Goal: Task Accomplishment & Management: Use online tool/utility

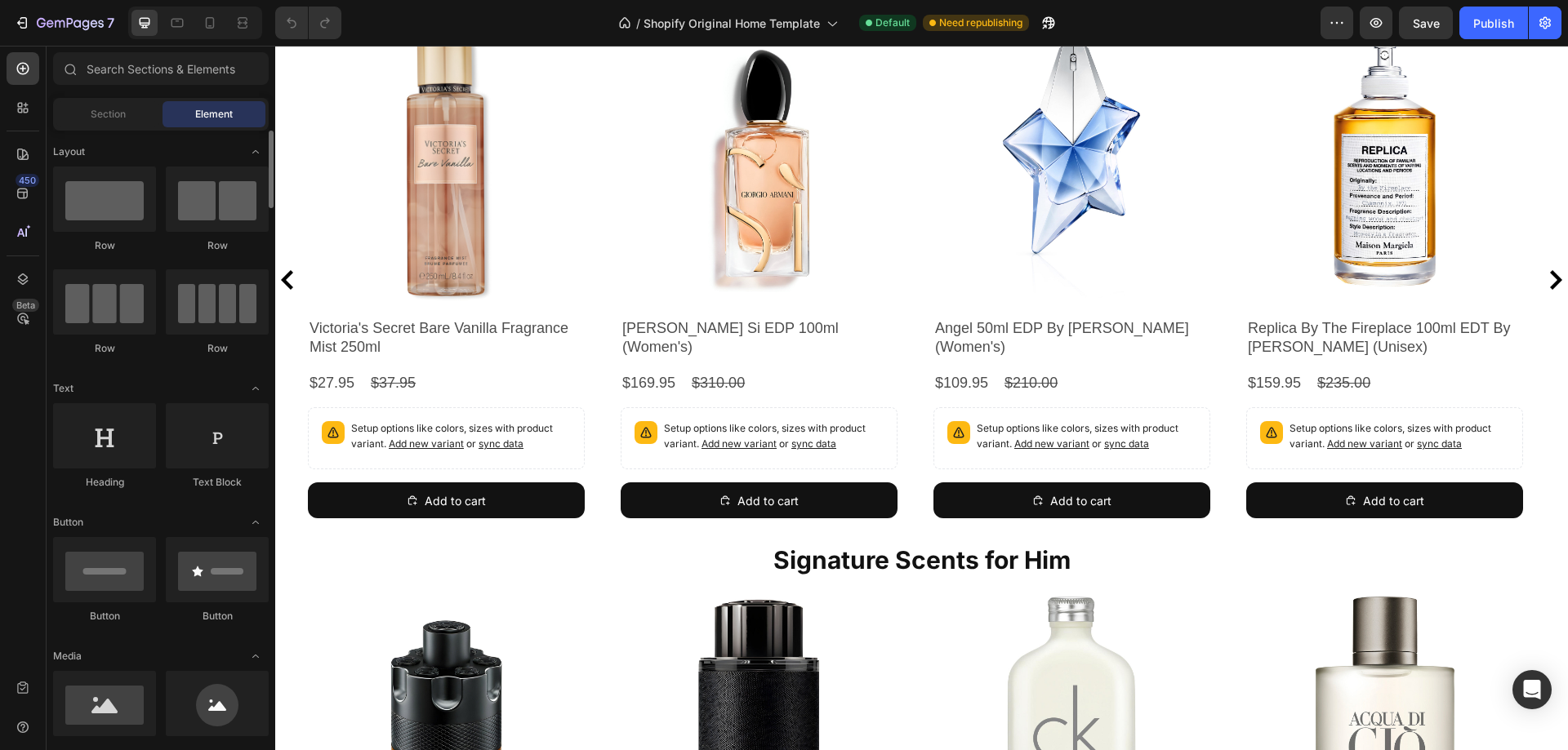
click at [125, 234] on div "Row" at bounding box center [104, 210] width 103 height 87
drag, startPoint x: 389, startPoint y: 261, endPoint x: 809, endPoint y: 326, distance: 425.0
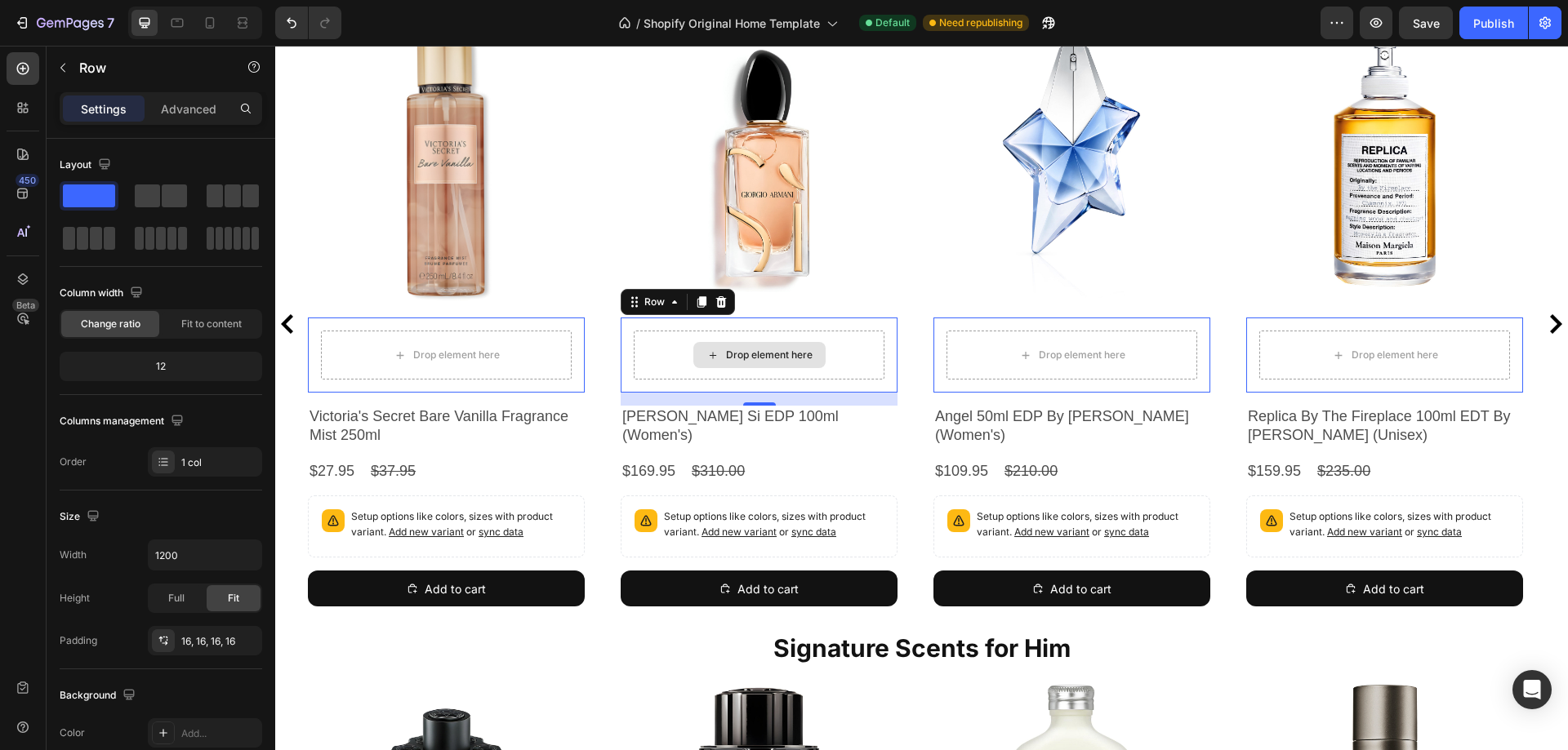
scroll to position [697, 0]
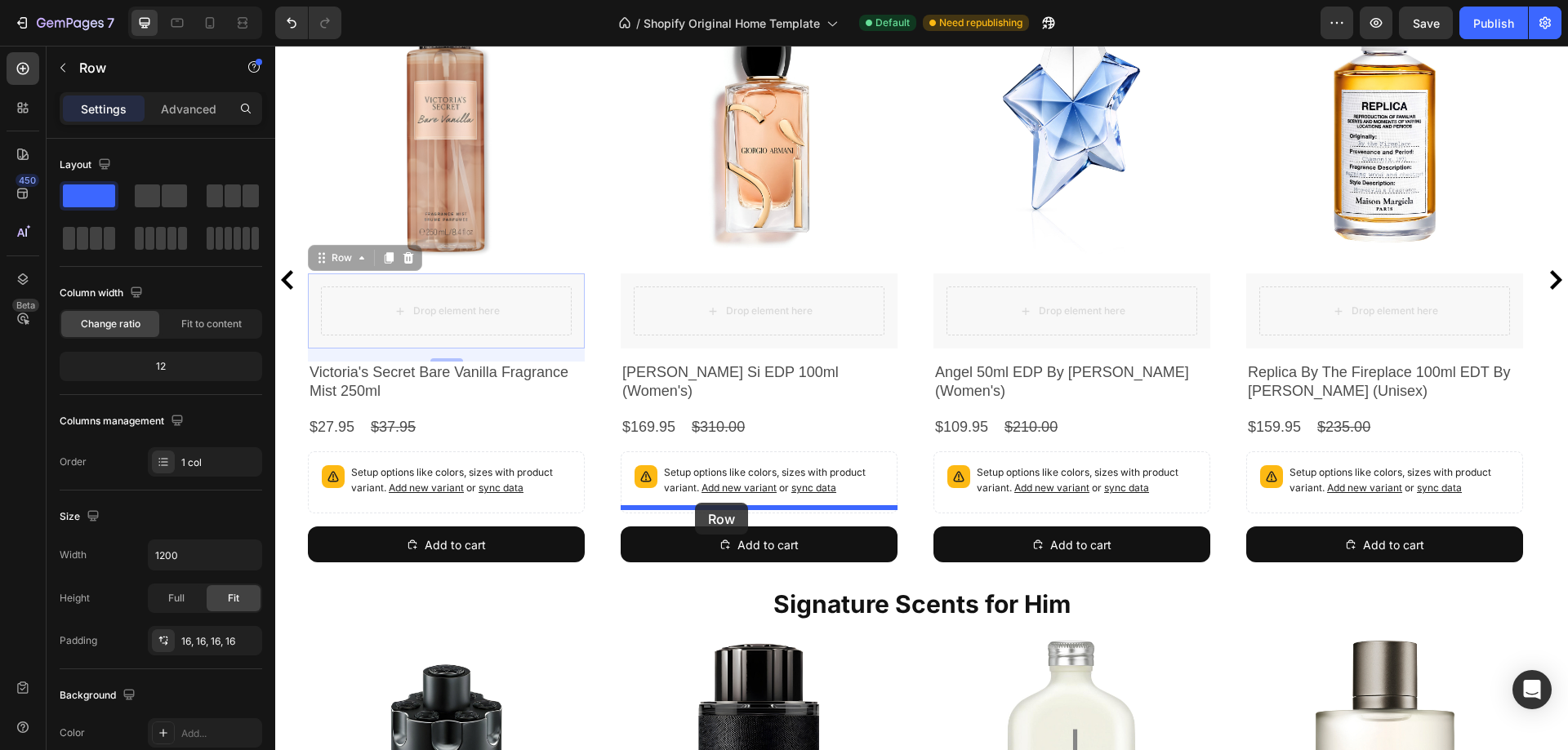
drag, startPoint x: 654, startPoint y: 264, endPoint x: 695, endPoint y: 503, distance: 242.5
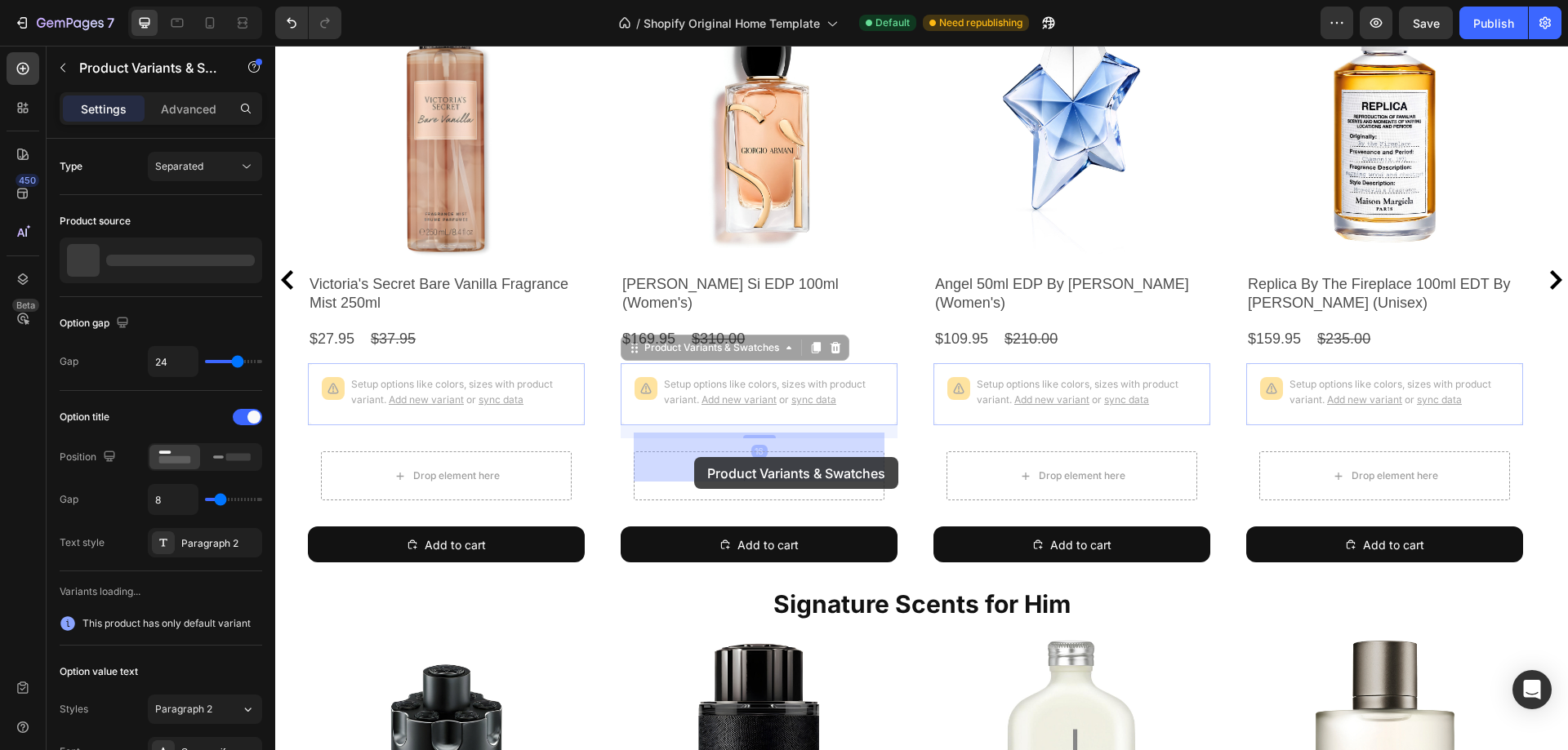
drag, startPoint x: 666, startPoint y: 338, endPoint x: 694, endPoint y: 457, distance: 122.2
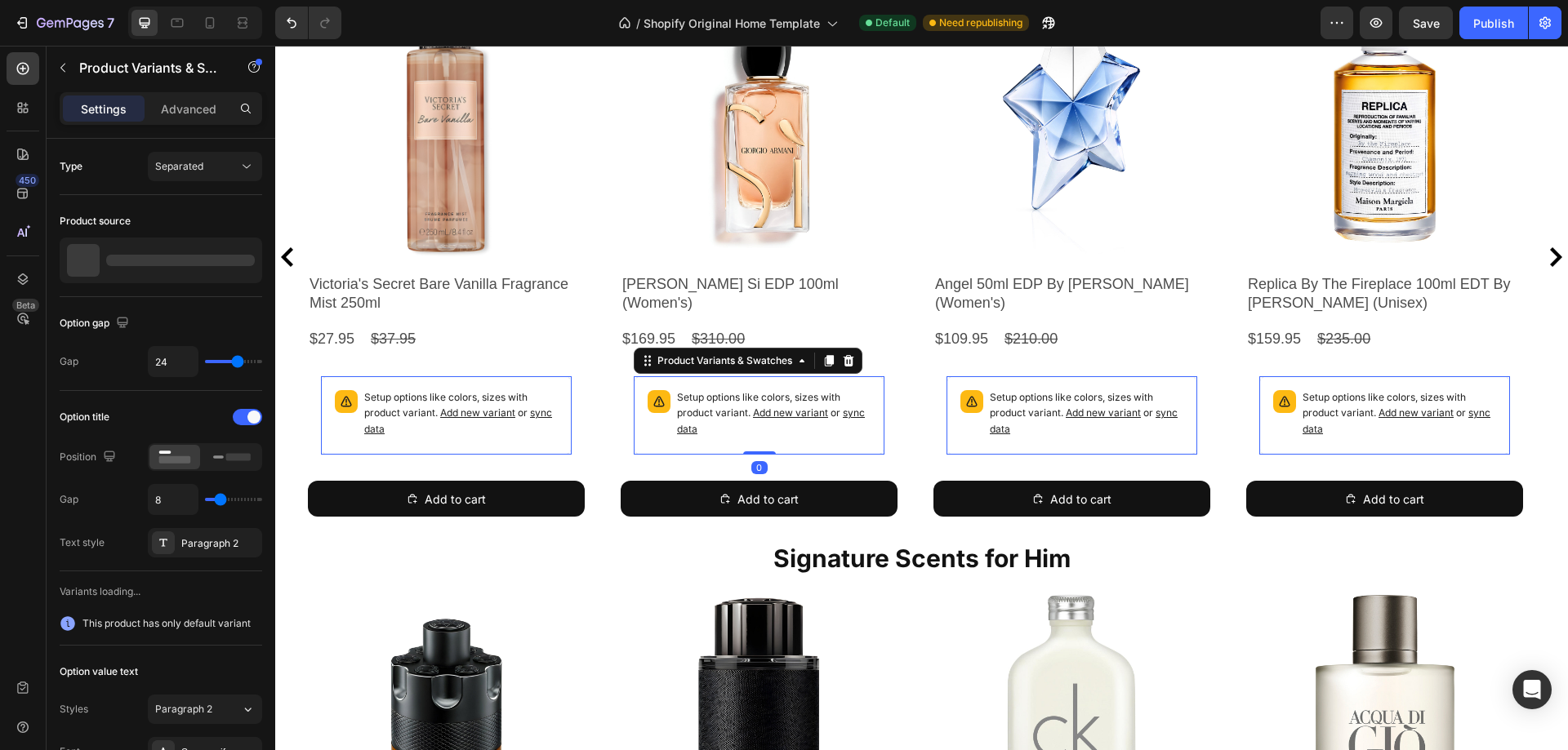
scroll to position [674, 0]
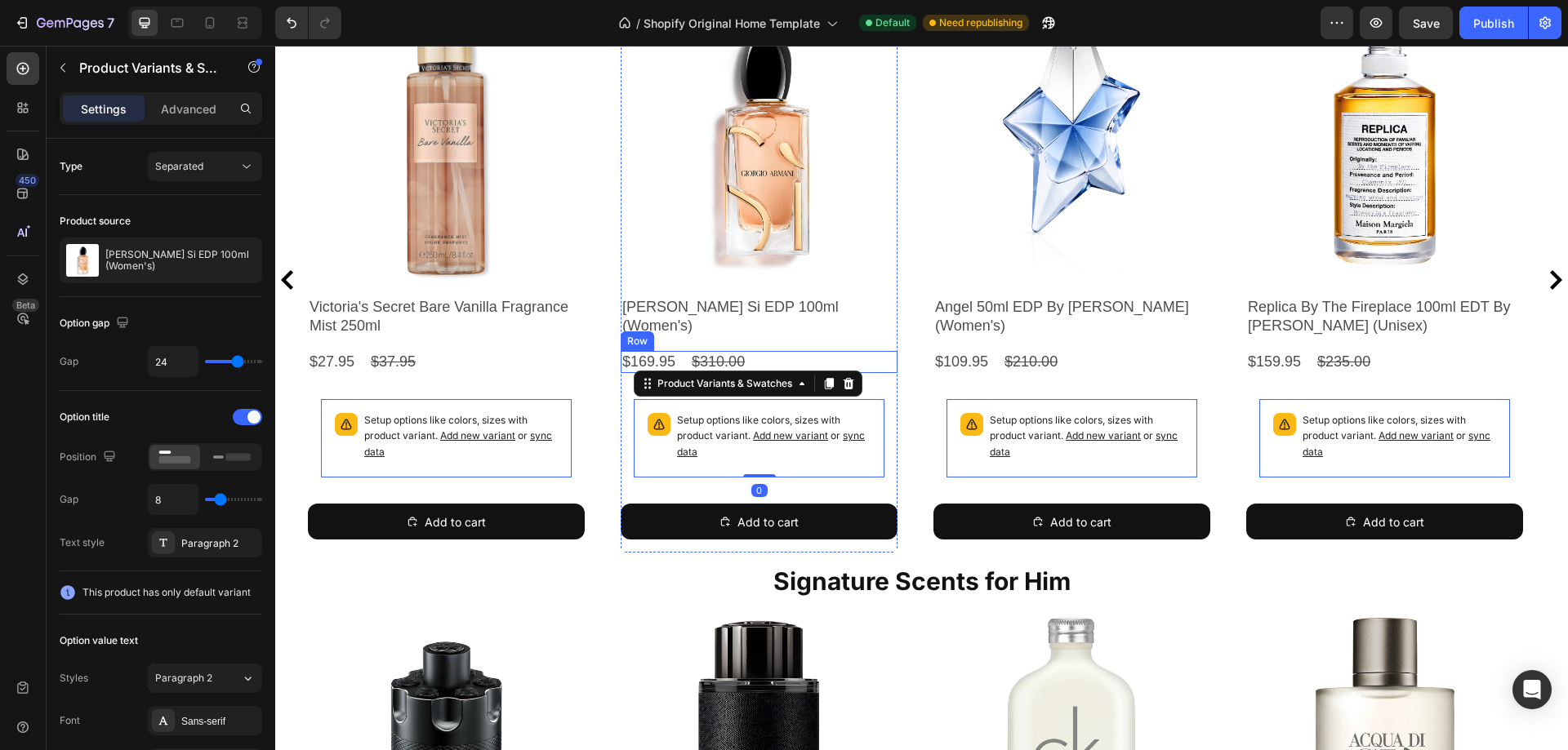
click at [761, 351] on div "$169.95 Product Price Product Price $310.00 Product Price Product Price Row" at bounding box center [758, 362] width 277 height 22
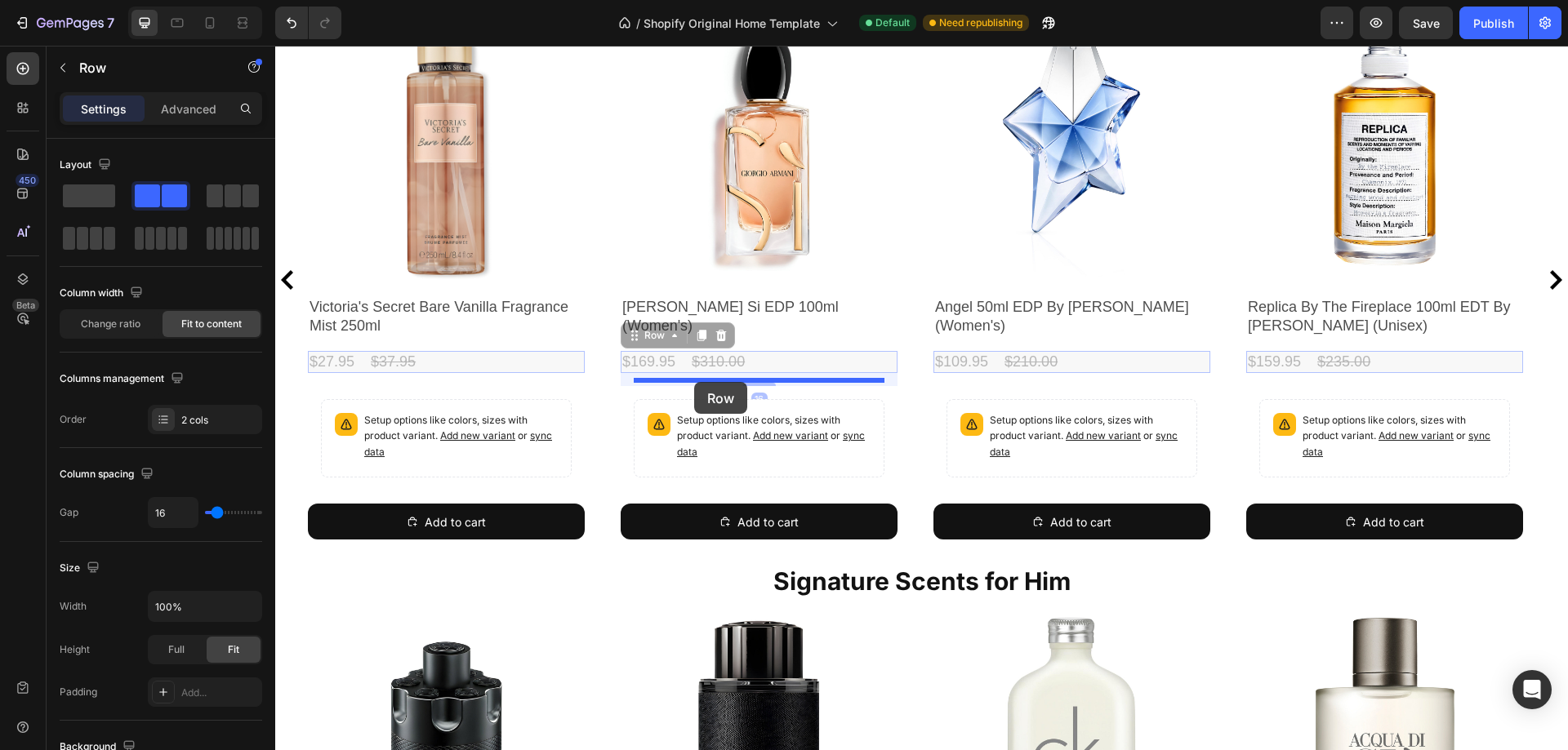
drag, startPoint x: 653, startPoint y: 317, endPoint x: 694, endPoint y: 381, distance: 76.0
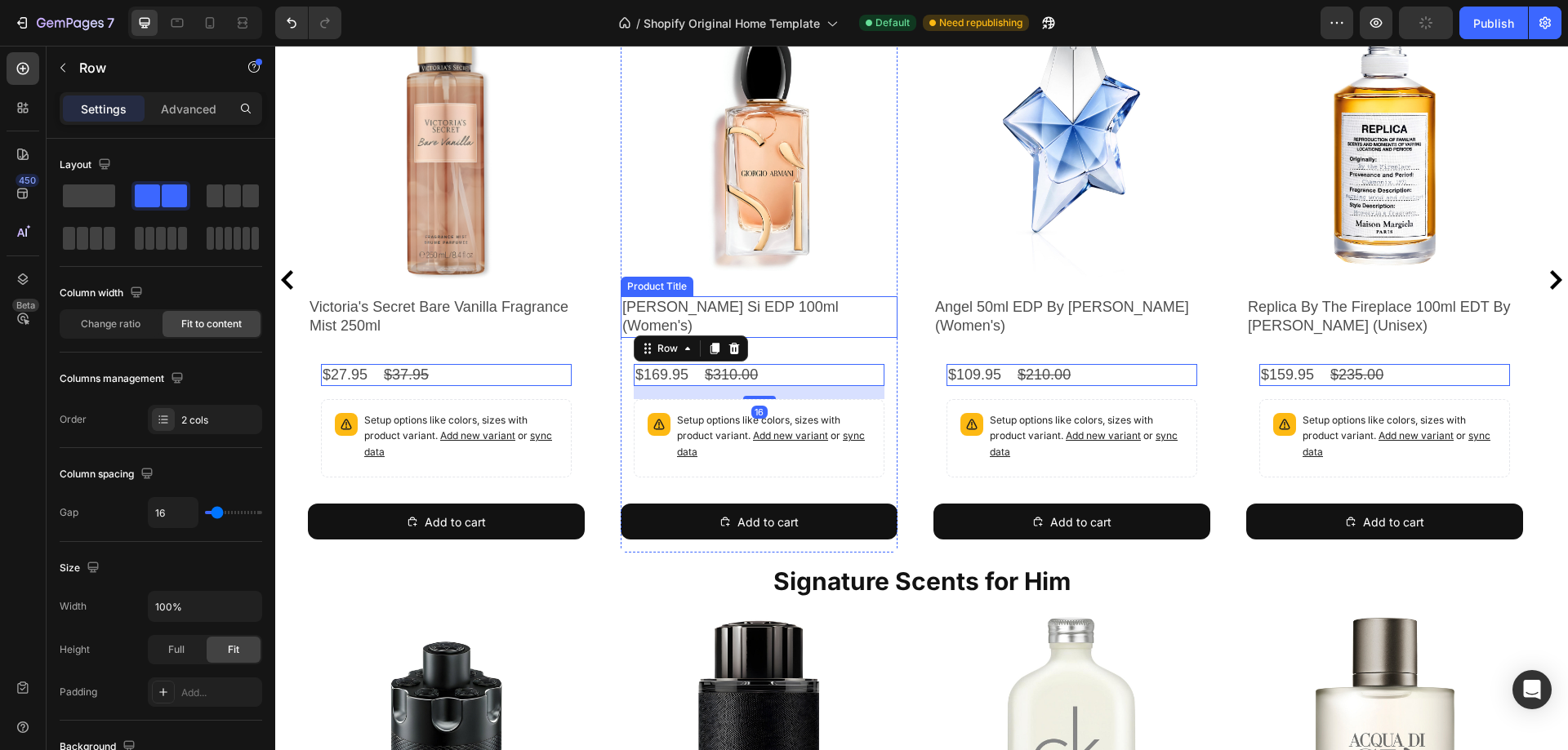
click at [793, 316] on h2 "[PERSON_NAME] Si EDP 100ml (Women's)" at bounding box center [758, 317] width 277 height 41
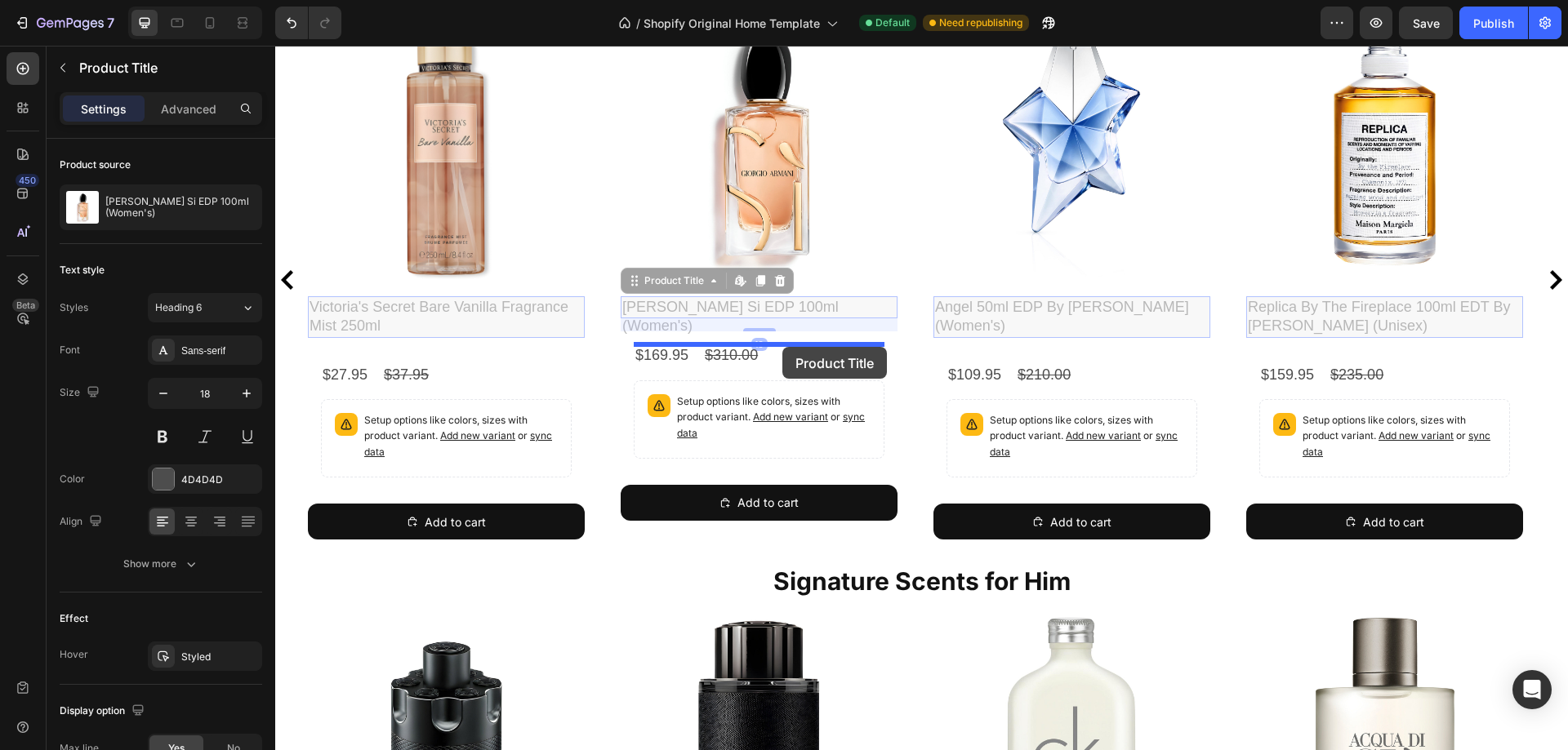
drag, startPoint x: 671, startPoint y: 288, endPoint x: 783, endPoint y: 347, distance: 126.6
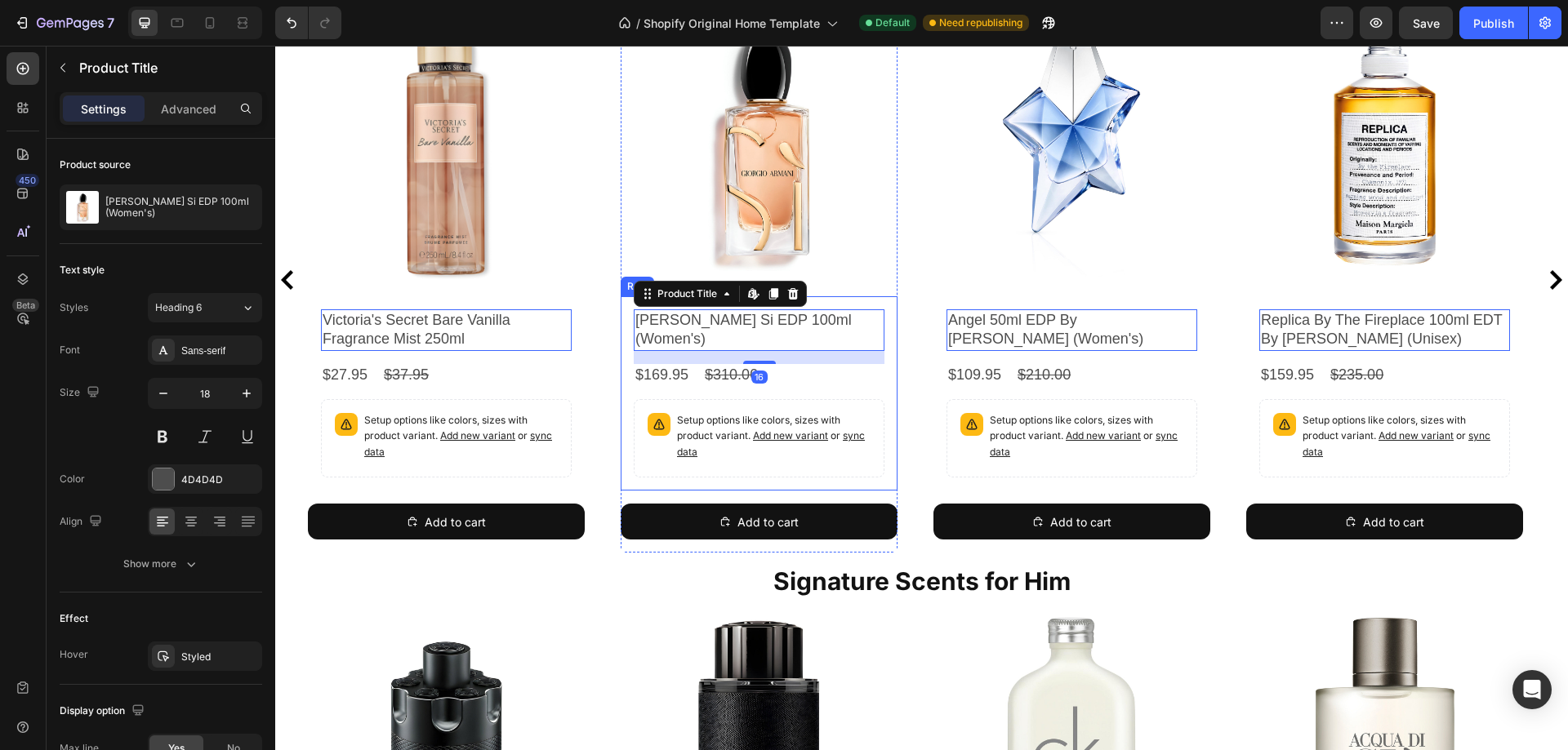
click at [625, 389] on div "[PERSON_NAME] Si EDP 100ml (Women's) Product Title Edit content in Shopify 16 $…" at bounding box center [758, 393] width 277 height 194
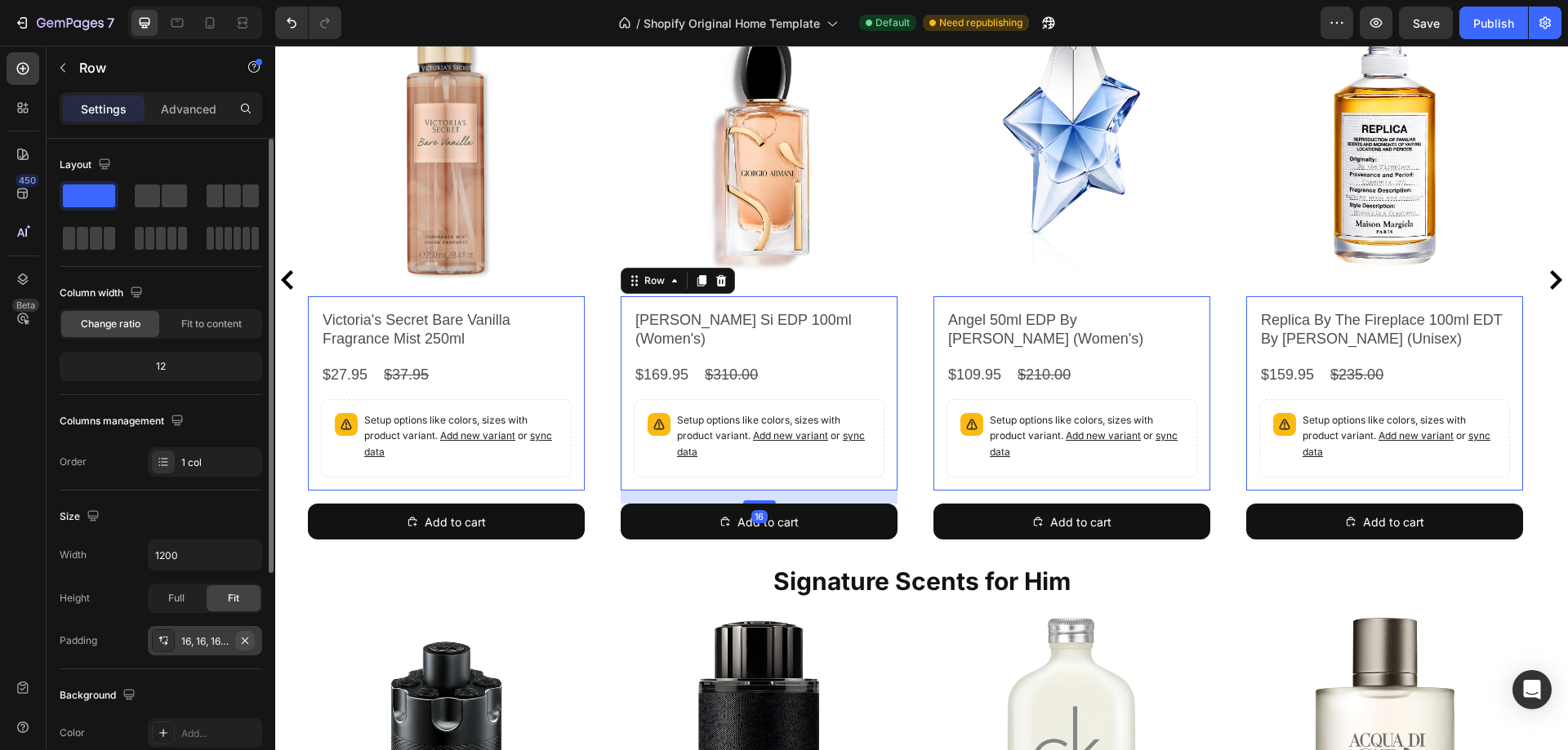
click at [244, 640] on icon "button" at bounding box center [245, 640] width 6 height 6
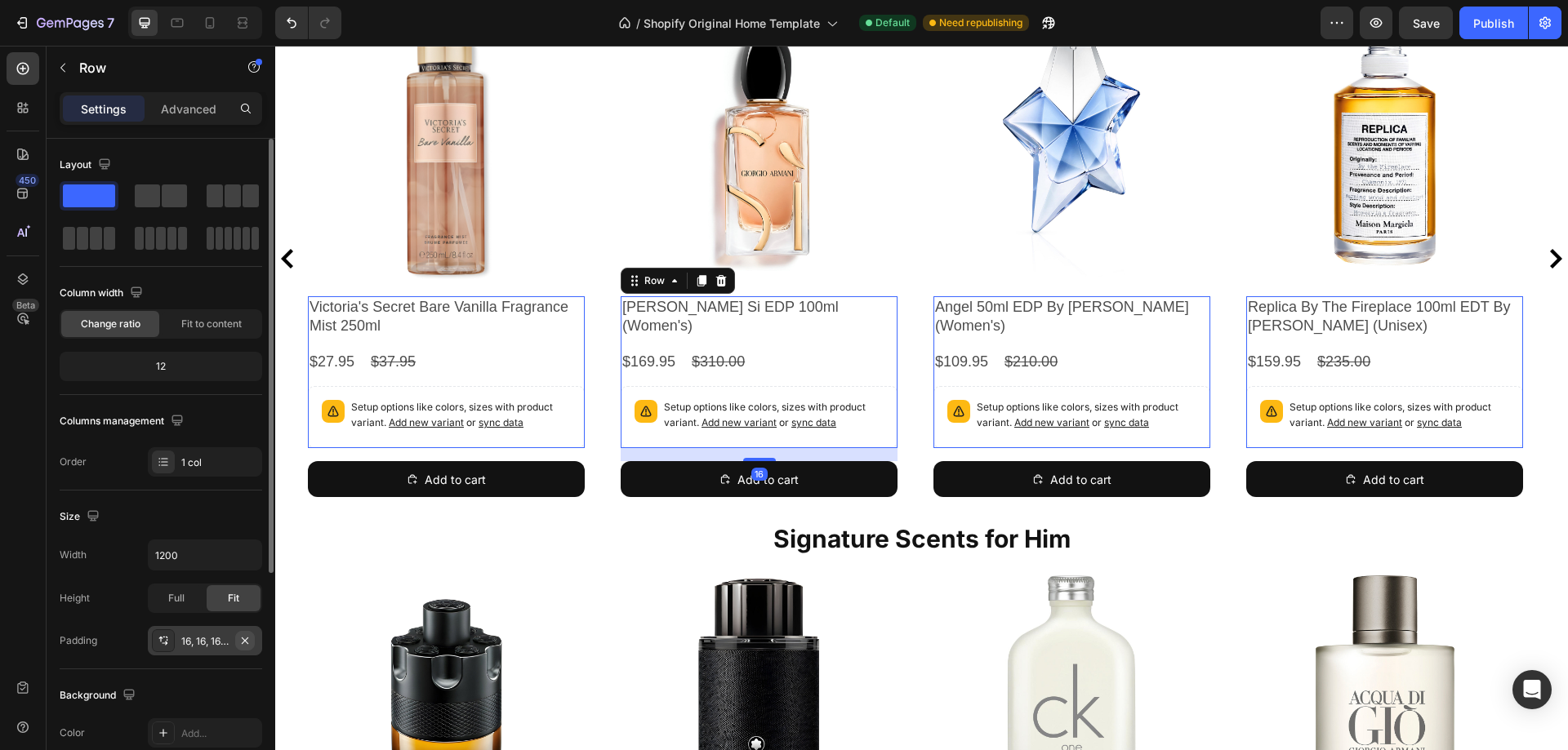
scroll to position [653, 0]
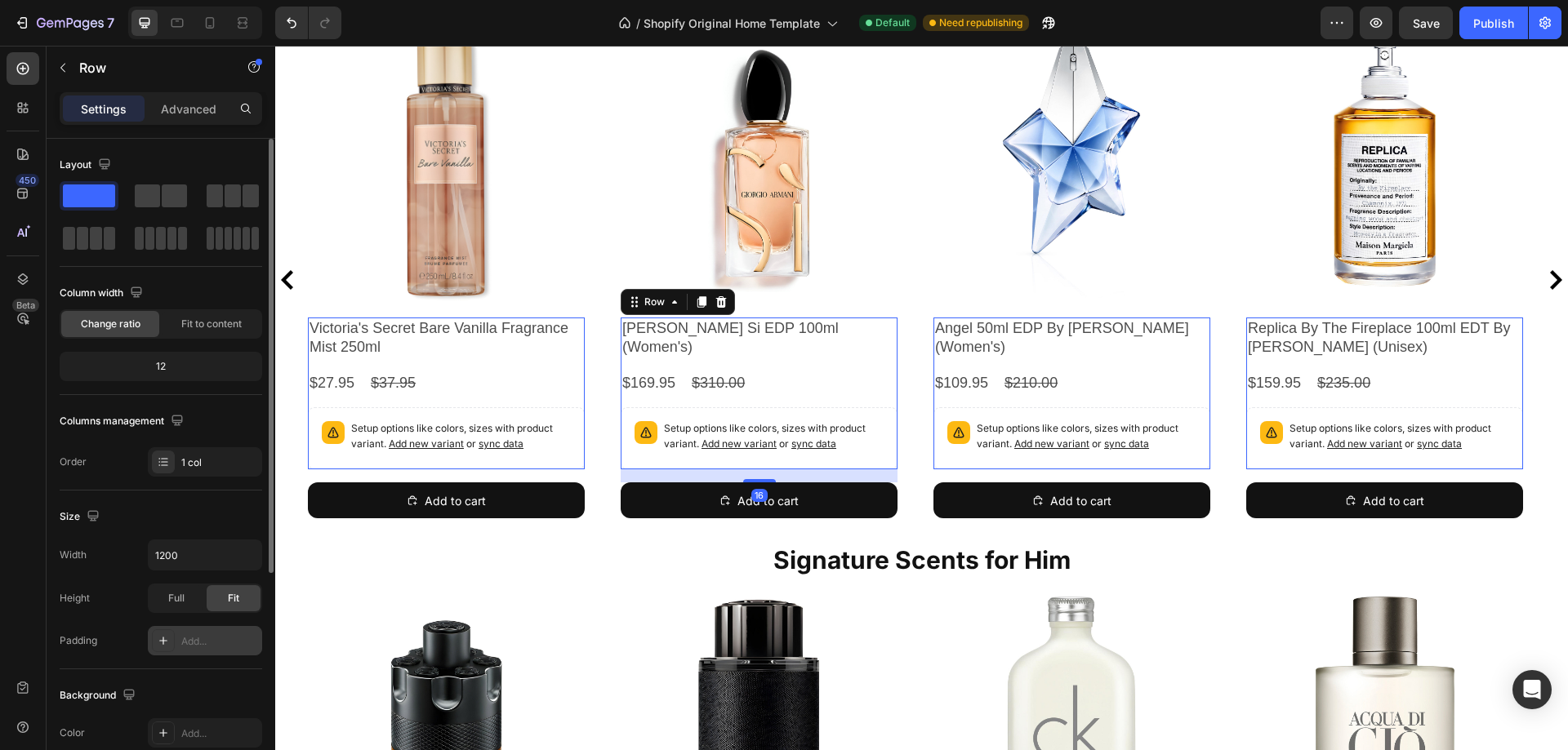
click at [176, 37] on div at bounding box center [195, 22] width 134 height 32
click at [177, 24] on icon at bounding box center [178, 22] width 16 height 16
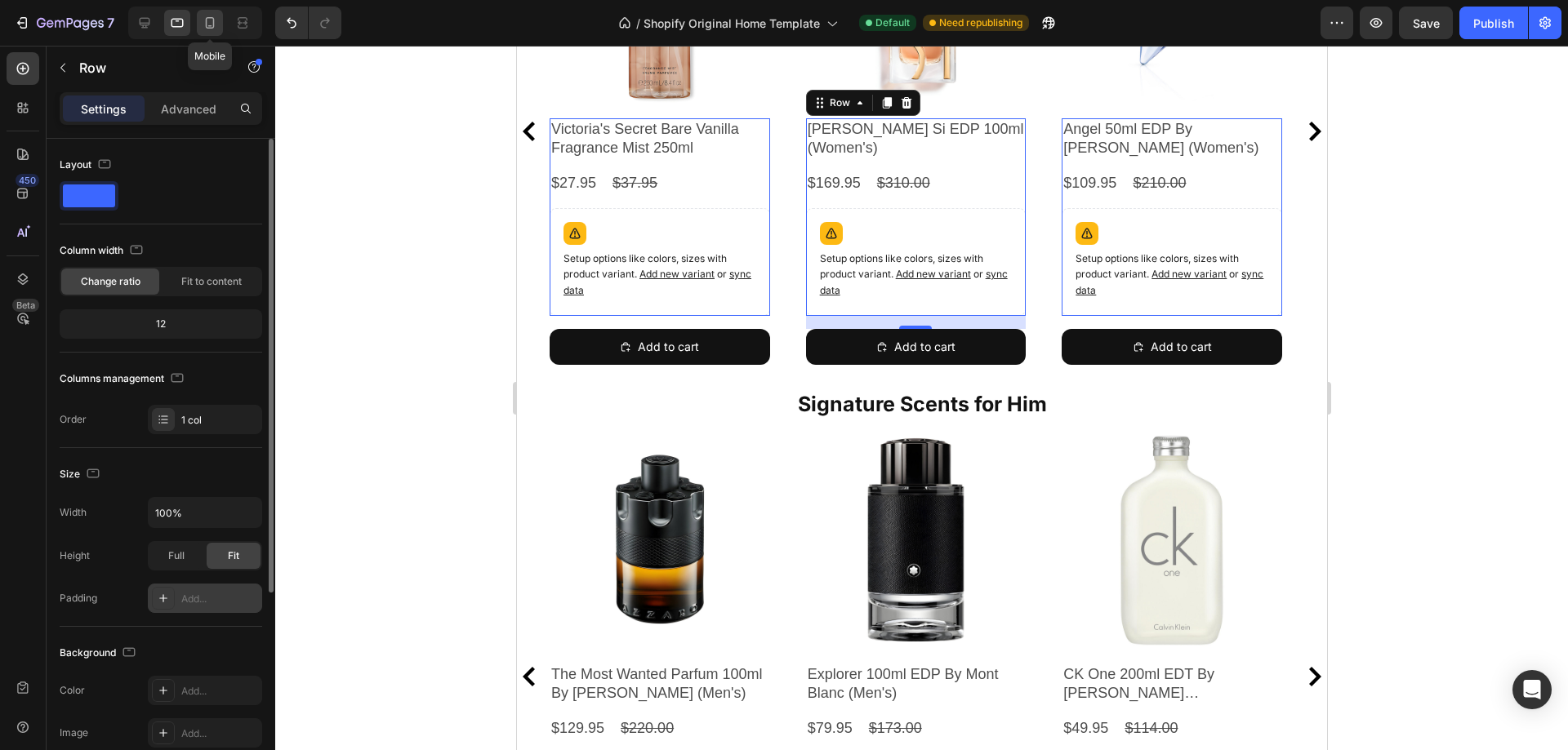
scroll to position [811, 0]
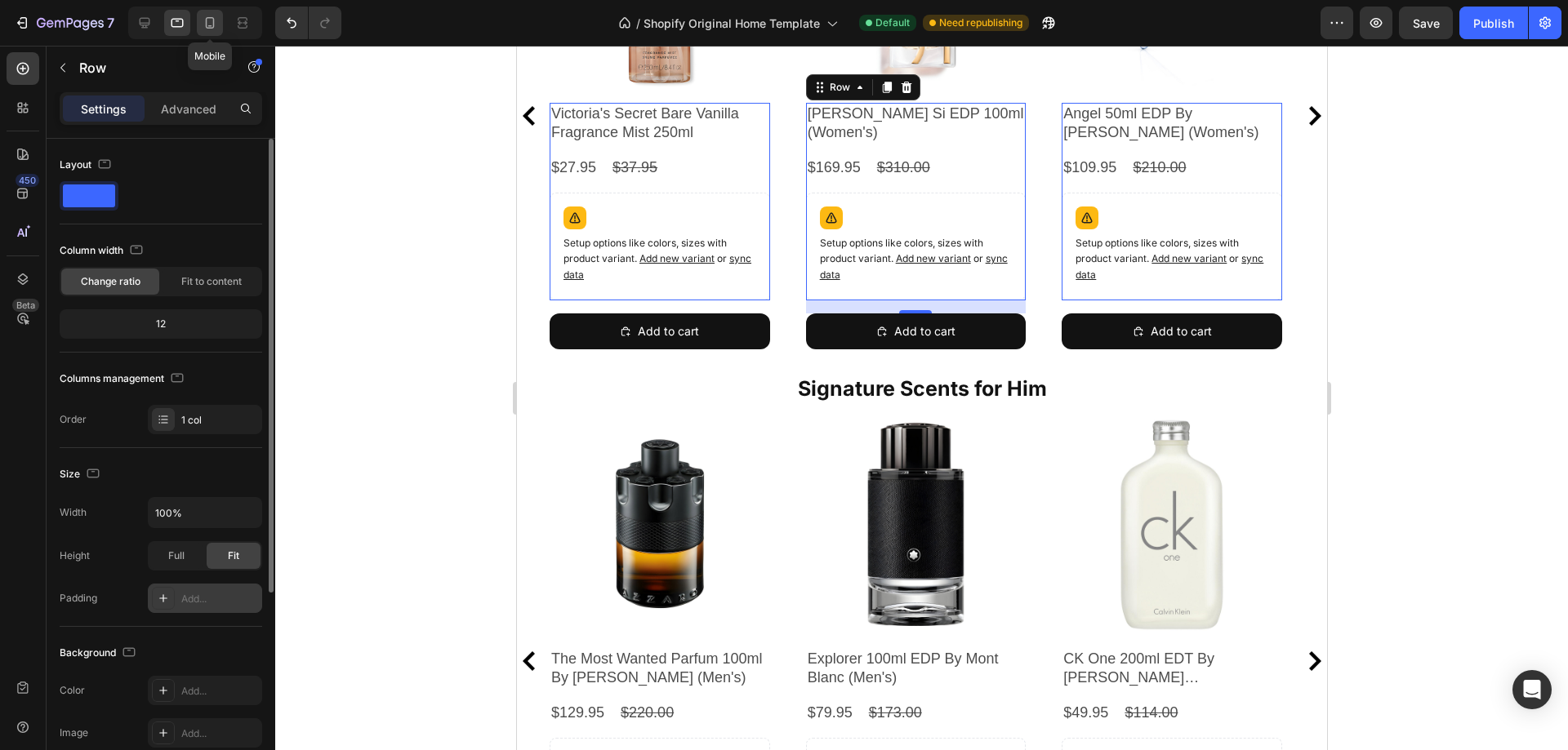
click at [205, 22] on icon at bounding box center [210, 22] width 16 height 16
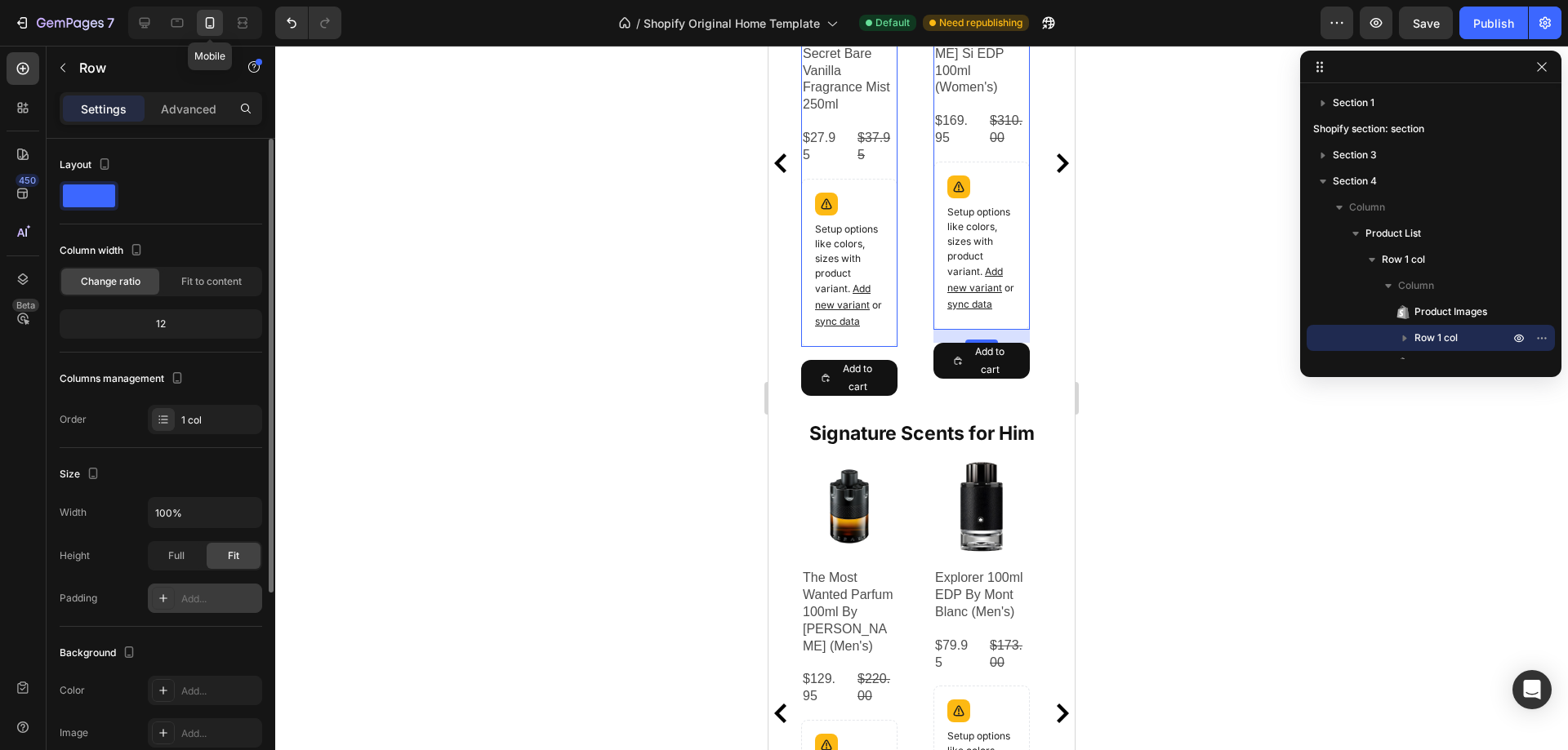
scroll to position [687, 0]
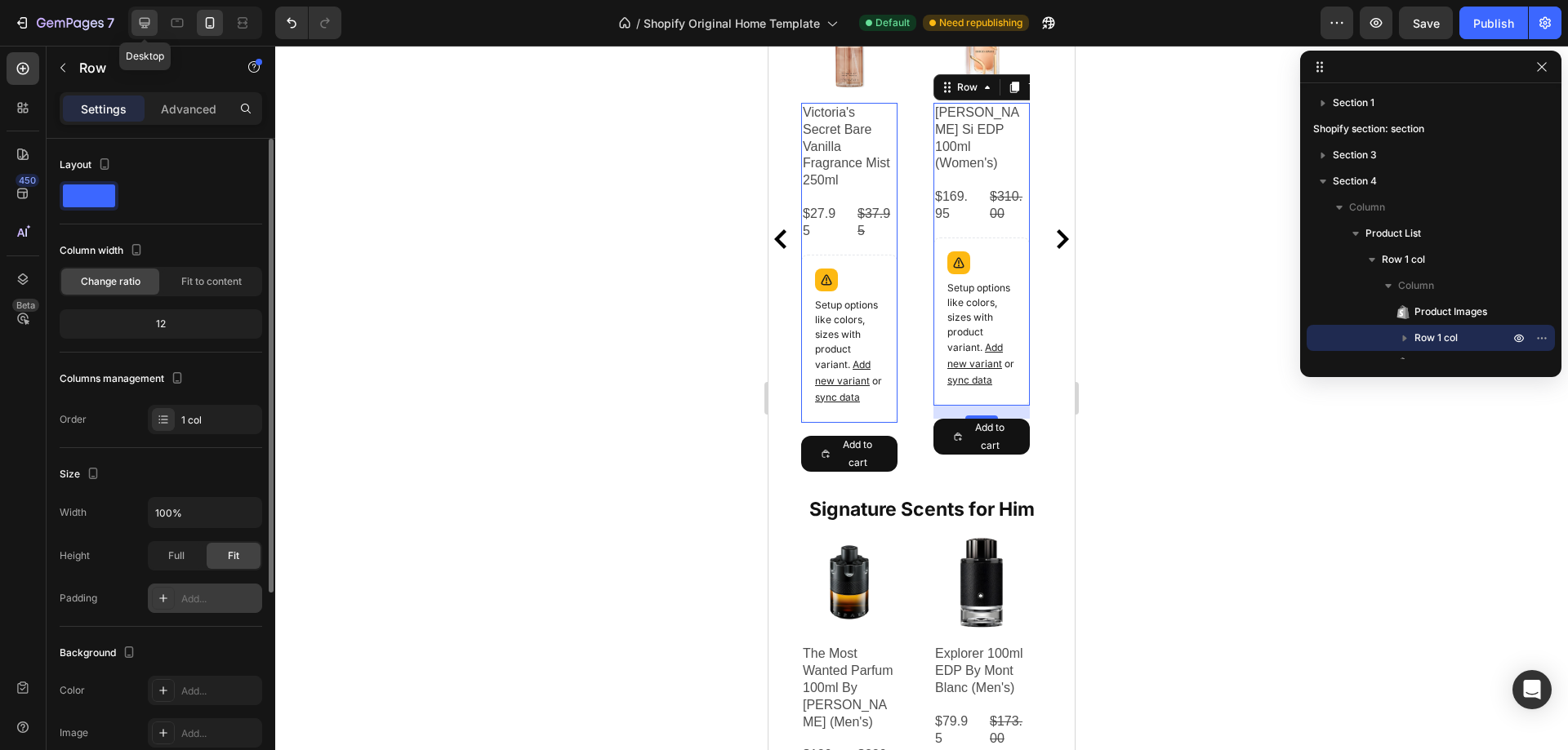
click at [155, 23] on div at bounding box center [144, 22] width 26 height 26
type input "1200"
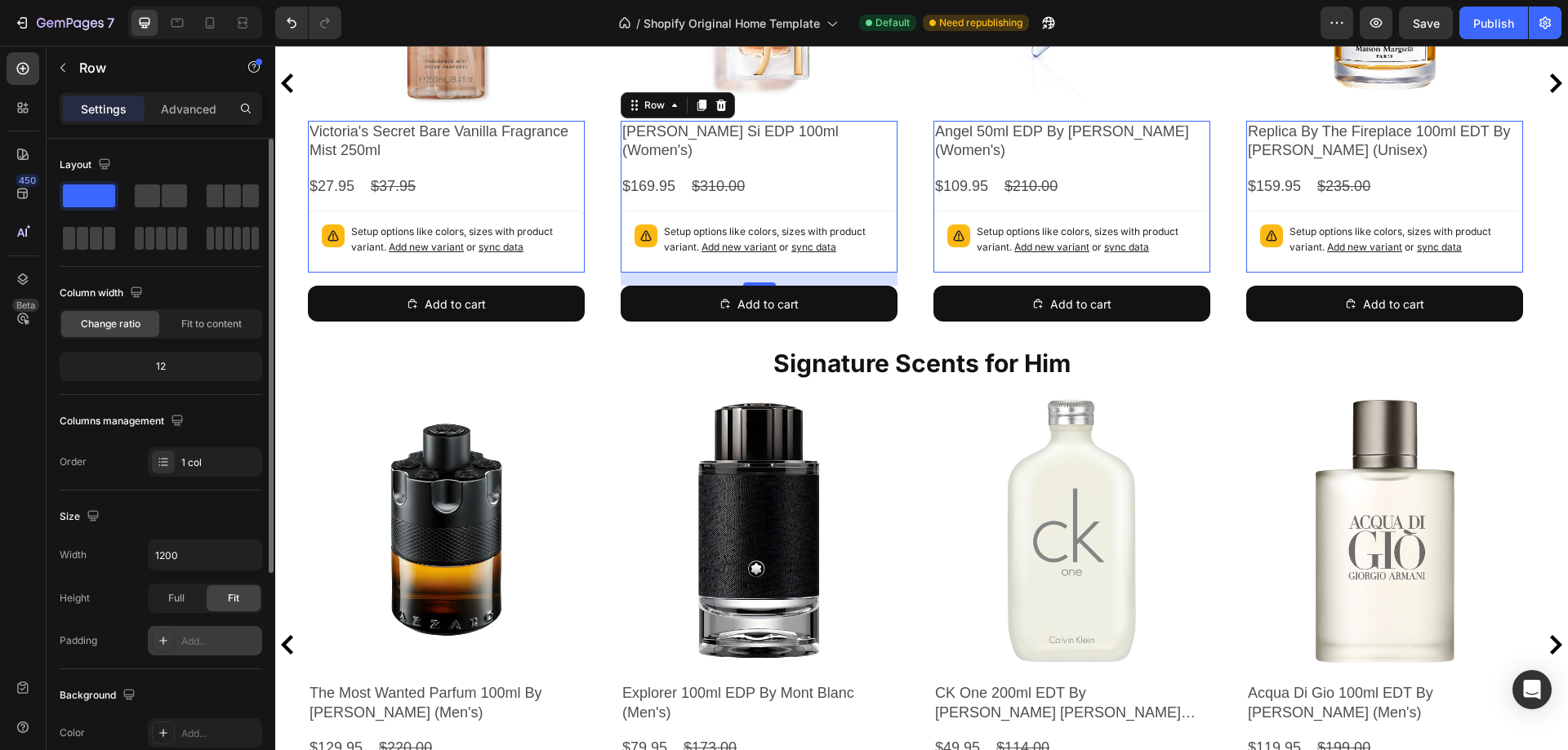
scroll to position [867, 0]
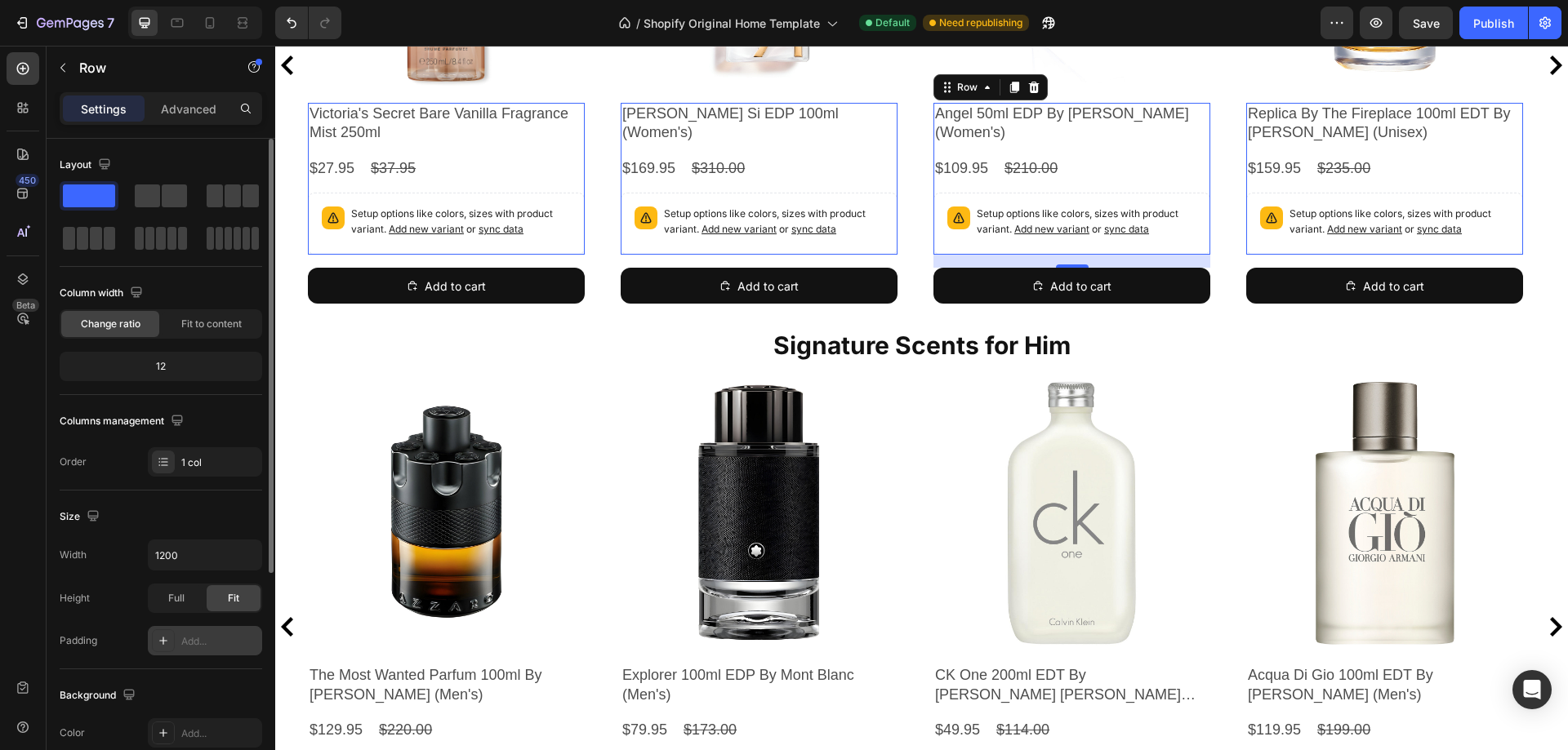
click at [978, 148] on div "Angel 50ml EDP By [PERSON_NAME] (Women's) Product Title $109.95 Product Price P…" at bounding box center [1071, 178] width 277 height 151
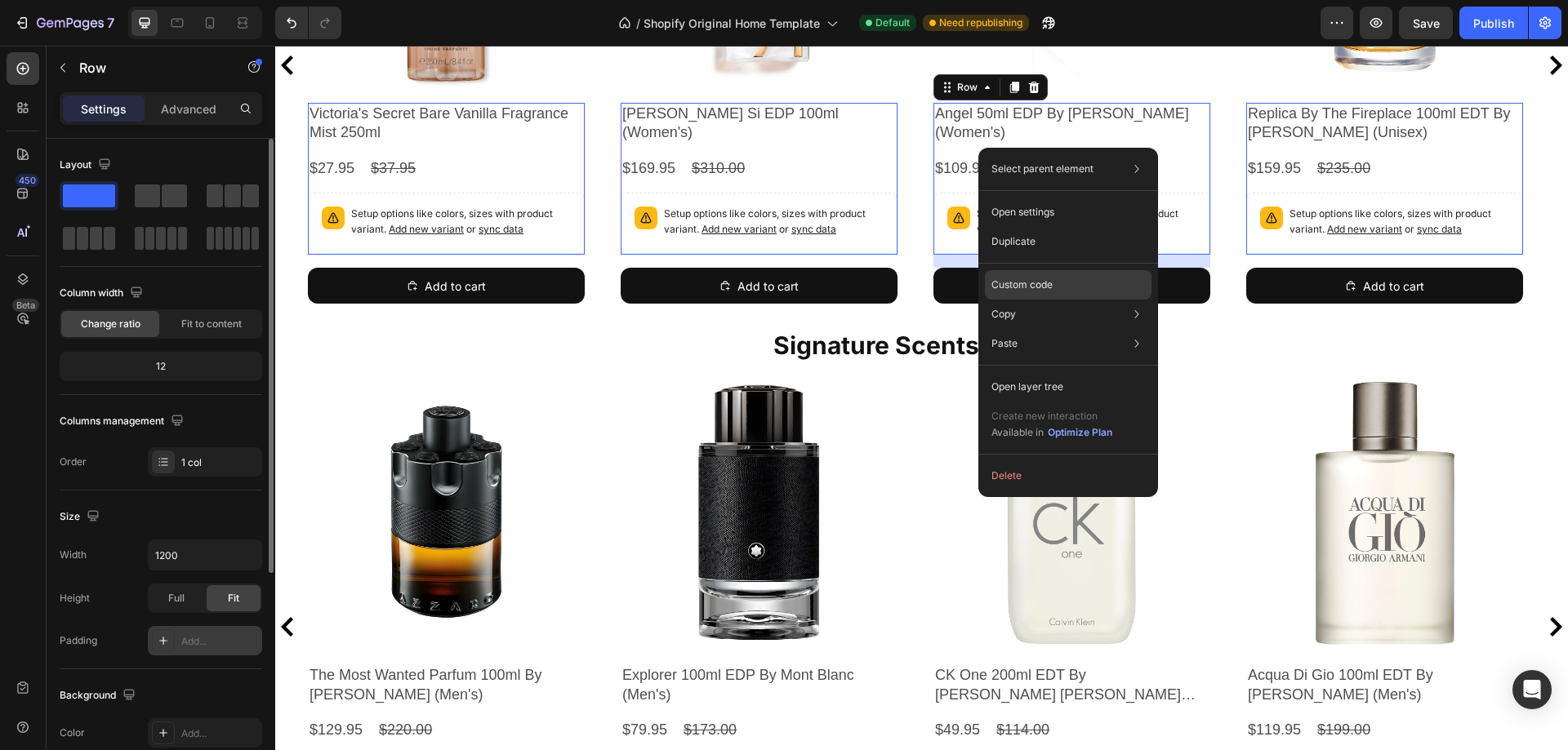
click at [1014, 286] on p "Custom code" at bounding box center [1022, 285] width 61 height 14
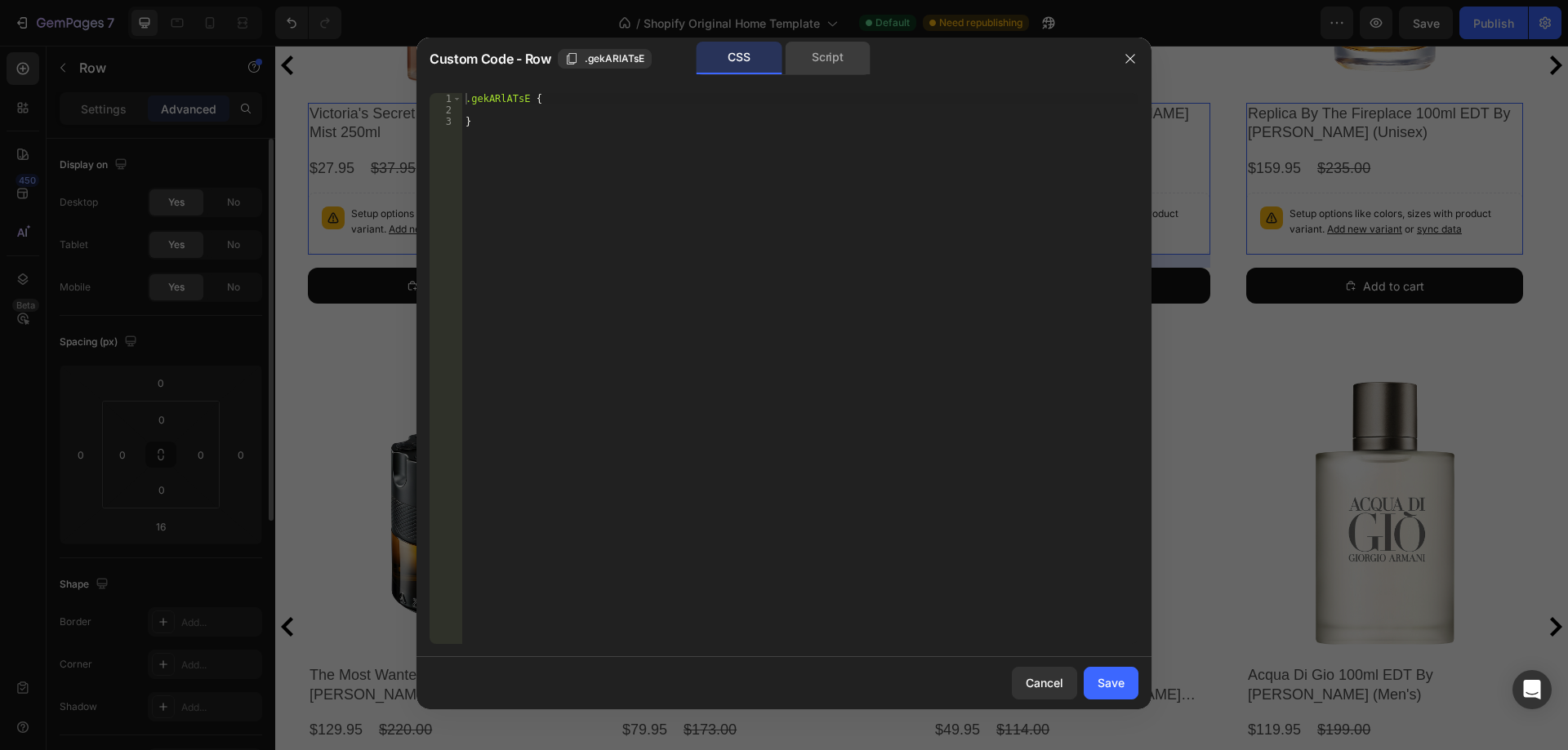
click at [825, 67] on div "Script" at bounding box center [827, 57] width 86 height 32
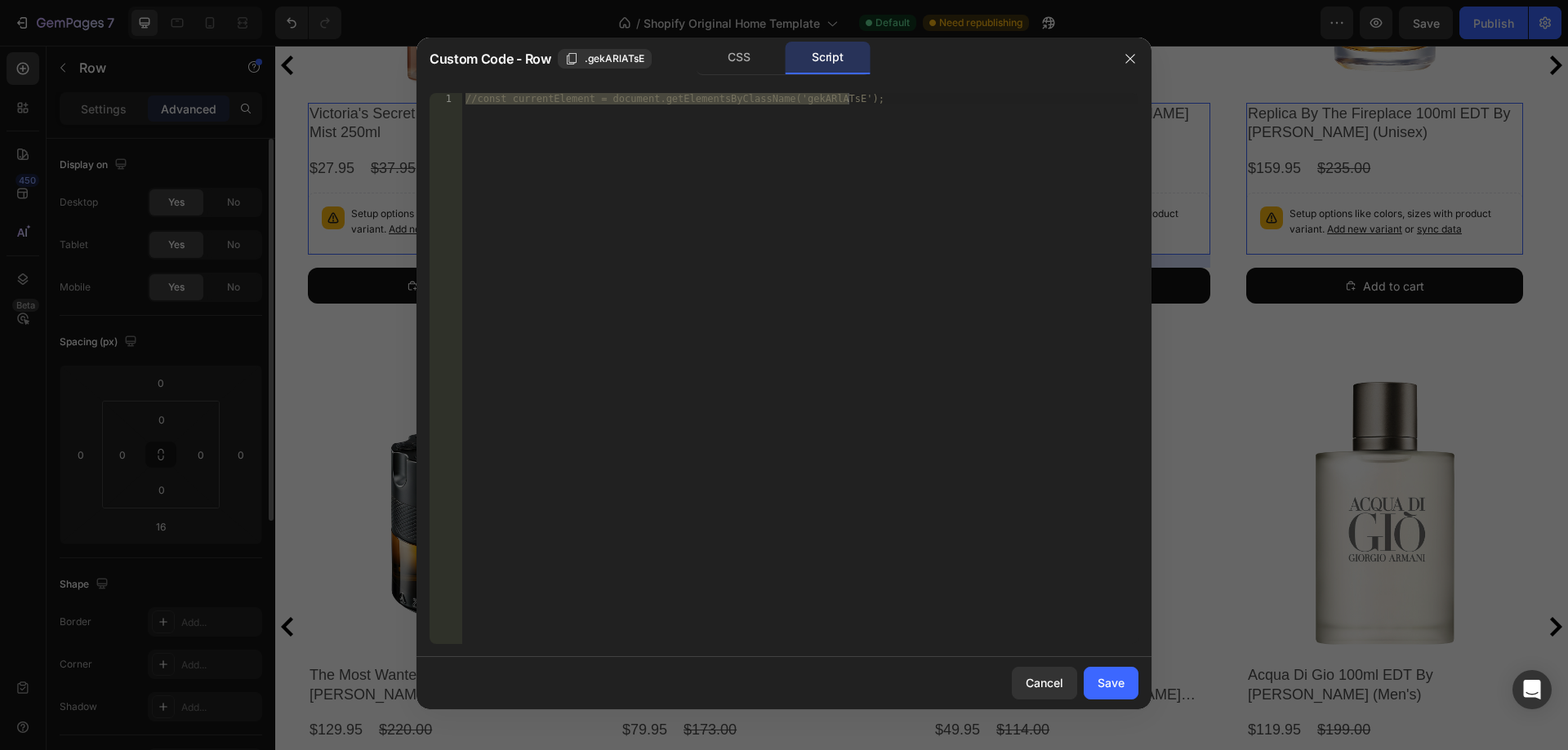
click at [778, 186] on div "//const currentElement = document.getElementsByClassName('gekARlATsE');" at bounding box center [801, 368] width 676 height 551
paste textarea "}, 1000"
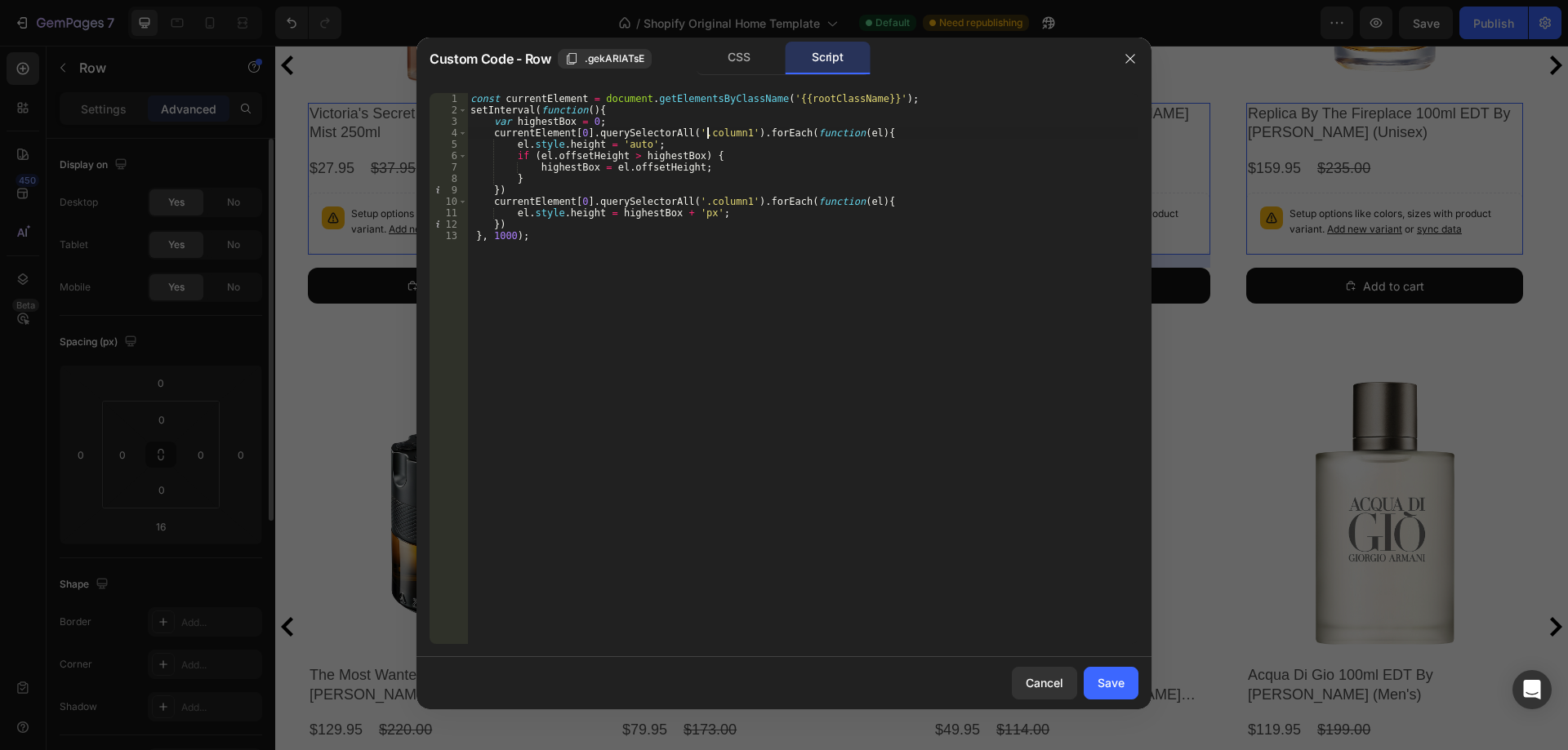
click at [708, 132] on div "const currentElement = document . getElementsByClassName ( '{{rootClassName}}' …" at bounding box center [802, 380] width 671 height 573
type textarea "currentElement[0].querySelectorAll('.column1').forEach(function(el){"
click at [708, 132] on div "const currentElement = document . getElementsByClassName ( '{{rootClassName}}' …" at bounding box center [802, 380] width 671 height 573
click at [1105, 678] on div "Save" at bounding box center [1111, 682] width 27 height 17
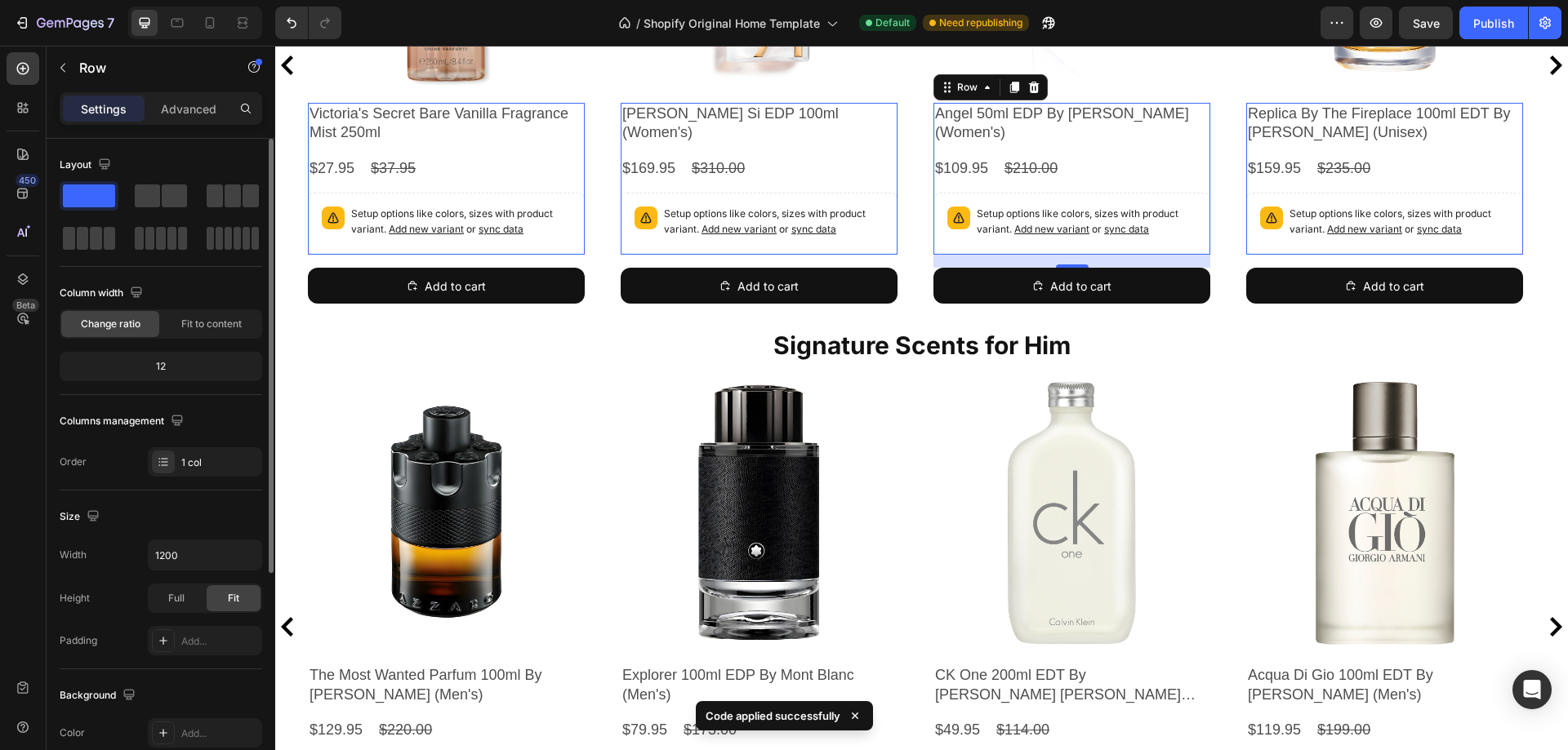
click at [989, 187] on div "Angel 50ml EDP By [PERSON_NAME] (Women's) Product Title $109.95 Product Price P…" at bounding box center [1071, 178] width 277 height 151
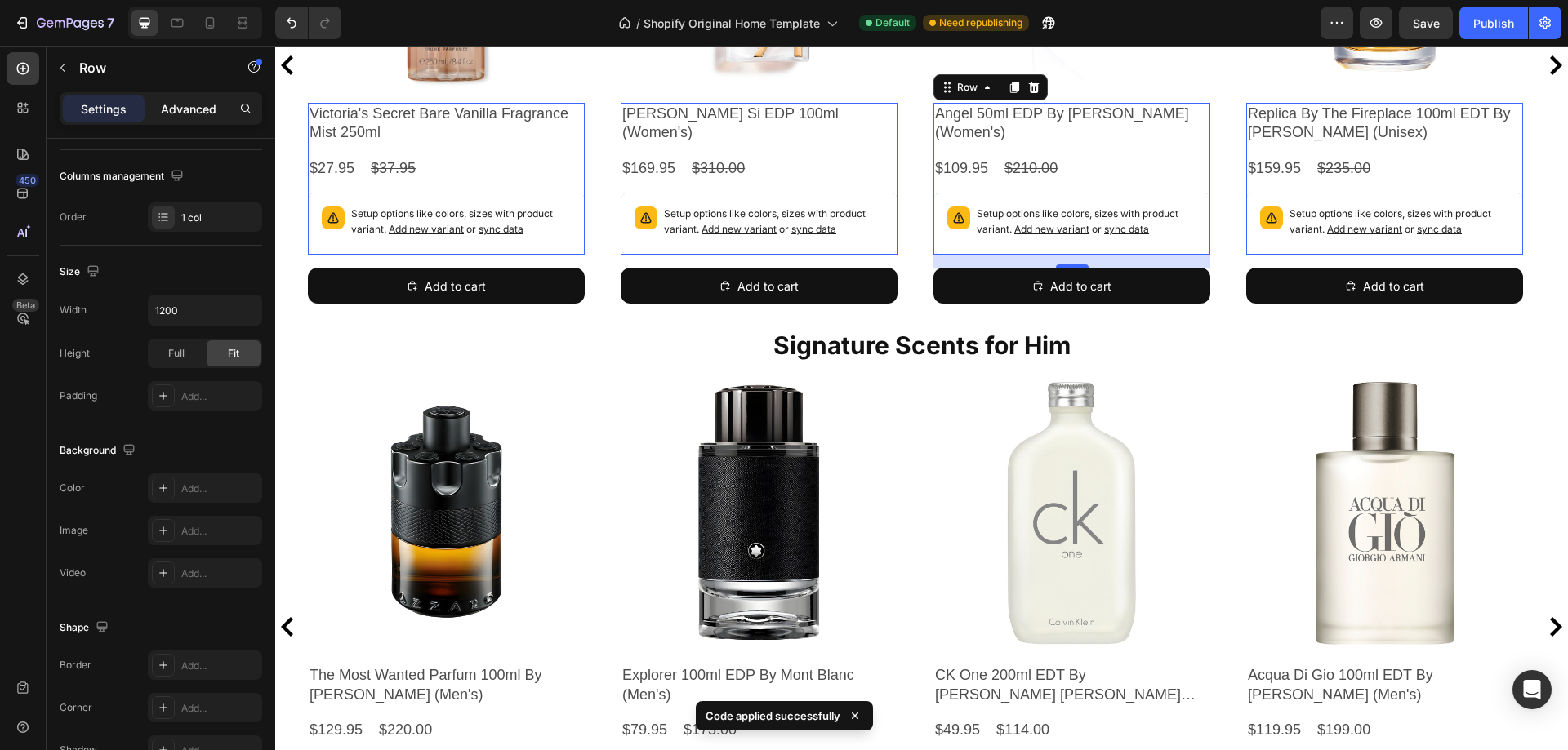
click at [174, 117] on div "Advanced" at bounding box center [188, 108] width 82 height 26
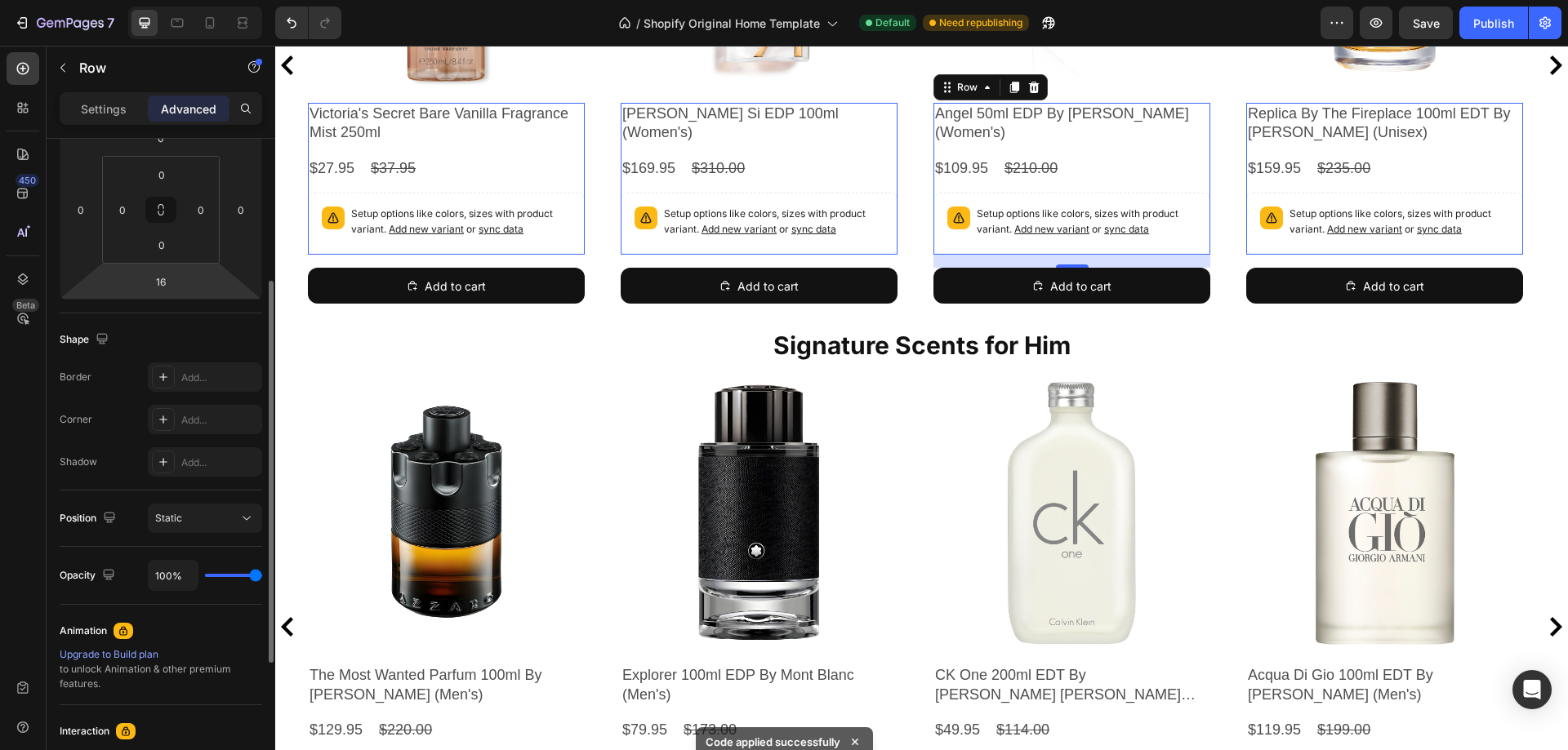
scroll to position [475, 0]
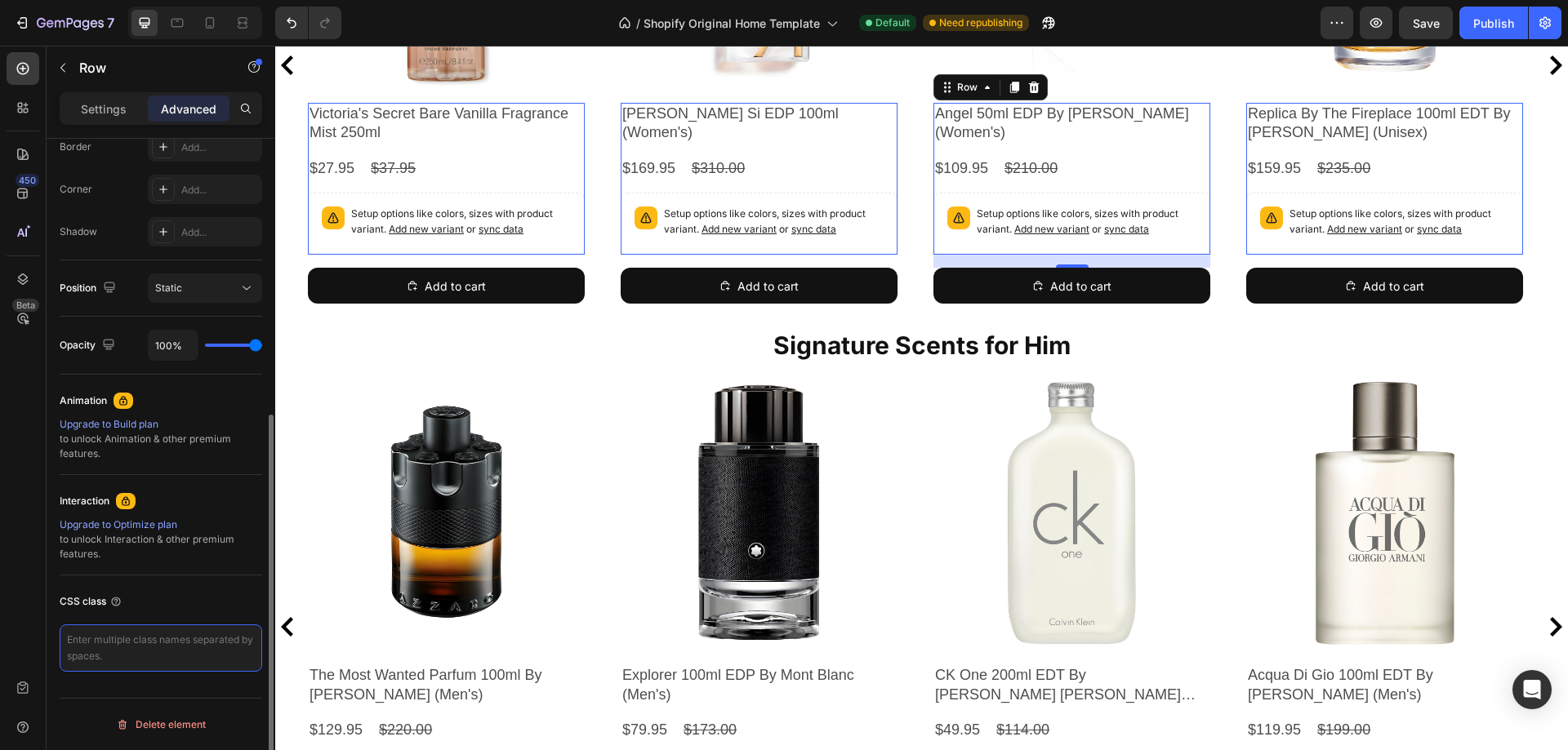
click at [148, 653] on textarea at bounding box center [160, 648] width 203 height 47
paste textarea "column1"
type textarea "column1"
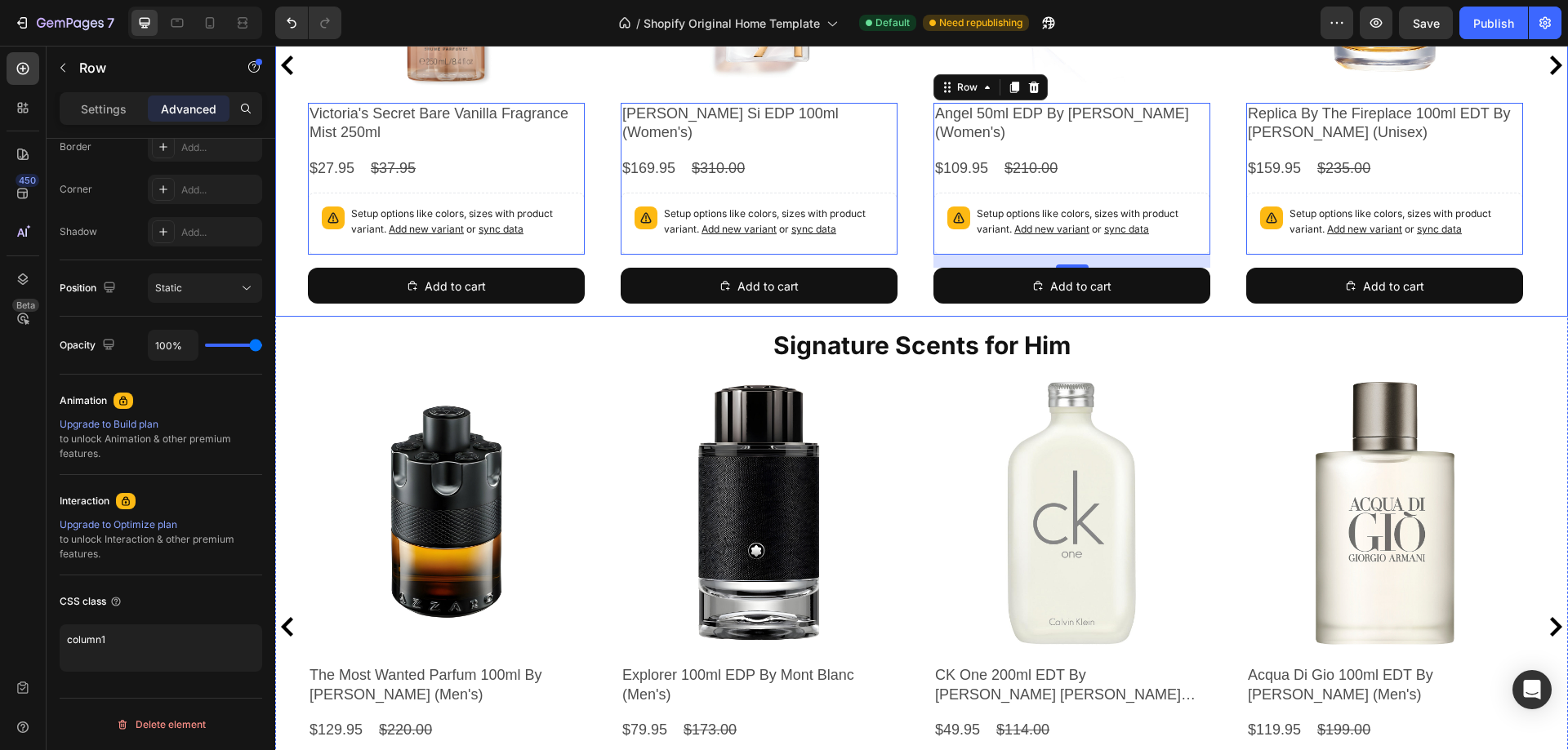
click at [916, 261] on div "Product Images Victoria's Secret Bare Vanilla Fragrance Mist 250ml Product Titl…" at bounding box center [921, 65] width 1227 height 504
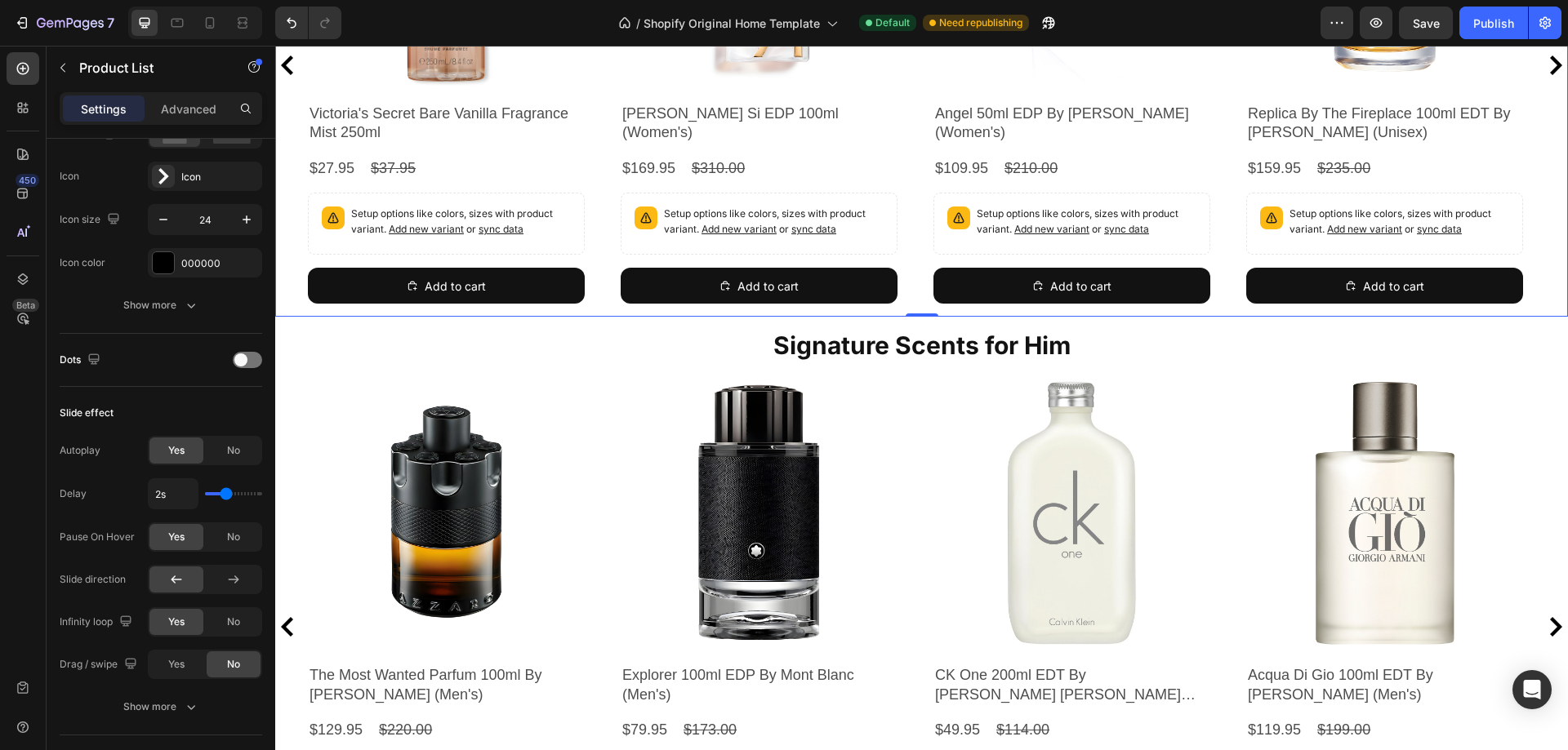
scroll to position [0, 0]
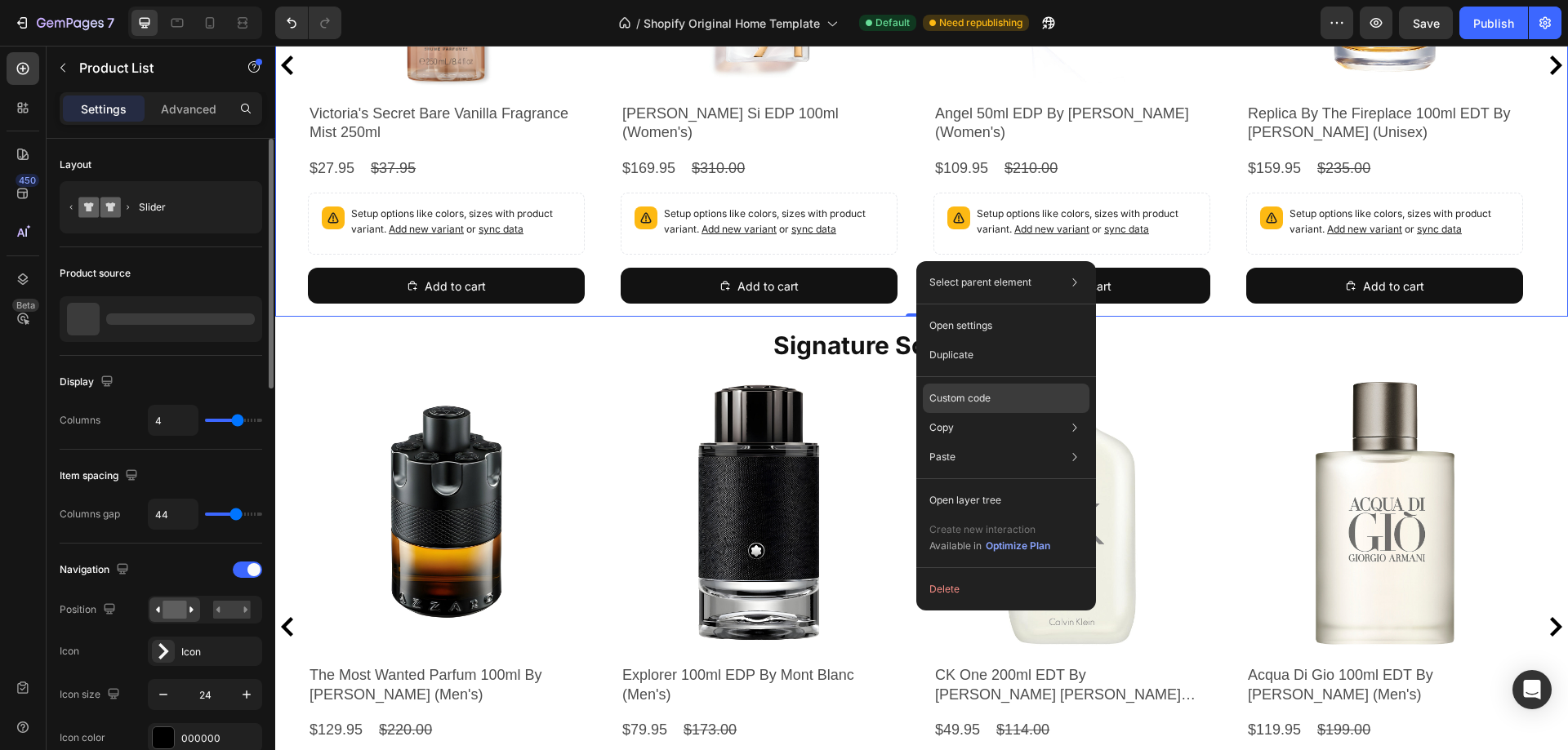
click at [975, 401] on p "Custom code" at bounding box center [960, 398] width 61 height 14
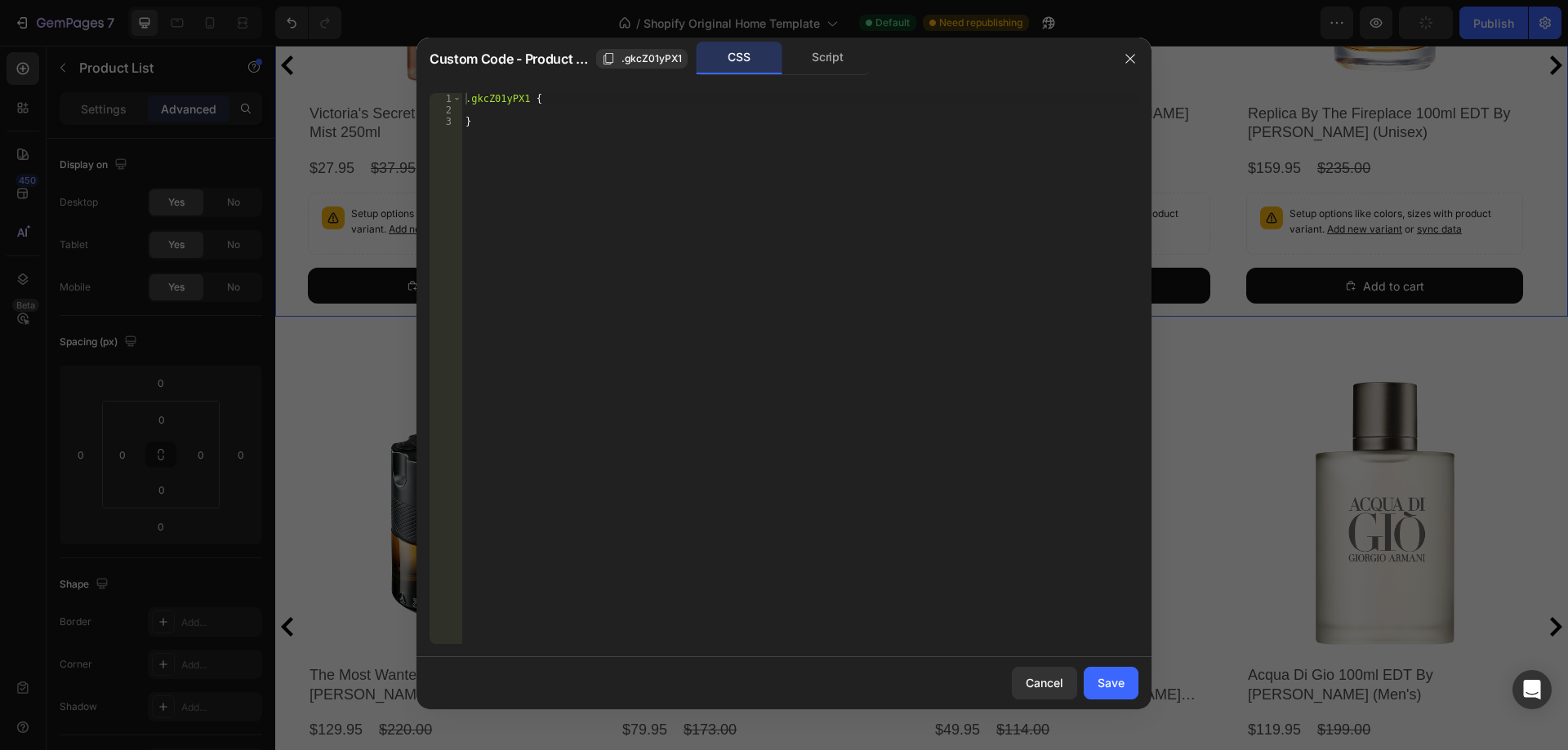
click at [803, 65] on div "Script" at bounding box center [827, 57] width 86 height 32
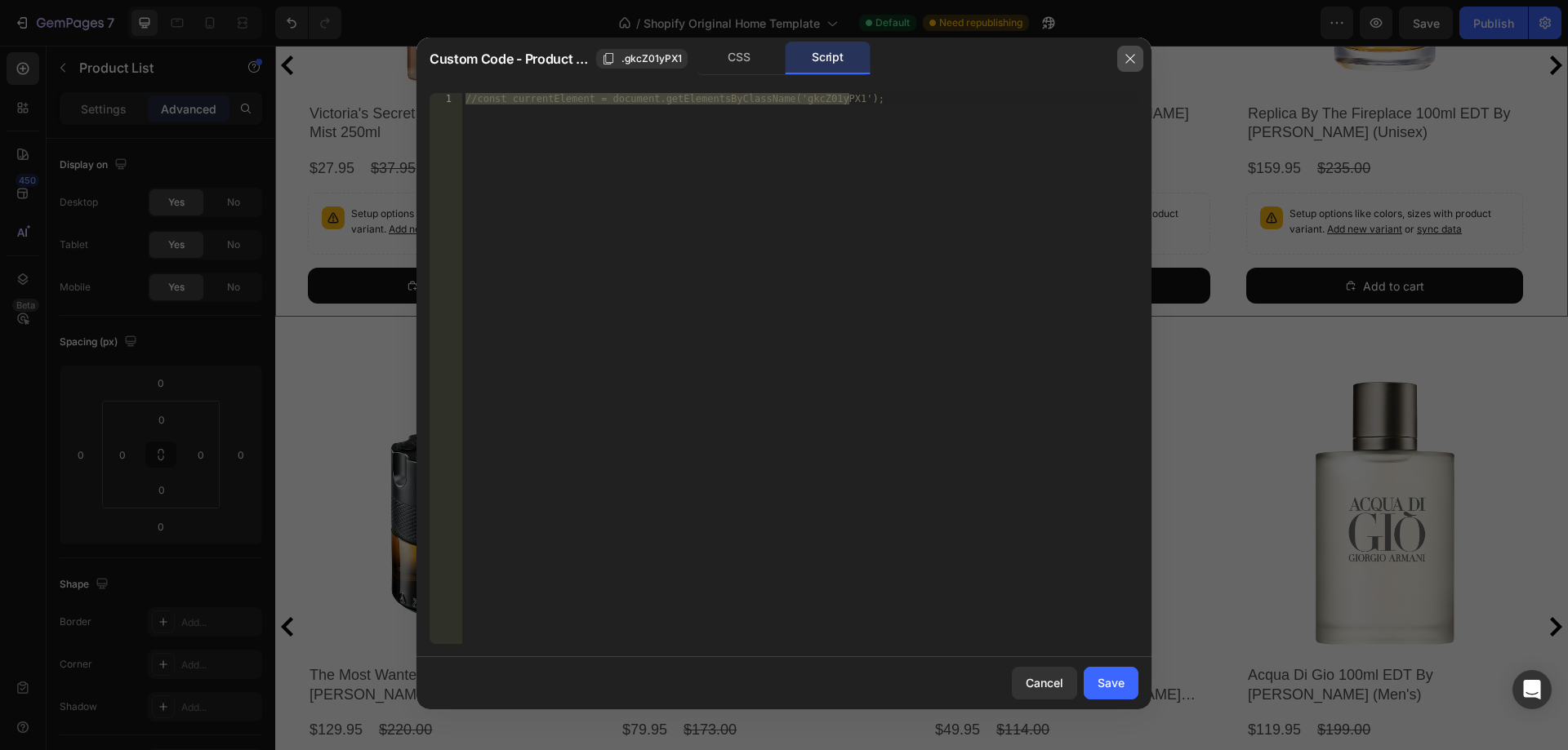
click at [1135, 61] on icon "button" at bounding box center [1130, 58] width 13 height 13
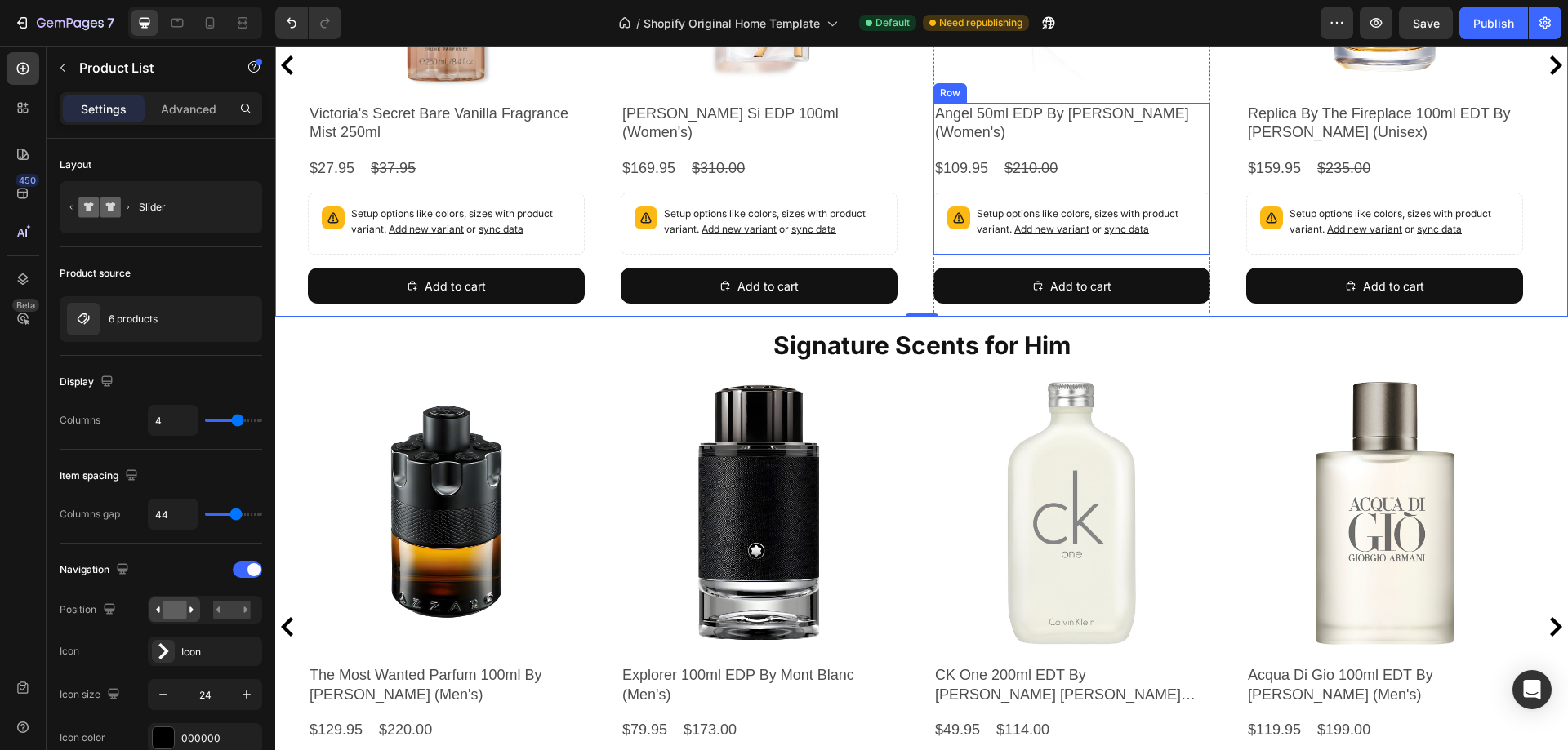
click at [1011, 146] on div "Angel 50ml EDP By [PERSON_NAME] (Women's) Product Title $109.95 Product Price P…" at bounding box center [1071, 178] width 277 height 151
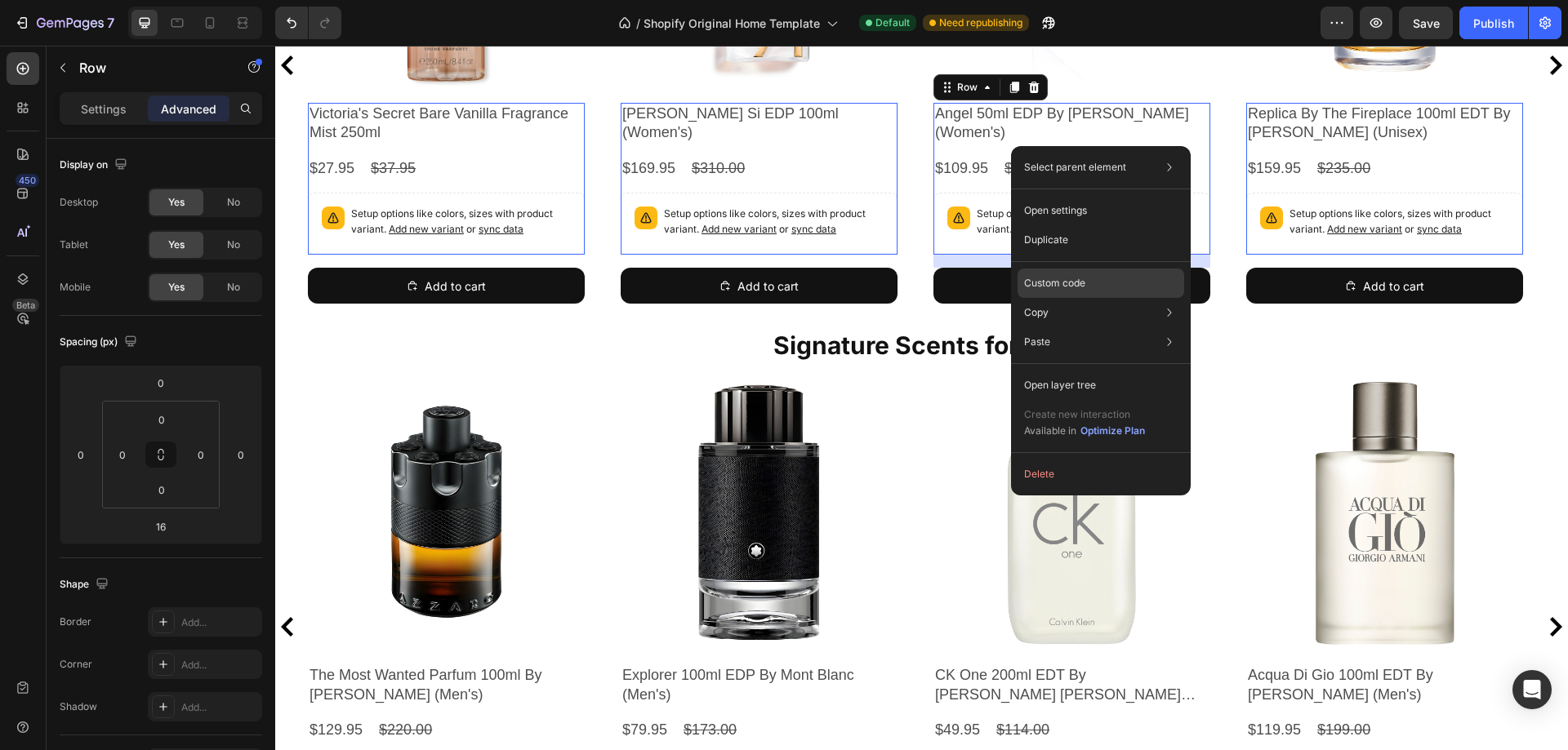
click at [1053, 275] on div "Custom code" at bounding box center [1101, 283] width 167 height 30
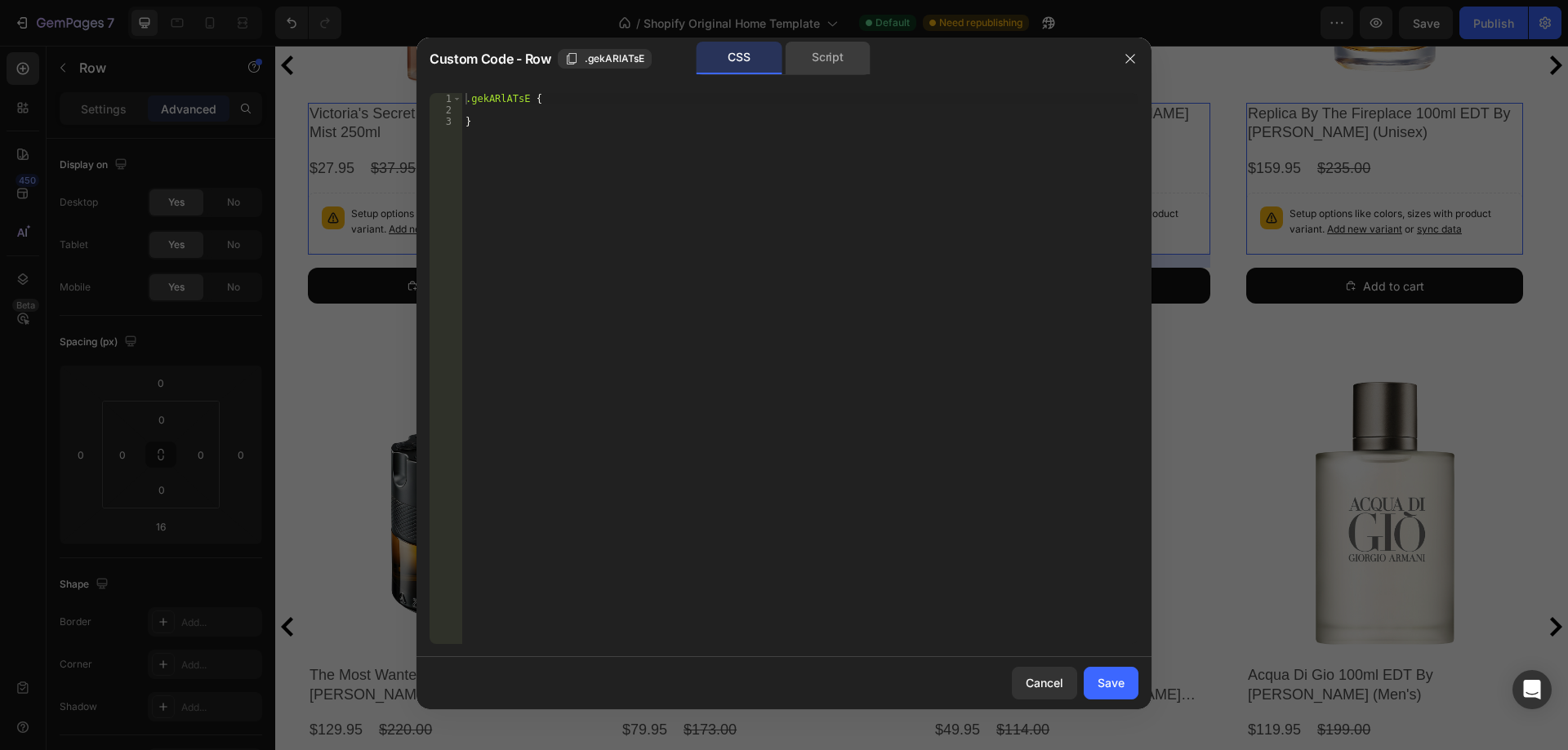
click at [811, 70] on div "Script" at bounding box center [827, 57] width 86 height 32
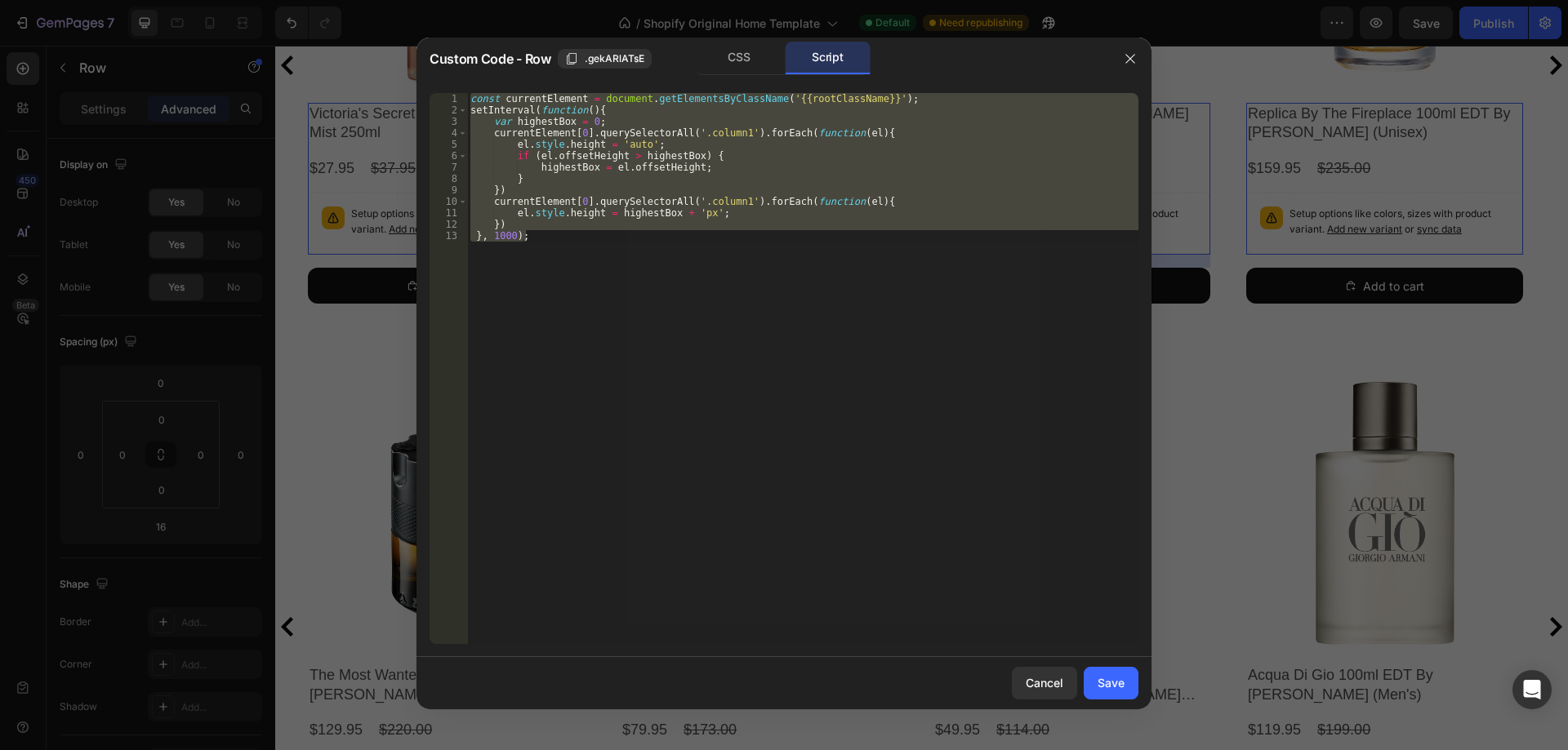
click at [700, 193] on div "const currentElement = document . getElementsByClassName ( '{{rootClassName}}' …" at bounding box center [802, 368] width 671 height 551
click at [588, 239] on div "const currentElement = document . getElementsByClassName ( '{{rootClassName}}' …" at bounding box center [802, 368] width 671 height 551
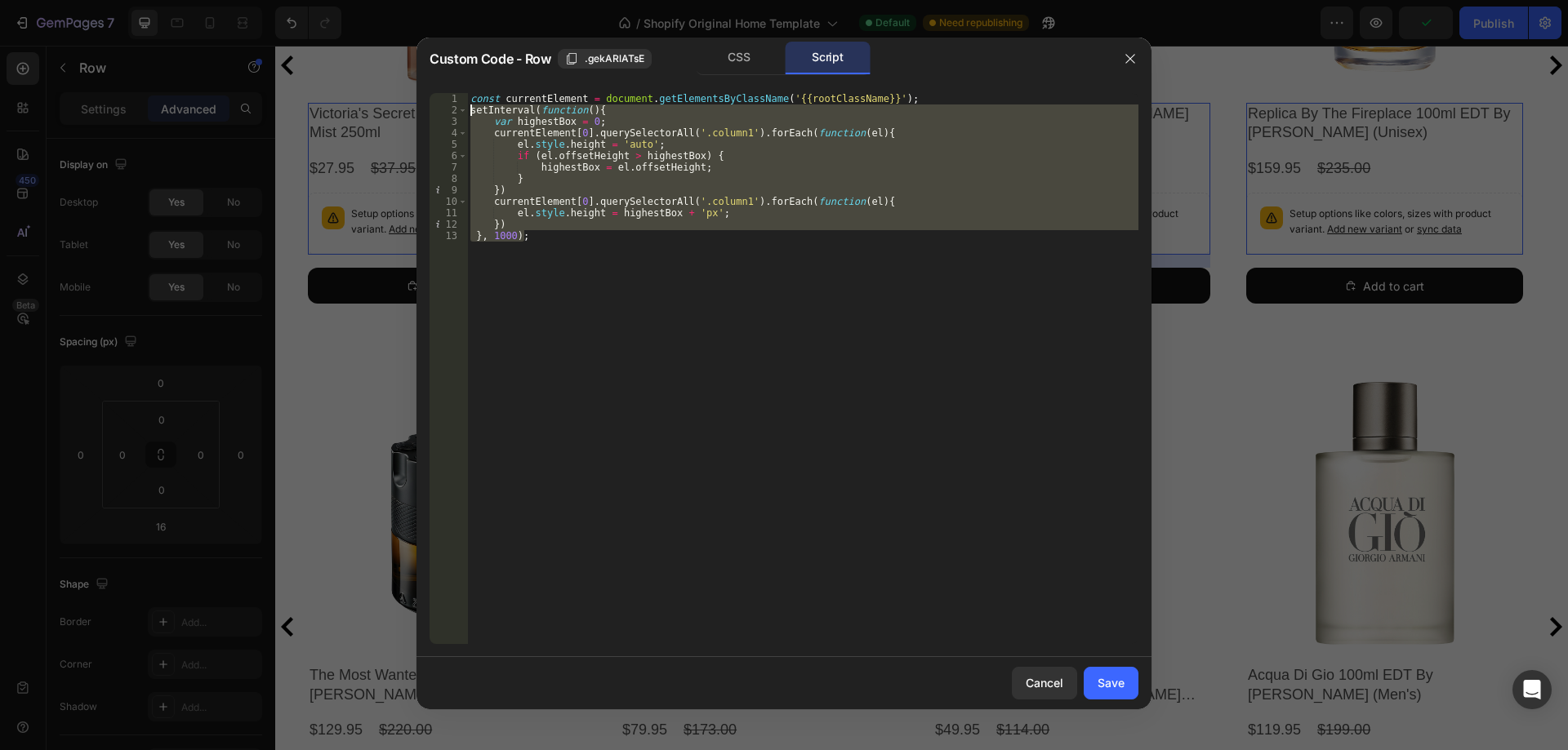
drag, startPoint x: 580, startPoint y: 237, endPoint x: 432, endPoint y: 110, distance: 195.0
click at [432, 110] on div "}, 1000); 1 2 3 4 5 6 7 8 9 10 11 12 13 const currentElement = document . getEl…" at bounding box center [784, 368] width 709 height 551
type textarea "setInterval(function(){ var highestBox = 0;"
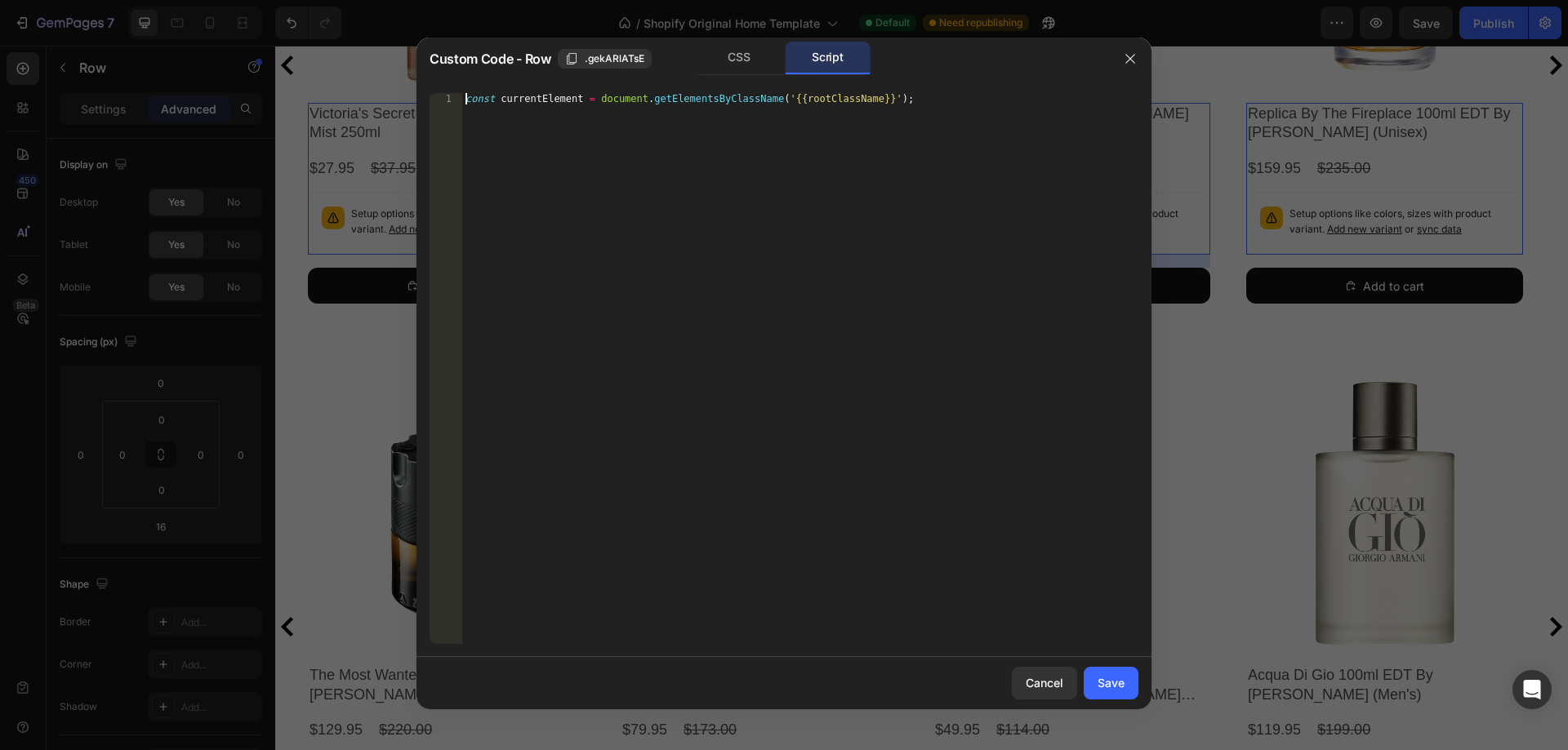
click at [463, 93] on div "const currentElement = document . getElementsByClassName ( '{{rootClassName}}' …" at bounding box center [801, 368] width 676 height 551
type textarea "//const currentElement = document.getElementsByClassName('{{rootClassName}}');"
click at [1105, 676] on div "Save" at bounding box center [1111, 682] width 27 height 17
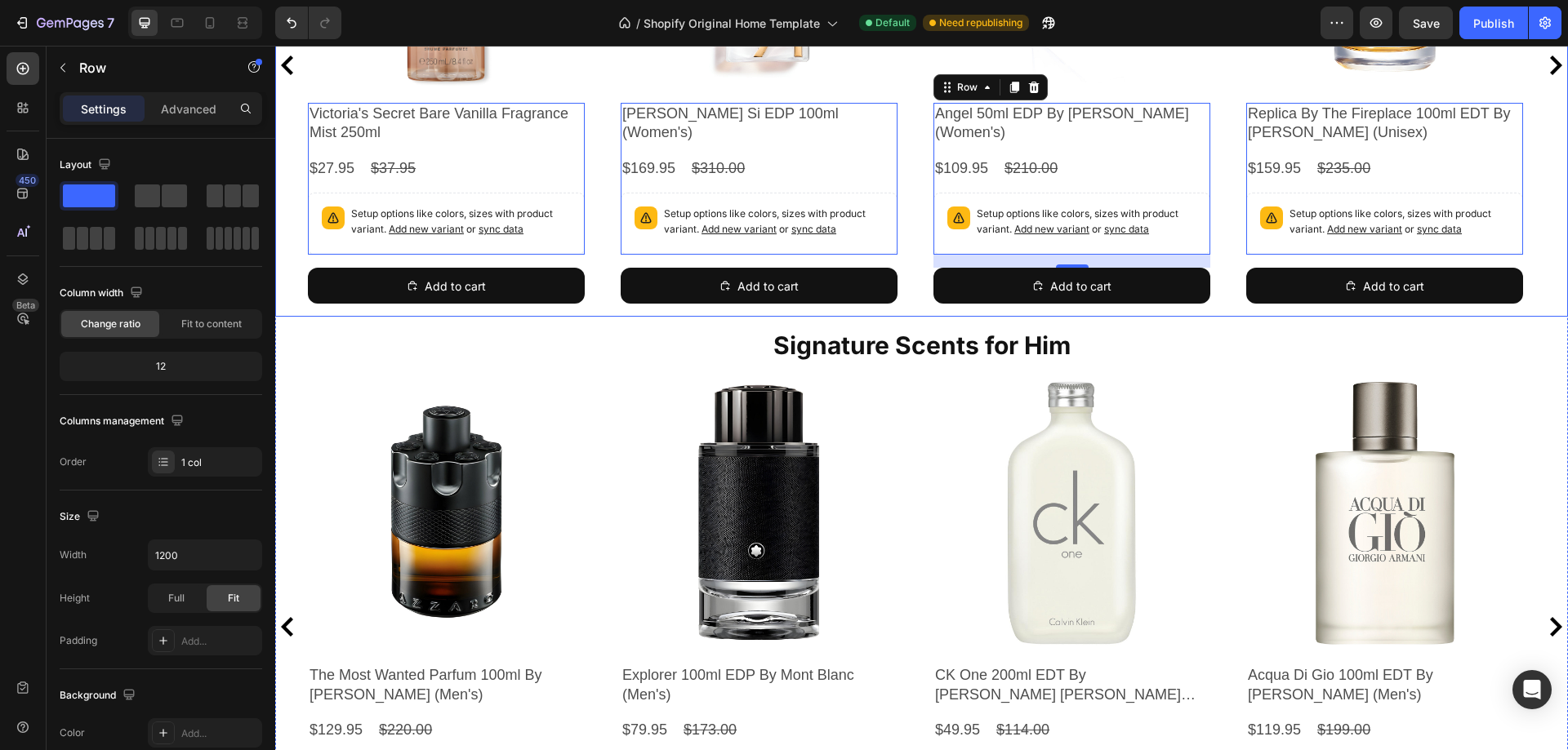
click at [914, 144] on div "Product Images Victoria's Secret Bare Vanilla Fragrance Mist 250ml Product Titl…" at bounding box center [921, 65] width 1227 height 504
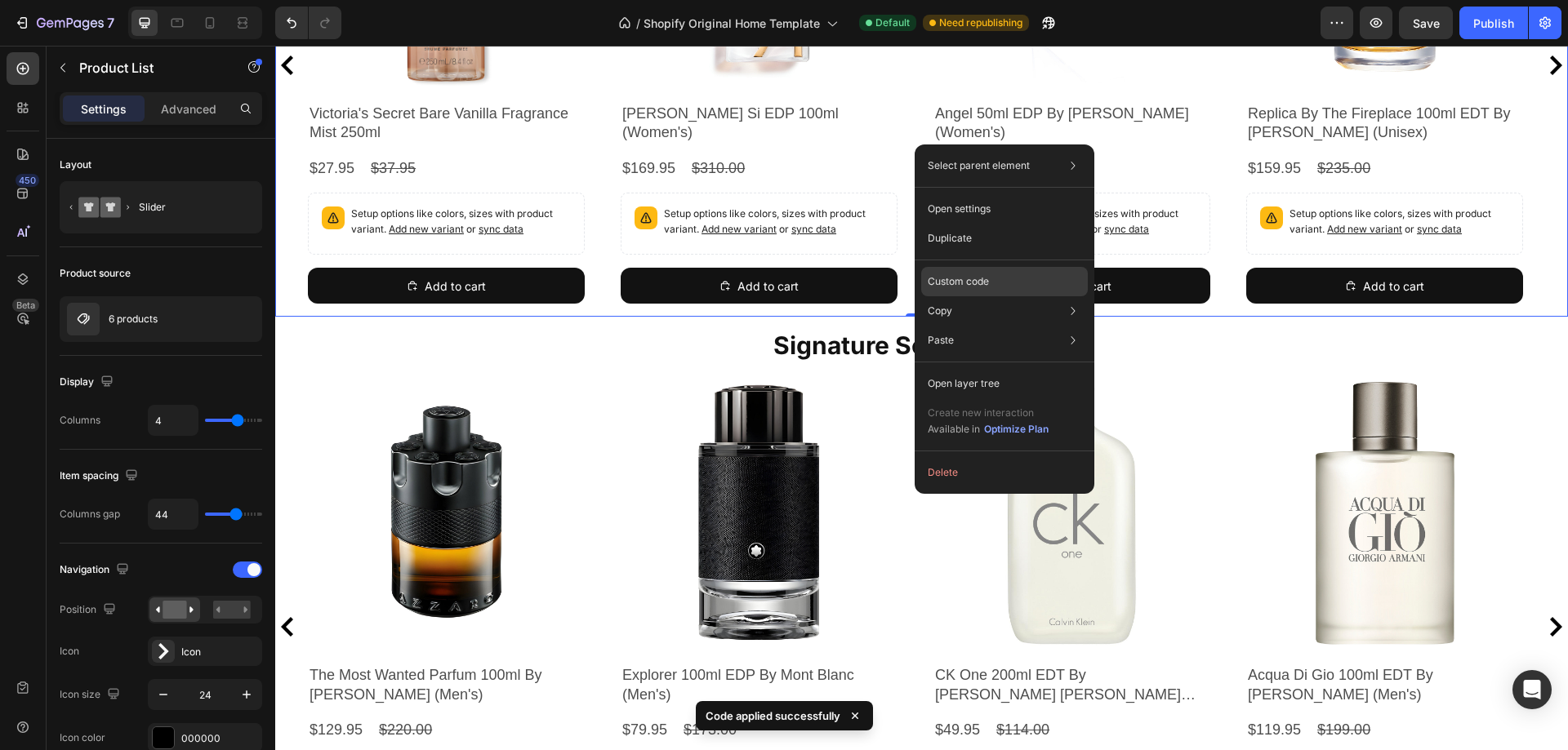
click at [957, 280] on p "Custom code" at bounding box center [958, 281] width 61 height 14
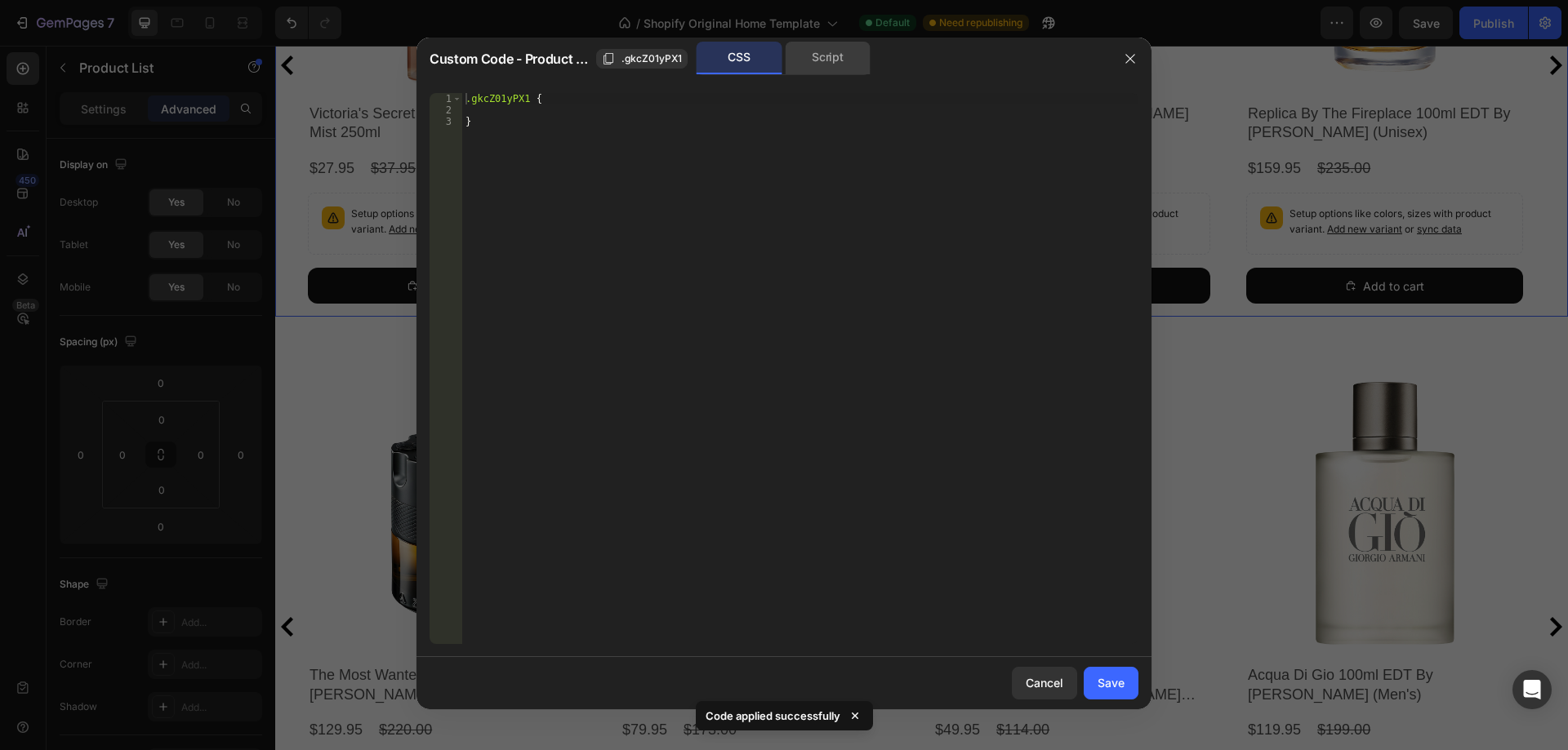
click at [820, 65] on div "Script" at bounding box center [827, 57] width 86 height 32
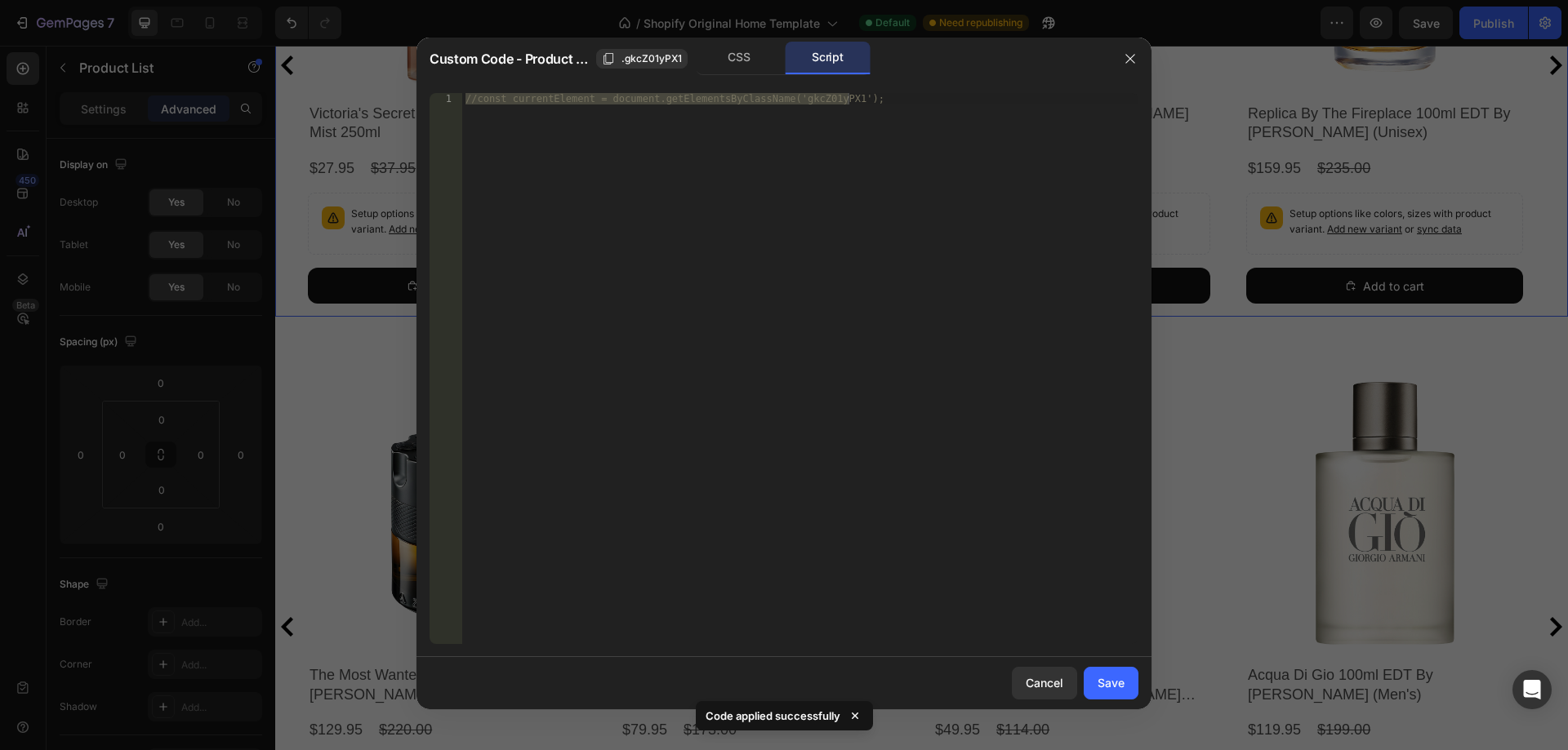
click at [829, 206] on div "//const currentElement = document.getElementsByClassName('gkcZ01yPX1');" at bounding box center [801, 368] width 676 height 551
paste textarea "}, 1000"
type textarea "}, 1000);"
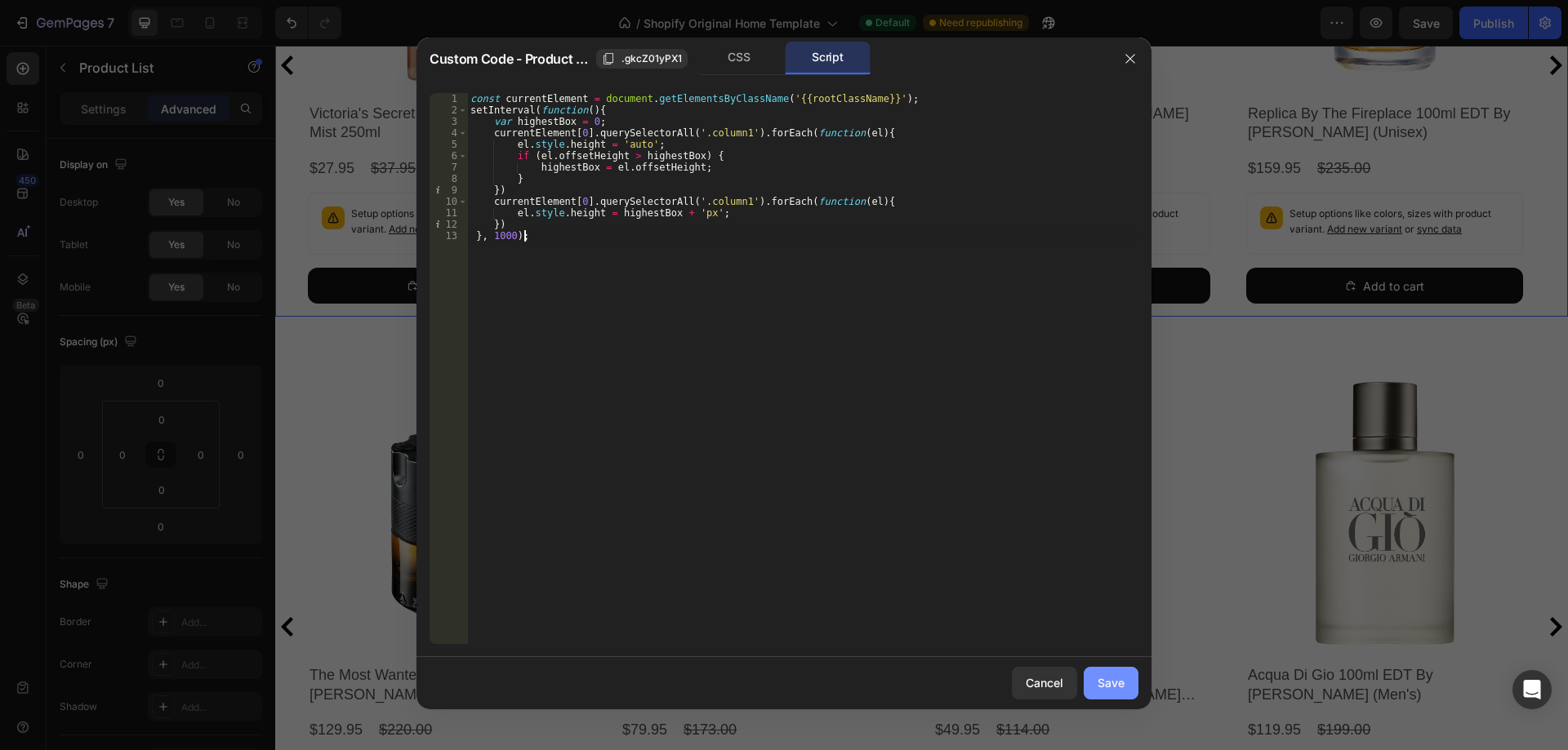
click at [1104, 680] on div "Save" at bounding box center [1111, 682] width 27 height 17
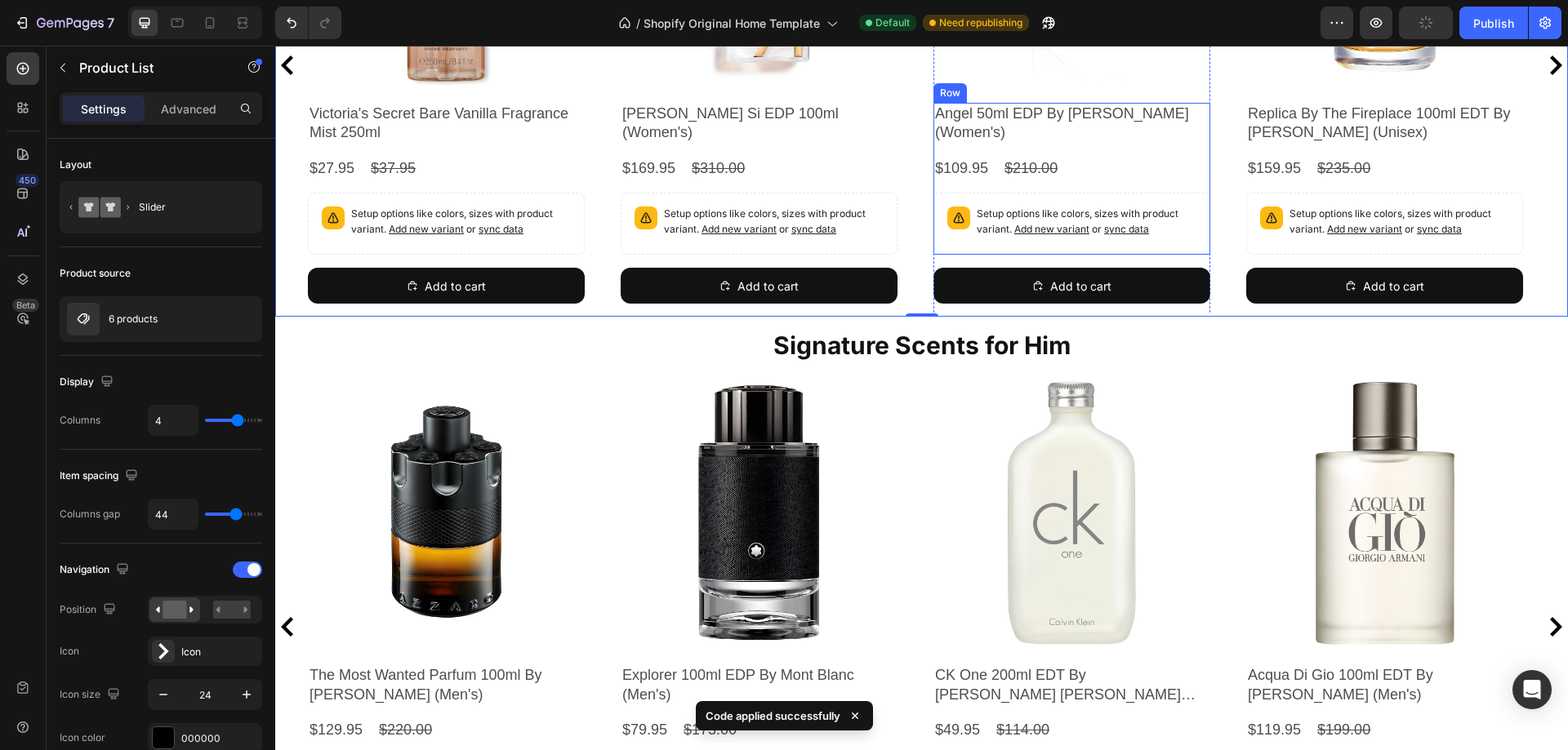
click at [1087, 150] on div "Angel 50ml EDP By [PERSON_NAME] (Women's) Product Title $109.95 Product Price P…" at bounding box center [1071, 178] width 277 height 151
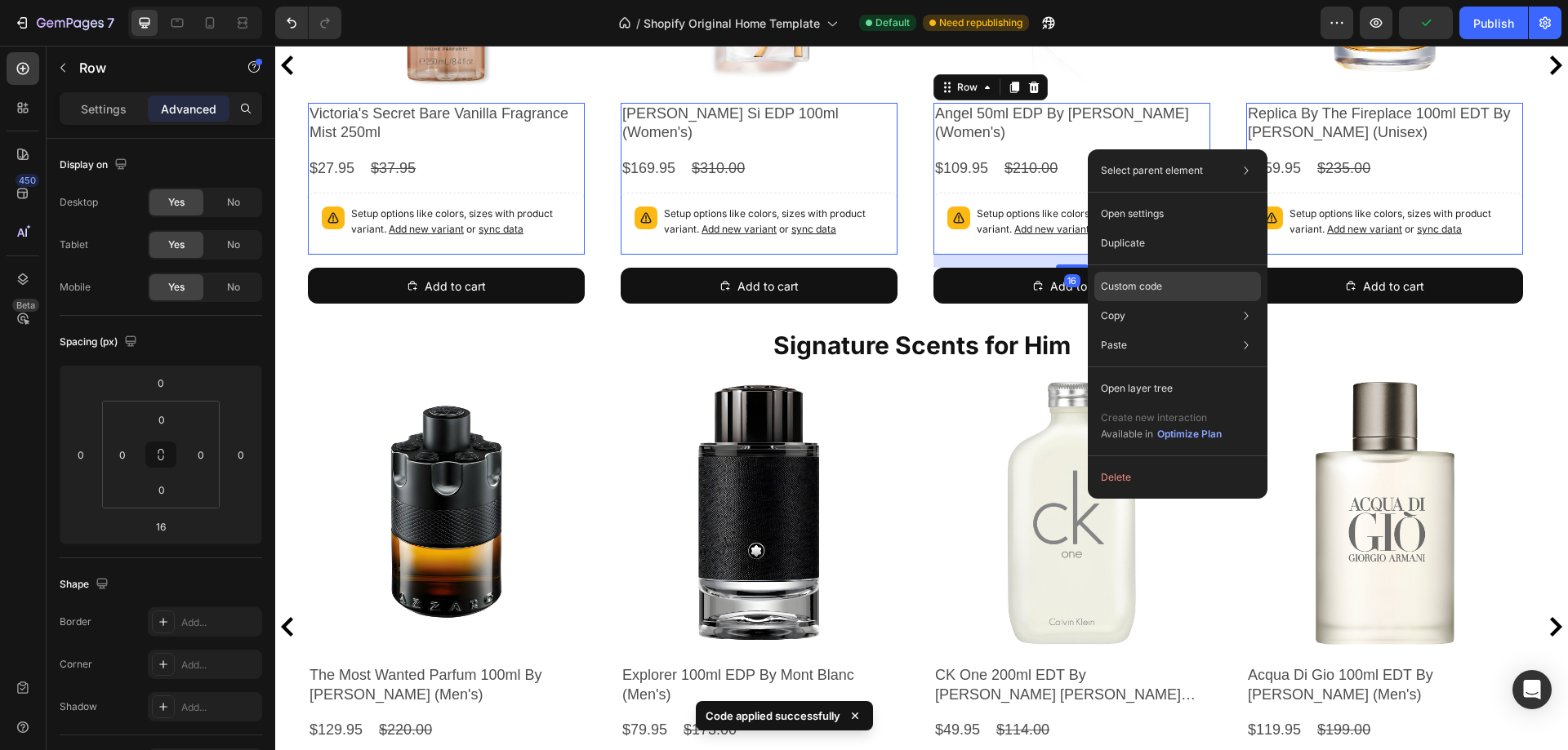
click at [1132, 278] on div "Custom code" at bounding box center [1178, 286] width 167 height 30
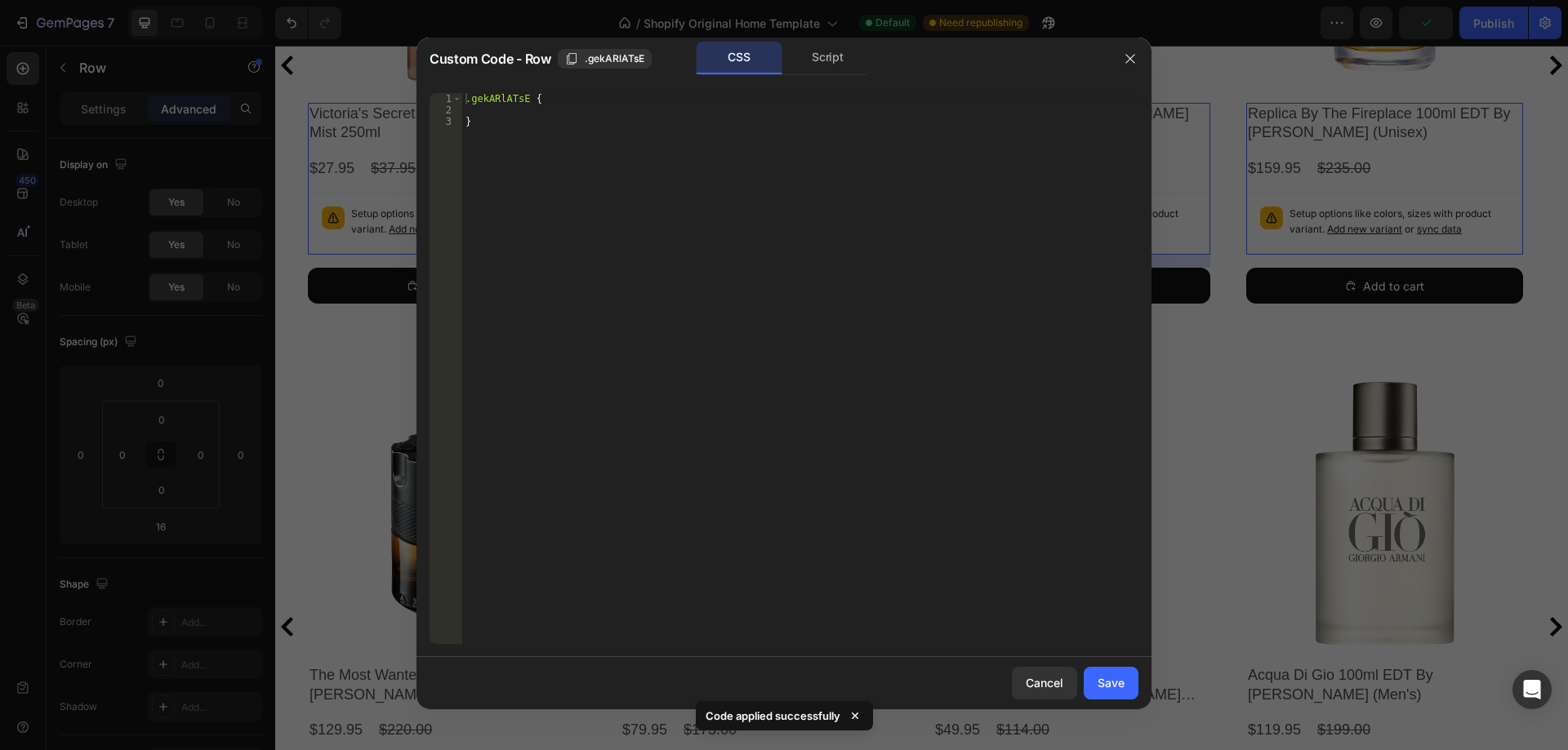
click at [837, 81] on div "1 2 3 .gekARlATsE { } ההההההההההההההההההההההההההההההההההההההההההההההההההההההההה…" at bounding box center [784, 368] width 735 height 577
click at [832, 66] on div "Script" at bounding box center [827, 57] width 86 height 32
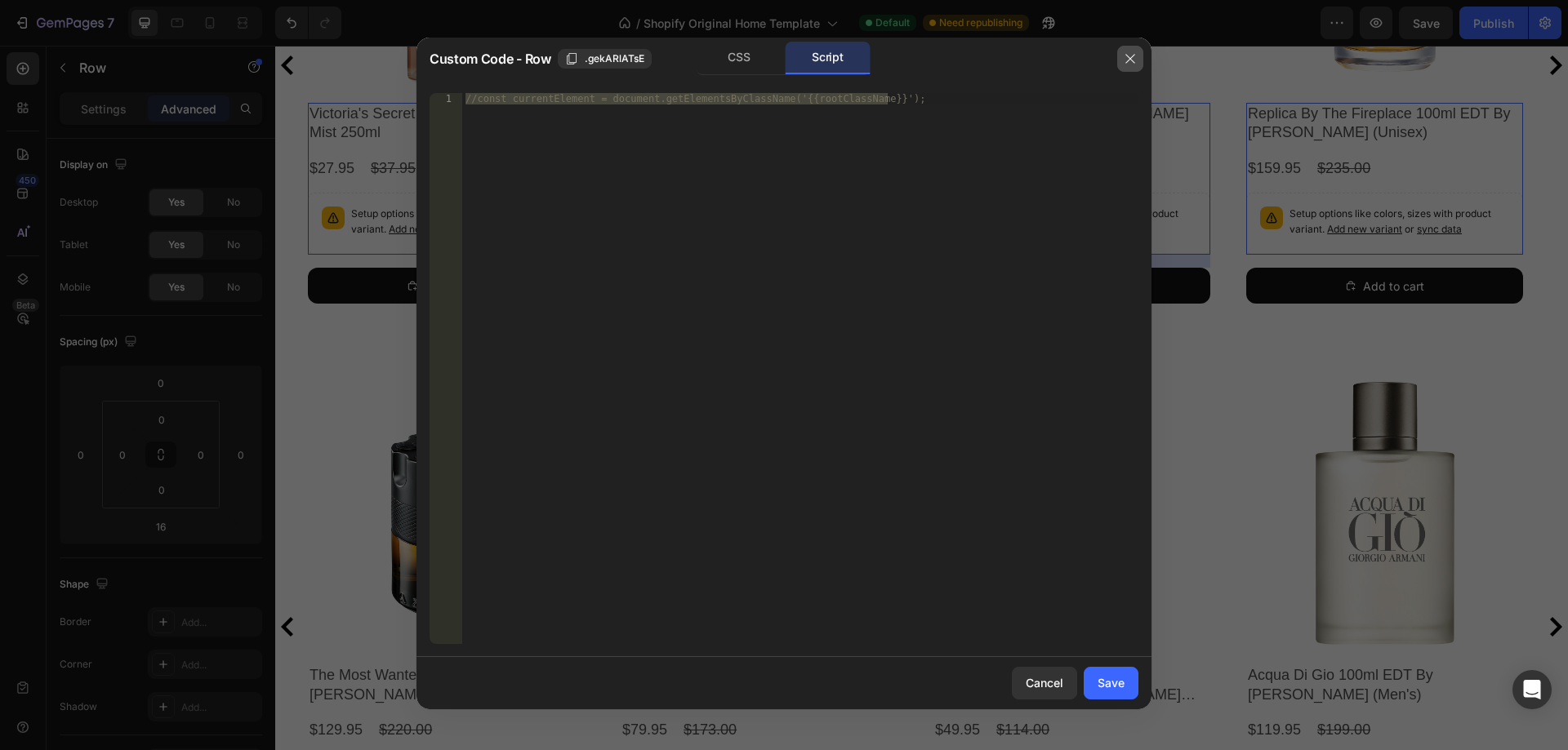
drag, startPoint x: 1127, startPoint y: 56, endPoint x: 847, endPoint y: 26, distance: 281.6
click at [1127, 56] on icon "button" at bounding box center [1130, 58] width 13 height 13
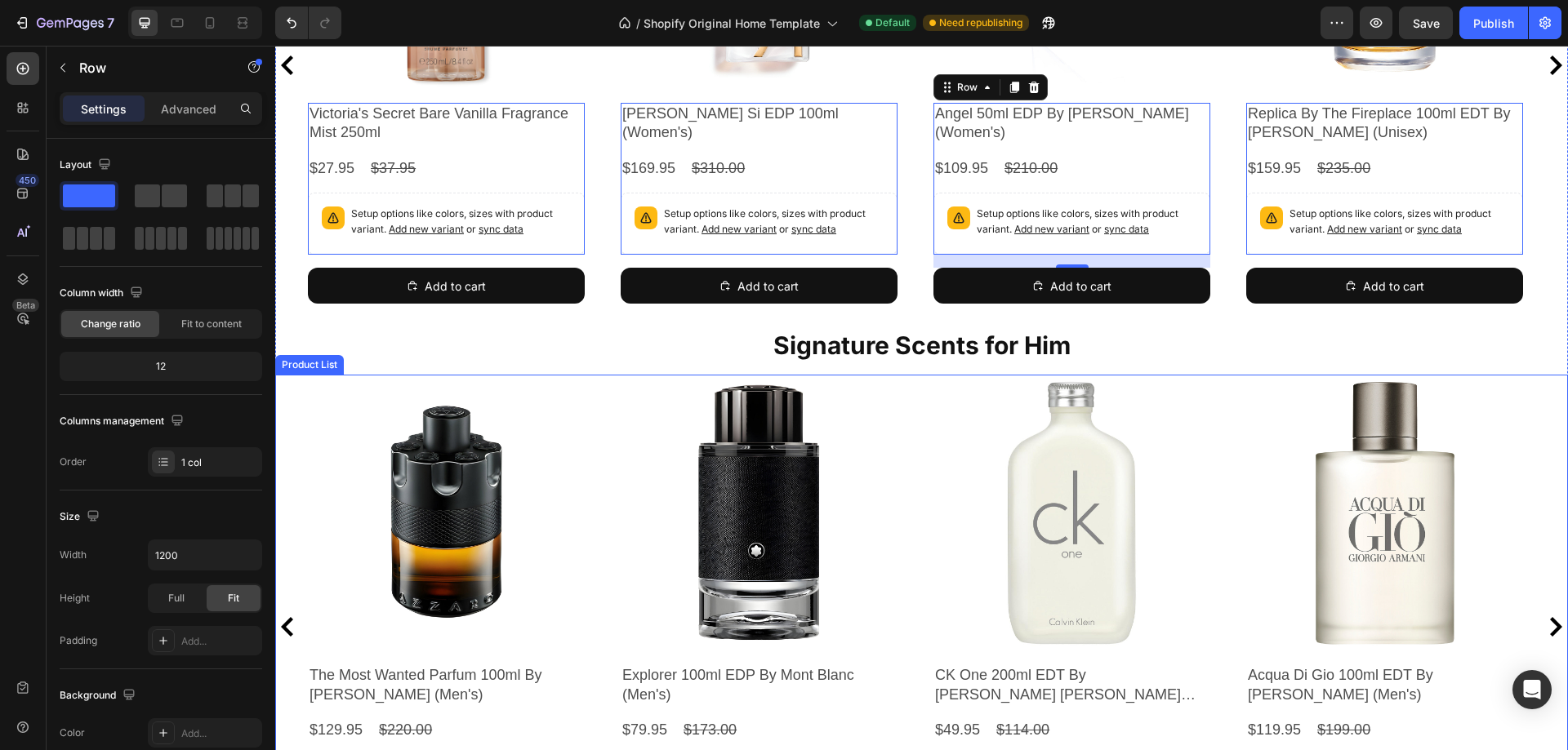
scroll to position [949, 0]
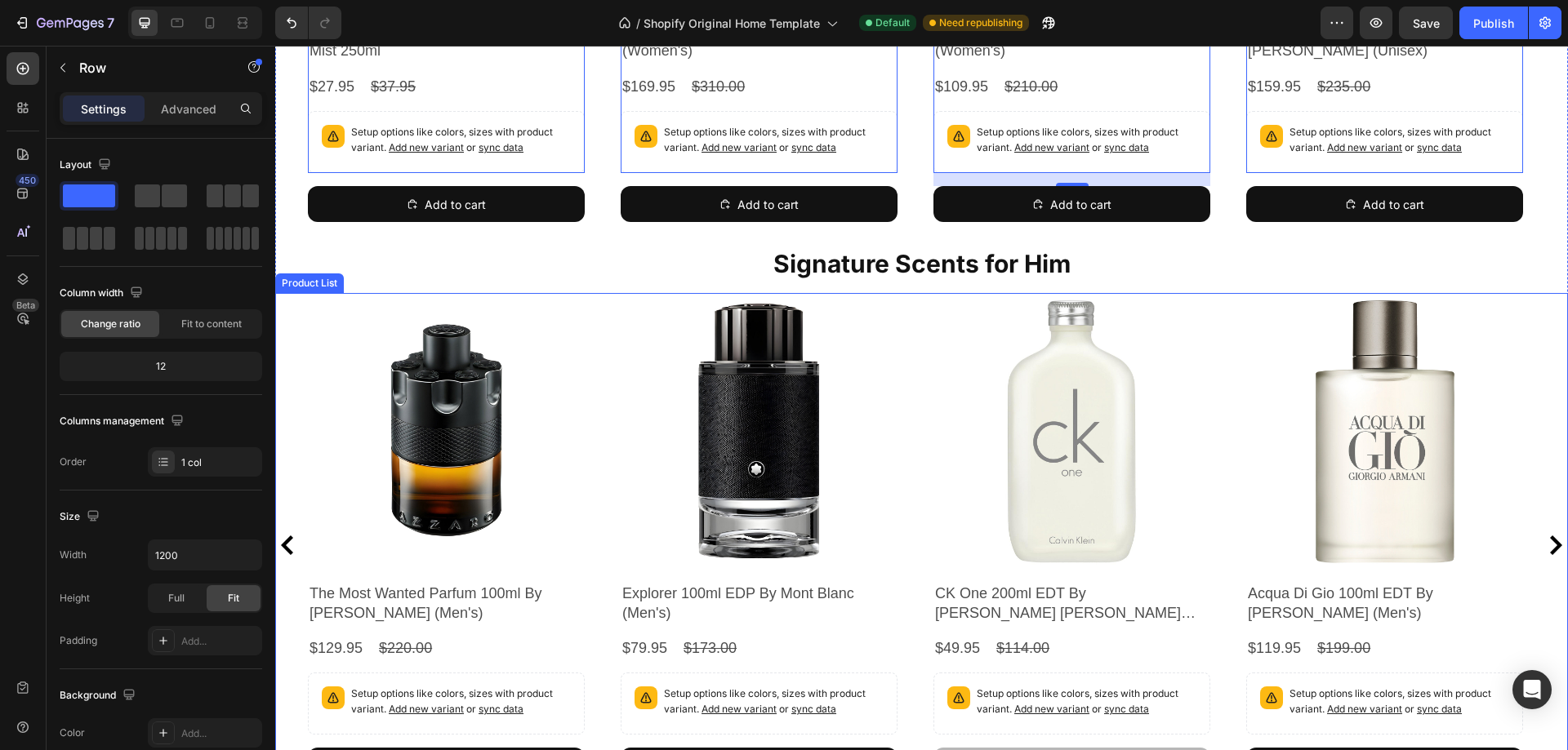
click at [909, 409] on div "Product Images The Most Wanted Parfum 100ml By Azzaro (Men's) Product Title $12…" at bounding box center [921, 545] width 1227 height 504
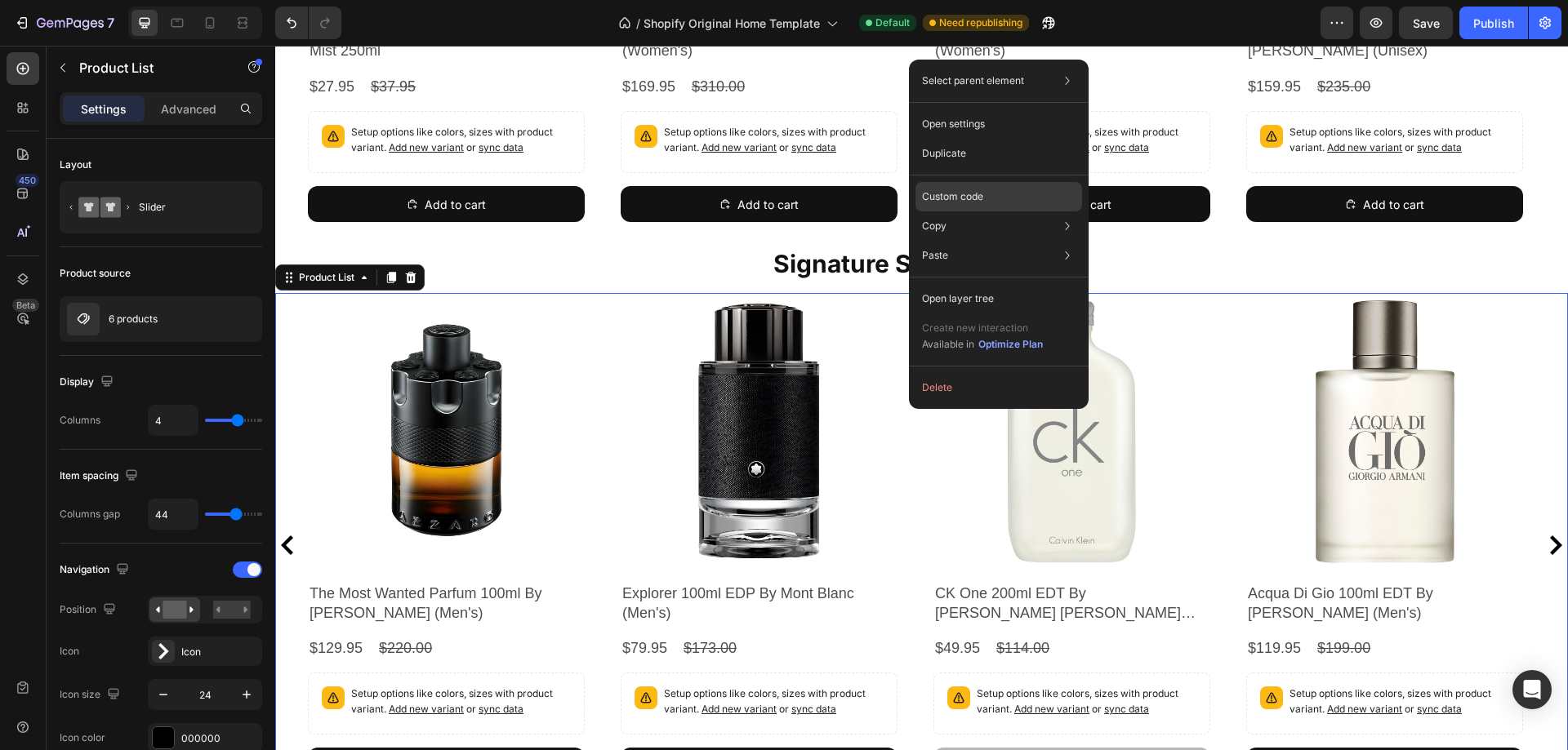
click at [939, 188] on div "Custom code" at bounding box center [999, 196] width 167 height 30
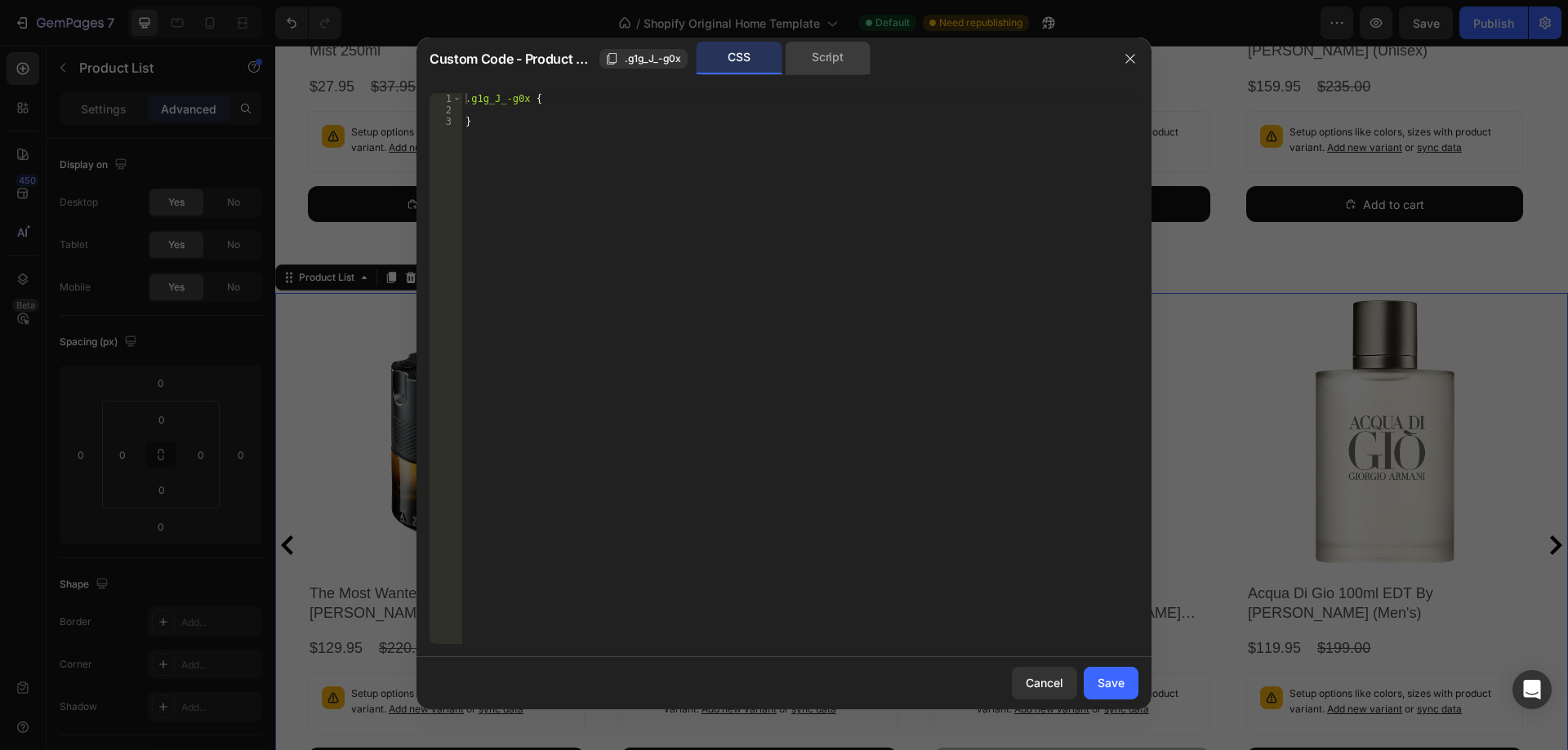
click at [824, 66] on div "Script" at bounding box center [827, 57] width 86 height 32
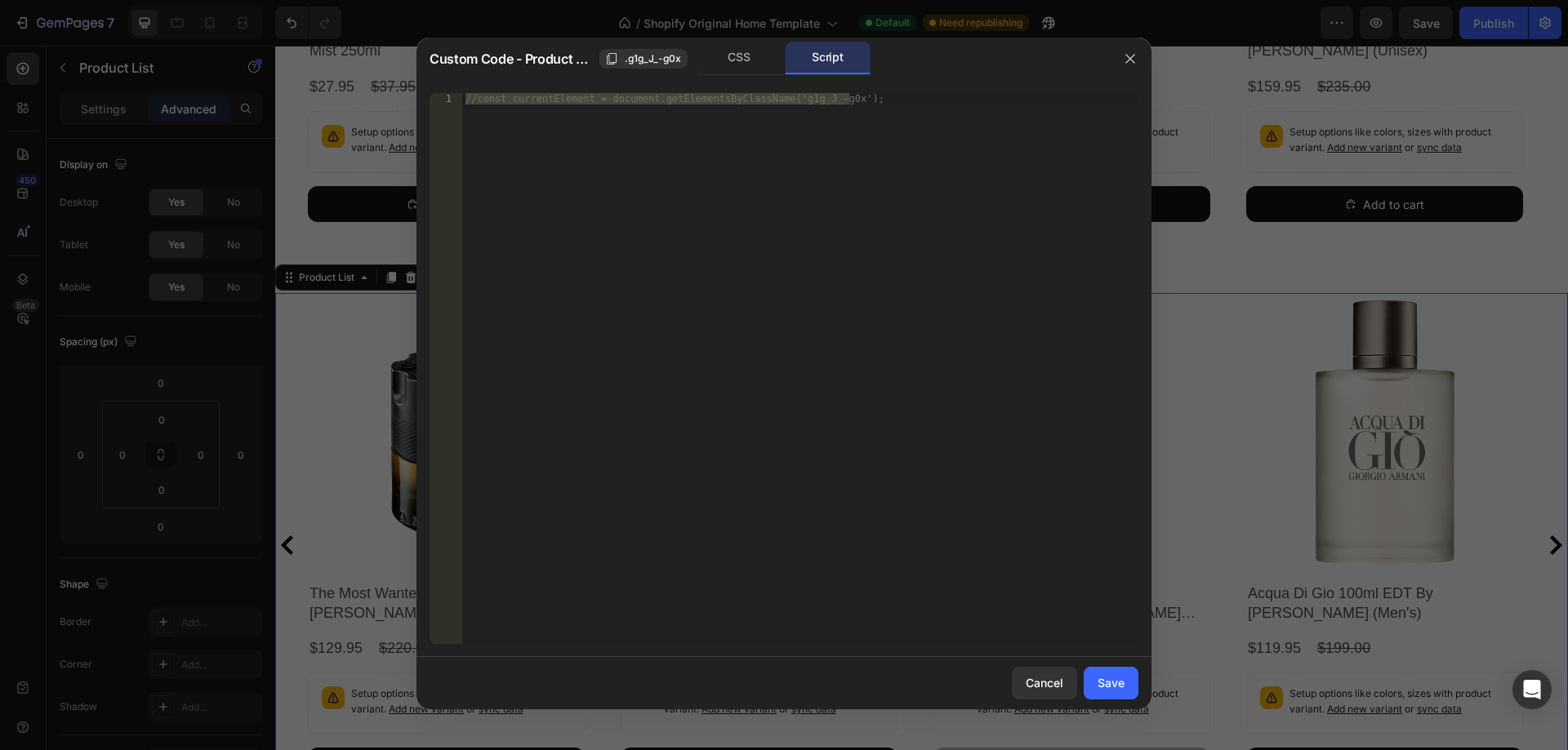
click at [801, 170] on div "//const currentElement = document.getElementsByClassName('g1g_J_-g0x');" at bounding box center [801, 368] width 676 height 551
paste textarea "}, 1000"
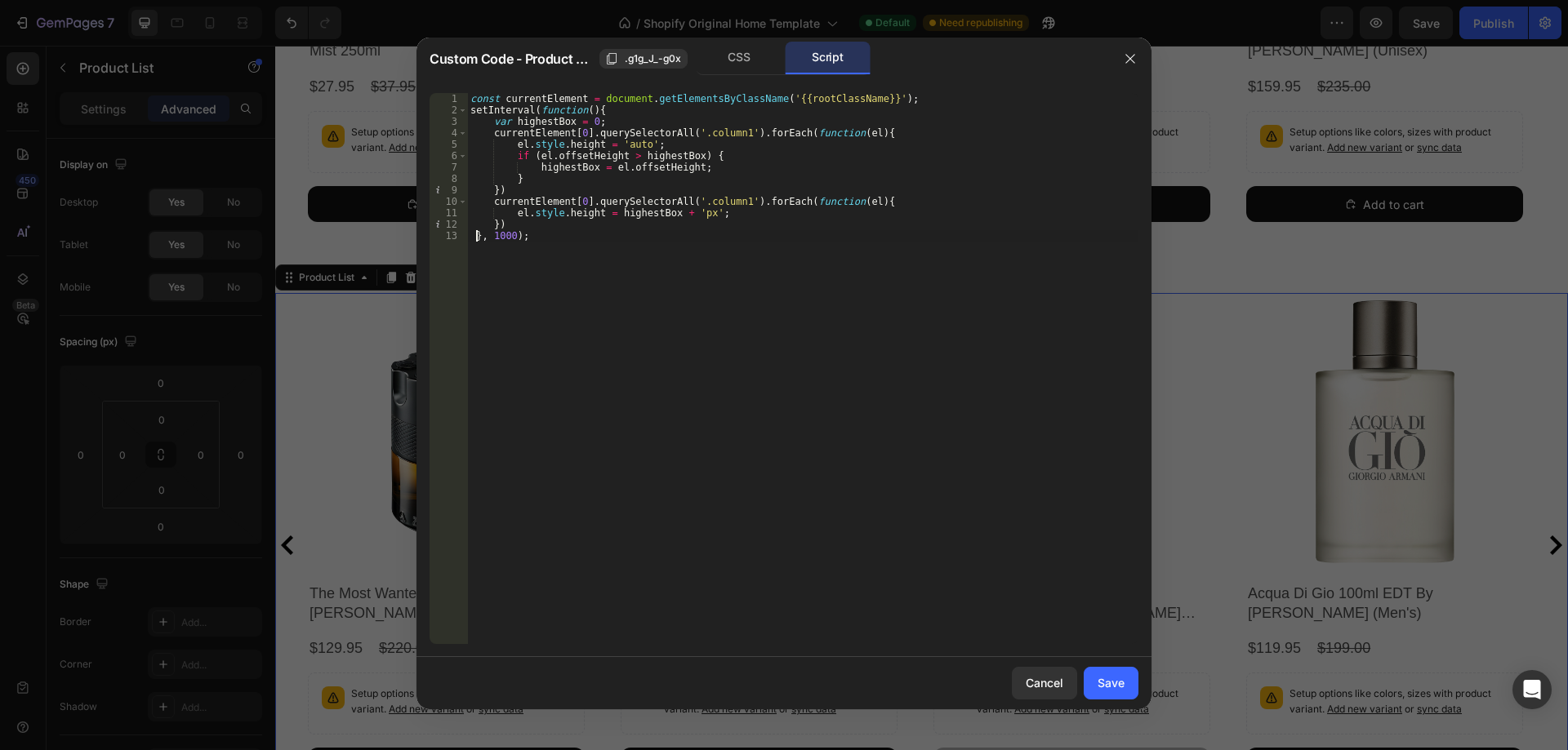
click at [477, 233] on div "const currentElement = document . getElementsByClassName ( '{{rootClassName}}' …" at bounding box center [802, 380] width 671 height 573
click at [718, 201] on div "const currentElement = document . getElementsByClassName ( '{{rootClassName}}' …" at bounding box center [802, 380] width 671 height 573
type textarea "currentElement[0].querySelectorAll('.column1').forEach(function(el){"
click at [718, 201] on div "const currentElement = document . getElementsByClassName ( '{{rootClassName}}' …" at bounding box center [802, 380] width 671 height 573
drag, startPoint x: 1108, startPoint y: 688, endPoint x: 833, endPoint y: 642, distance: 278.8
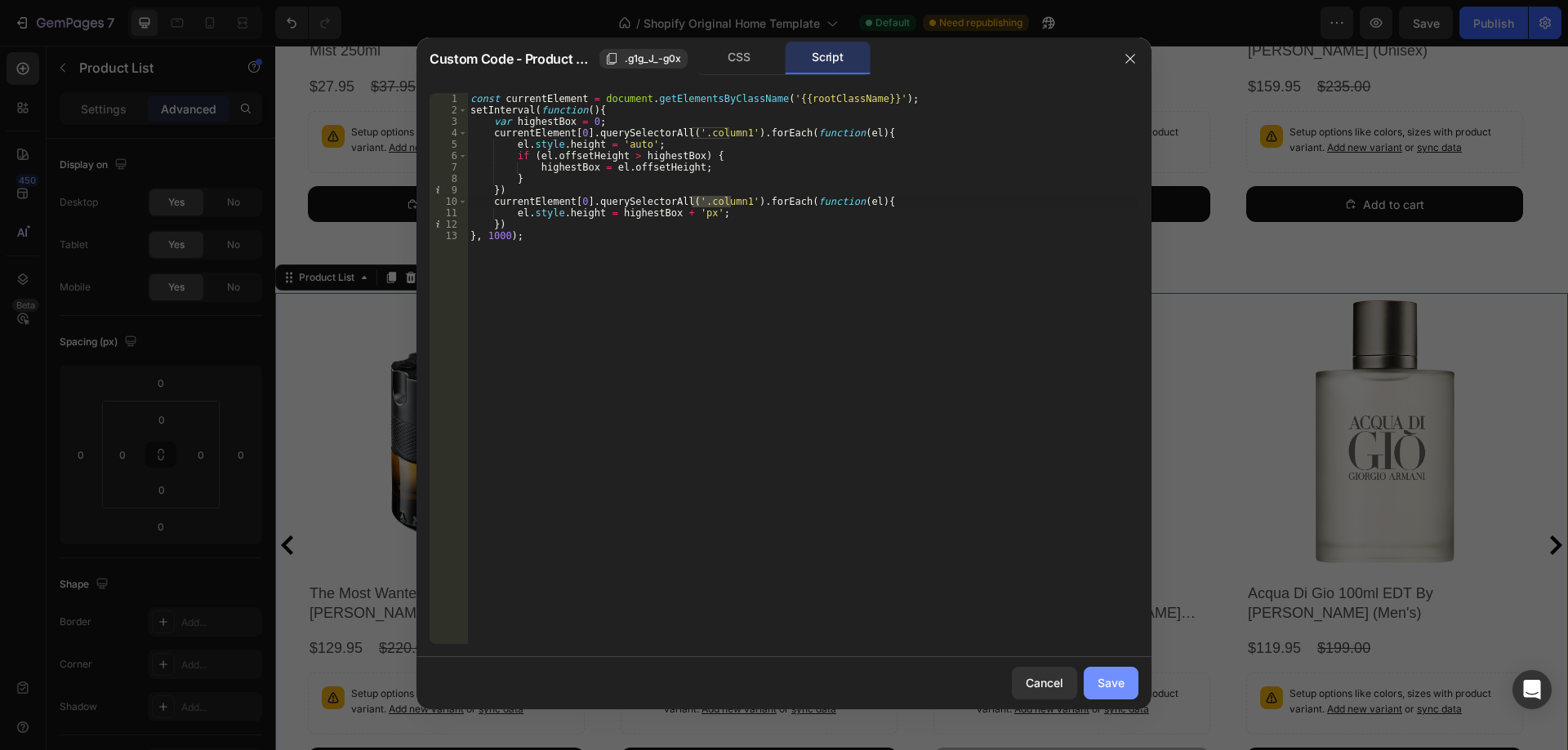
click at [1108, 688] on div "Save" at bounding box center [1111, 682] width 27 height 17
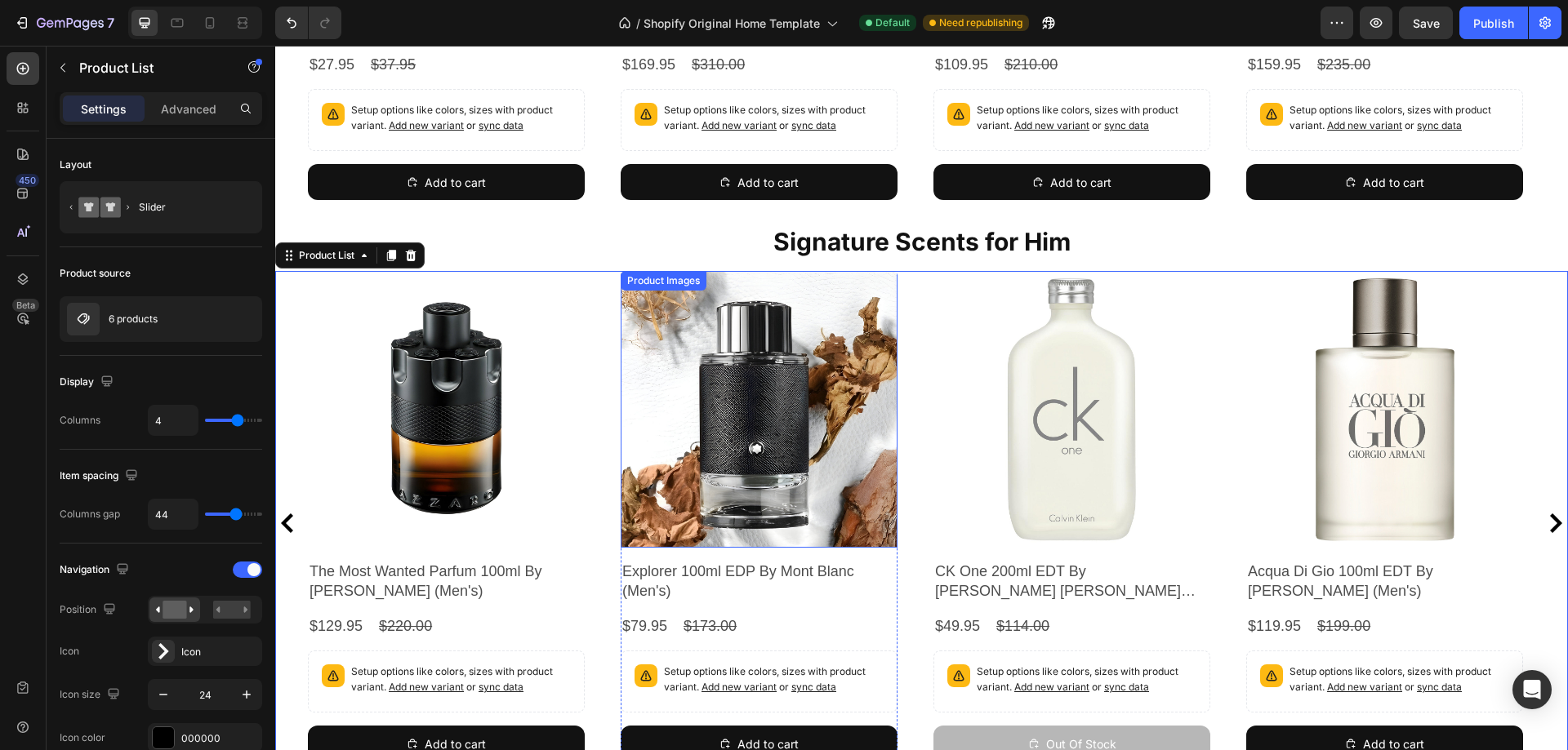
scroll to position [1113, 0]
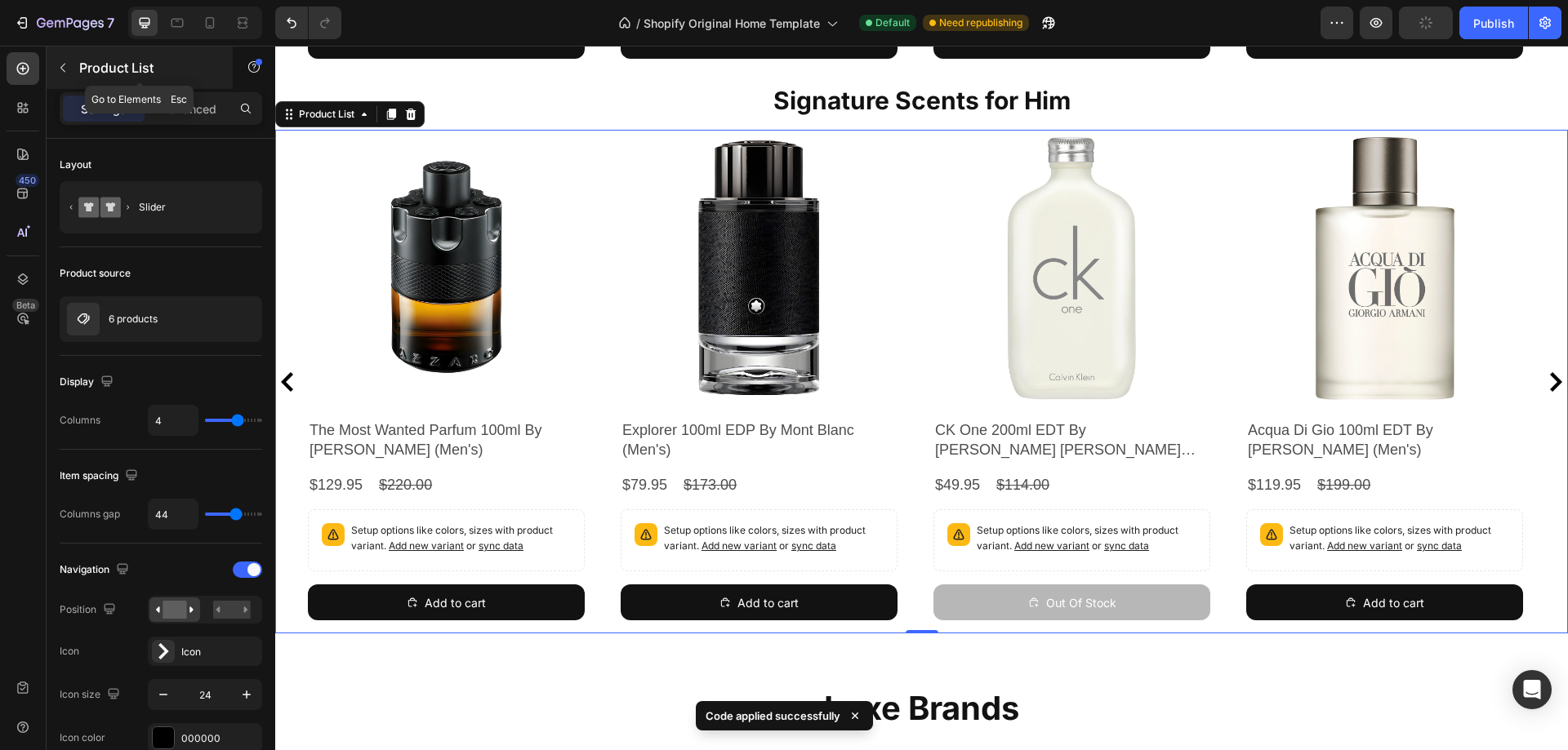
click at [69, 67] on button "button" at bounding box center [63, 67] width 26 height 26
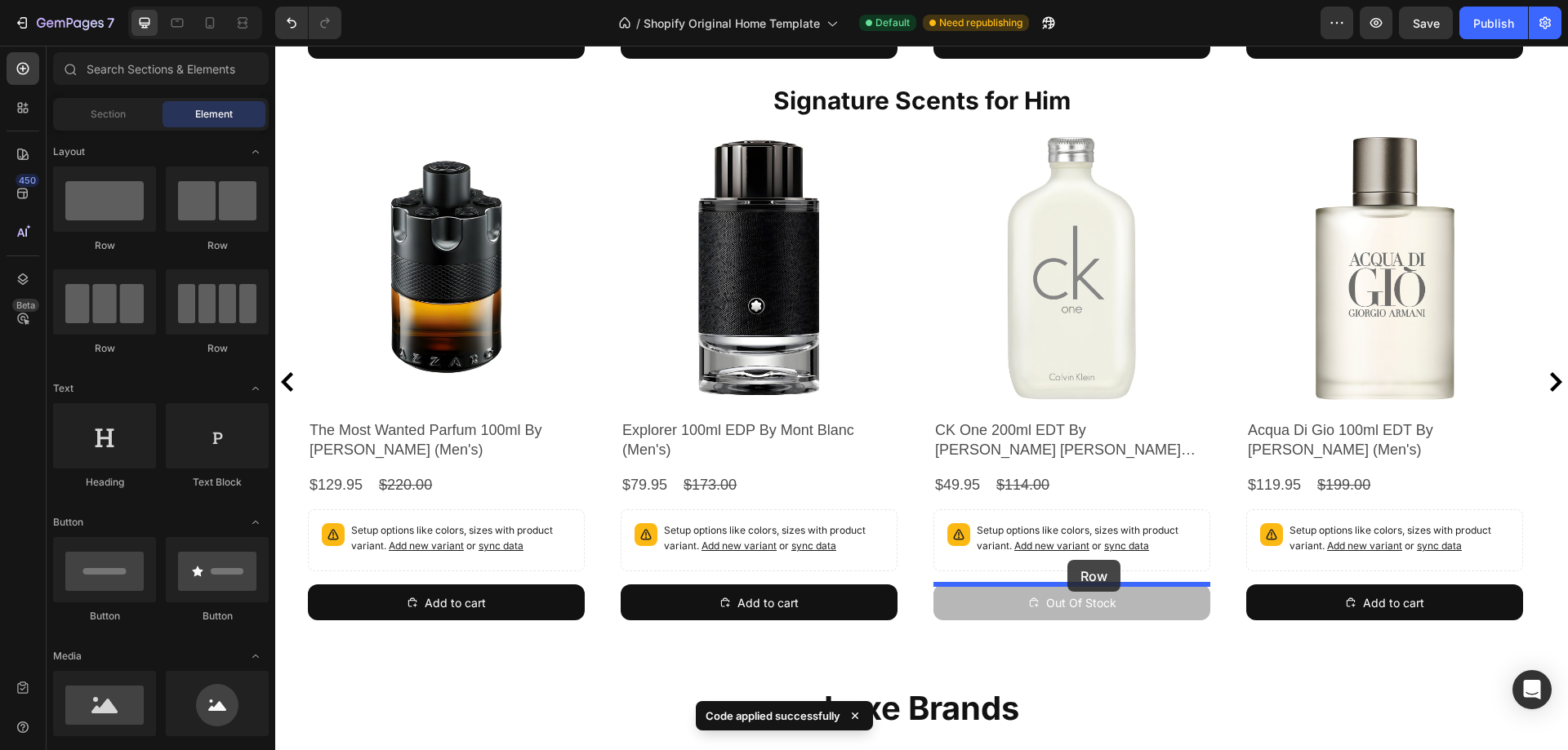
drag, startPoint x: 392, startPoint y: 255, endPoint x: 1068, endPoint y: 560, distance: 741.6
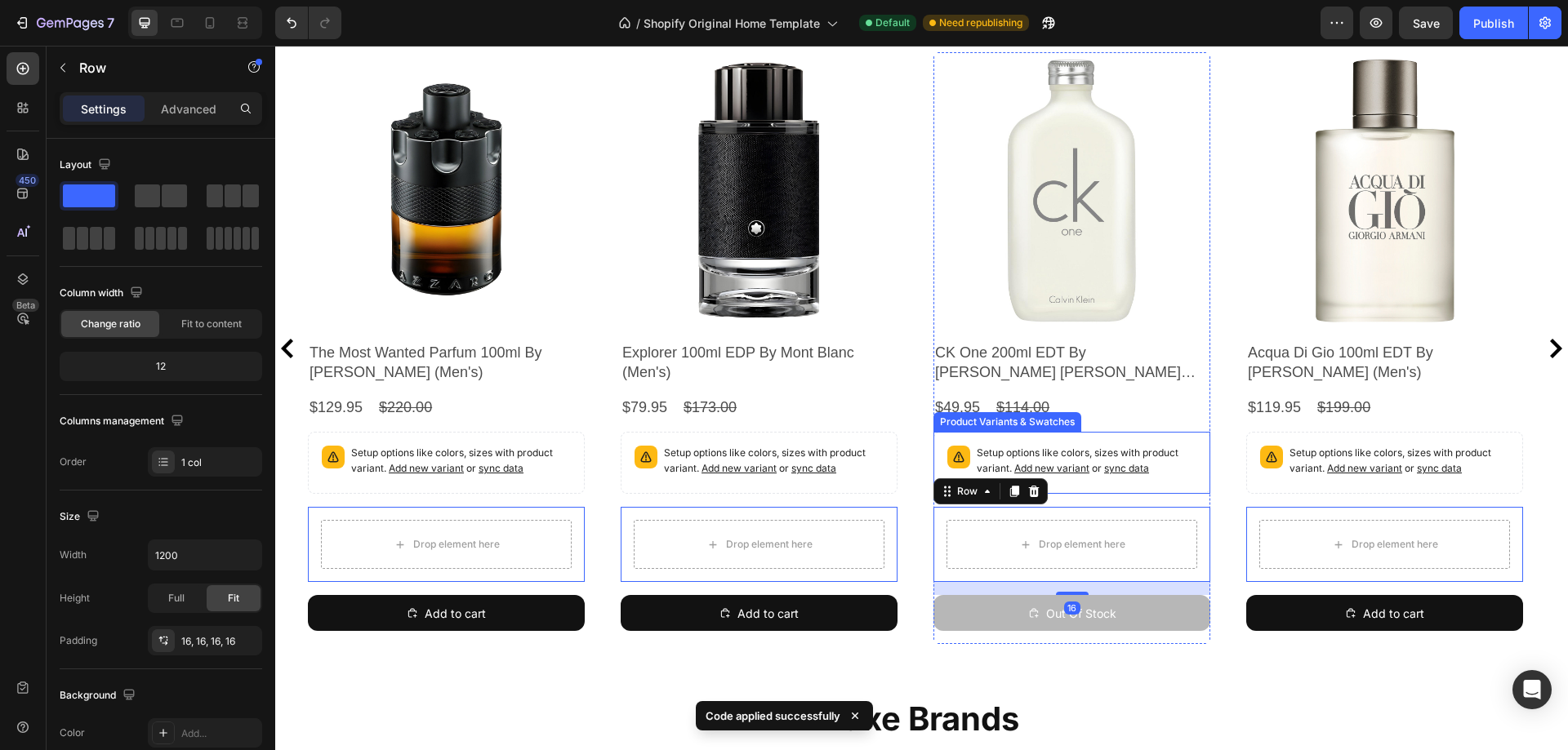
scroll to position [1194, 0]
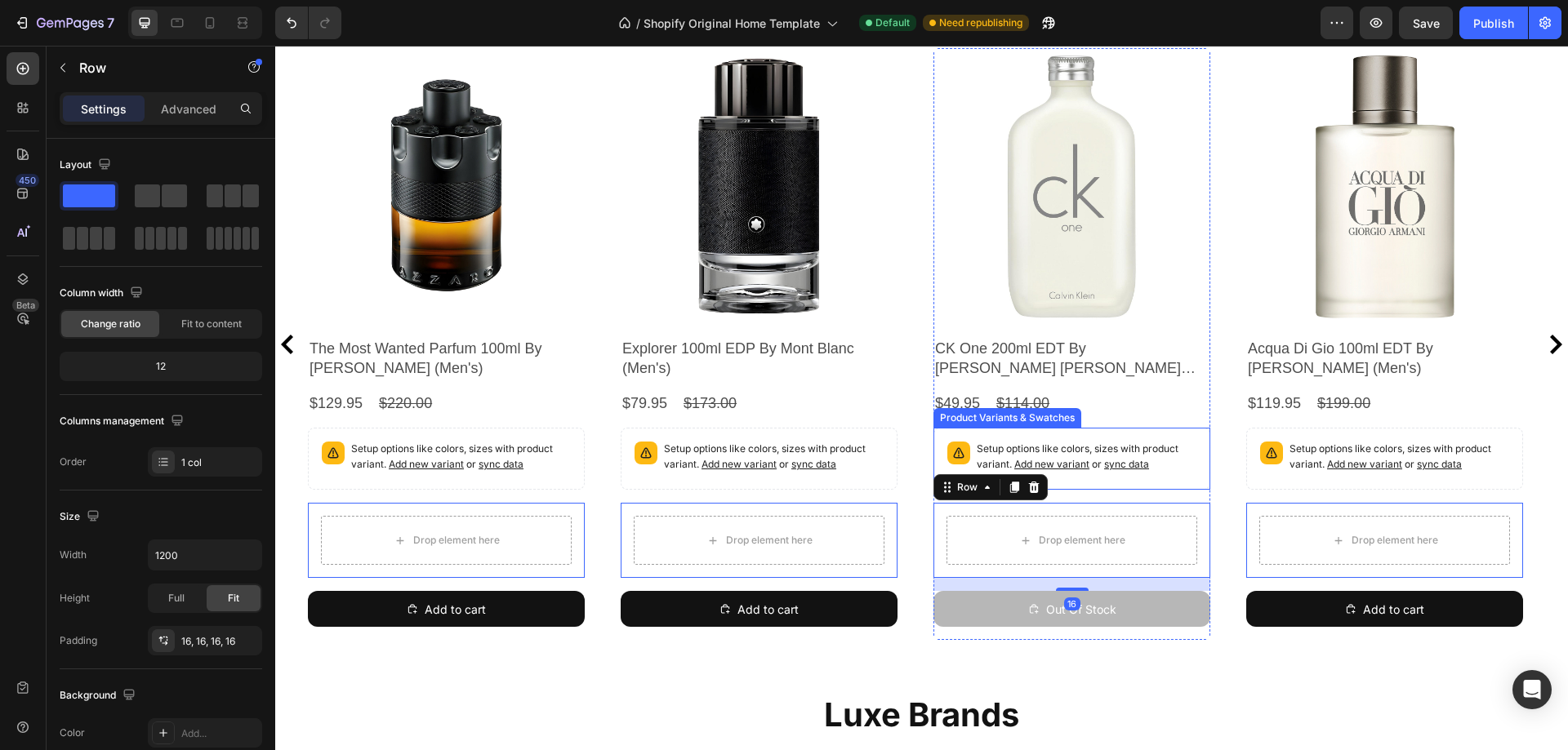
click at [1112, 435] on div "Setup options like colors, sizes with product variant. Add new variant or sync …" at bounding box center [1071, 459] width 262 height 47
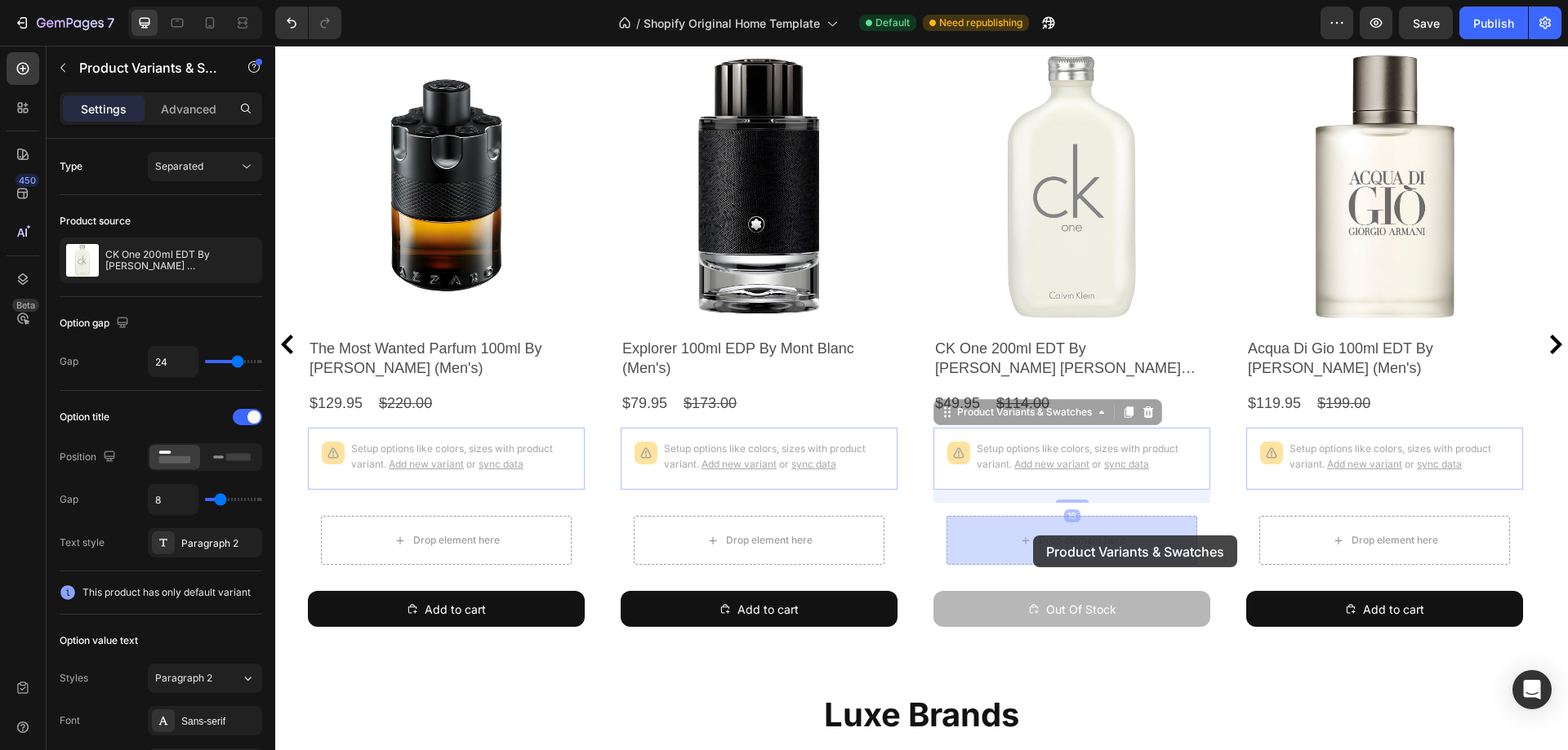
drag, startPoint x: 967, startPoint y: 414, endPoint x: 1033, endPoint y: 536, distance: 138.7
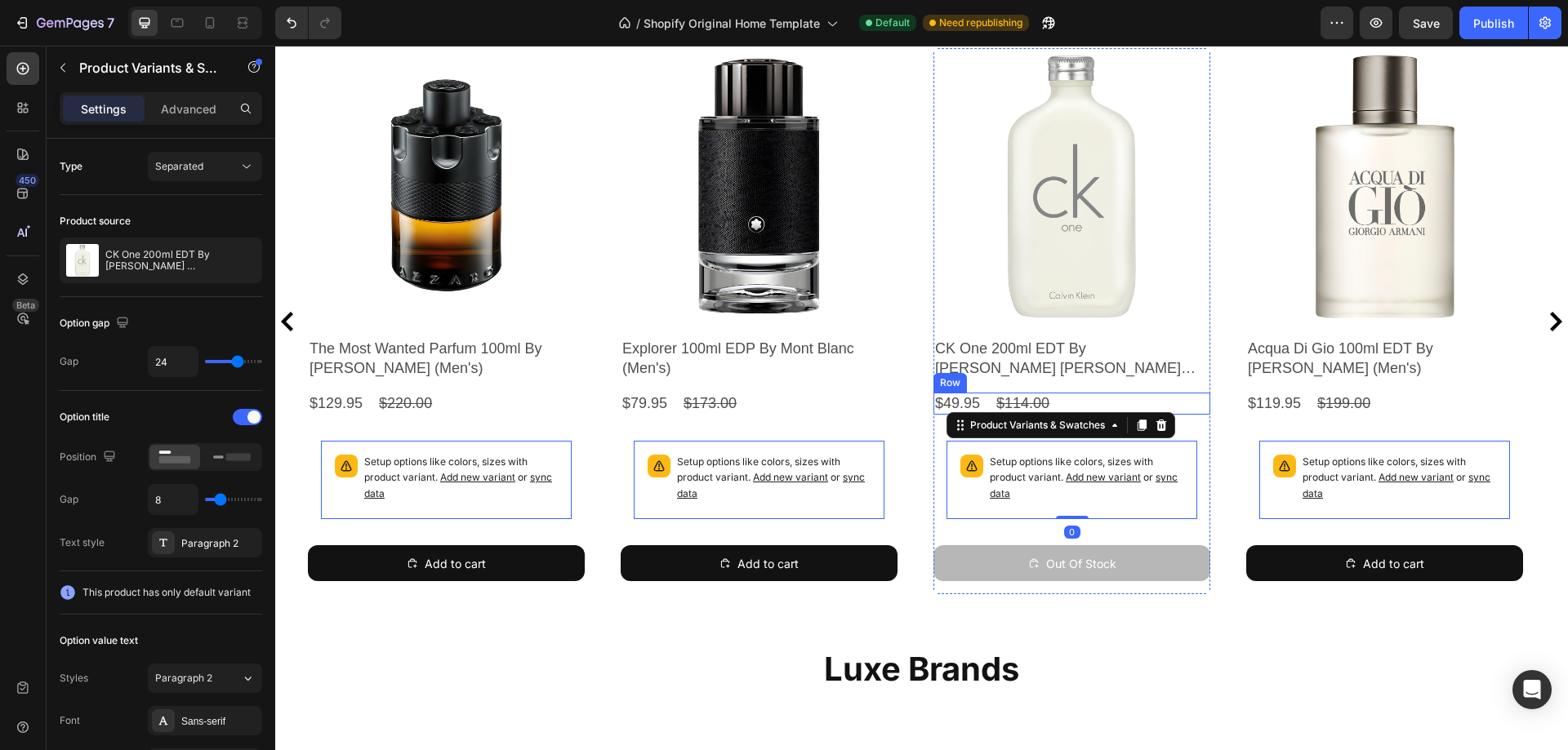
click at [1081, 407] on div "$49.95 Product Price Product Price $114.00 Product Price Product Price Row" at bounding box center [1071, 403] width 277 height 22
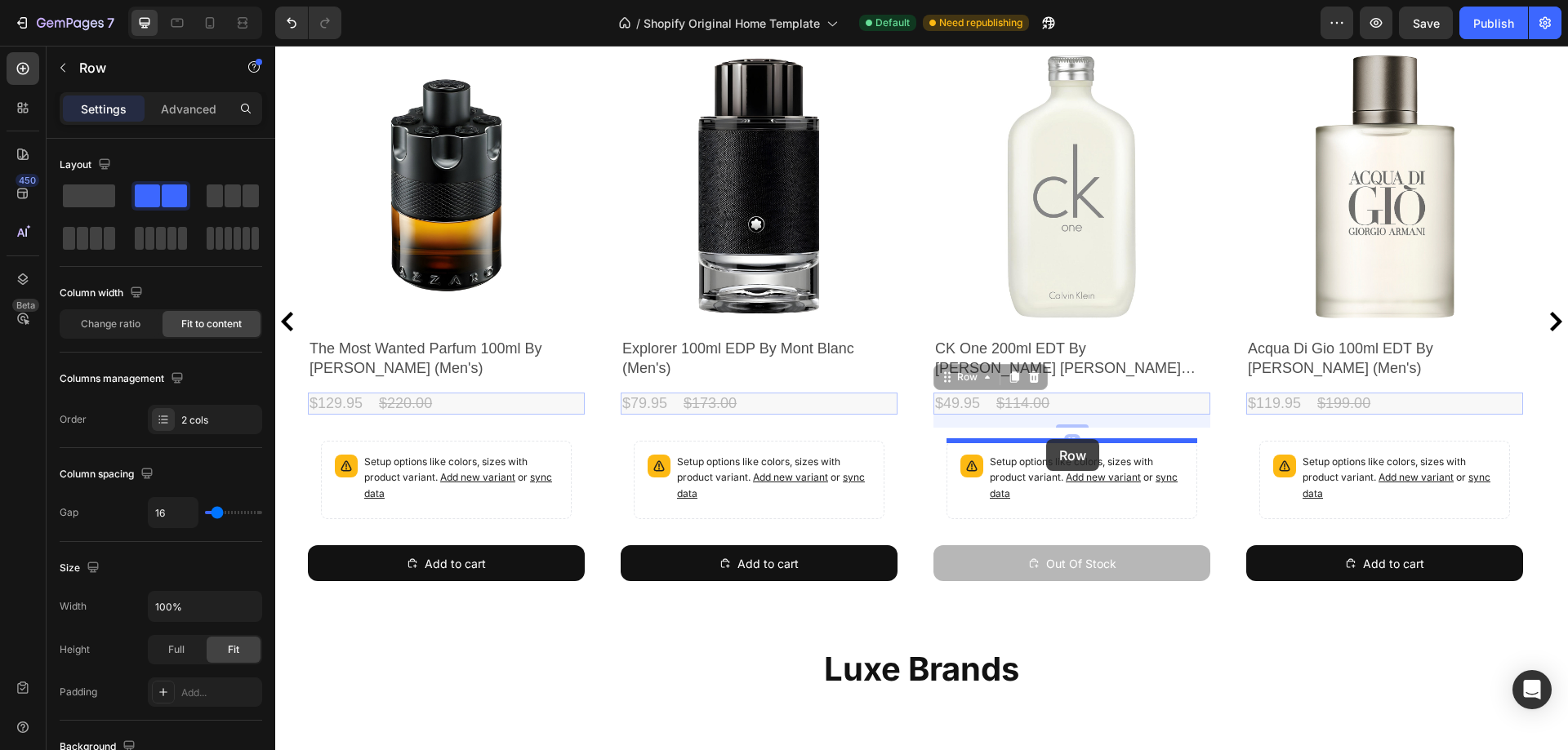
drag, startPoint x: 966, startPoint y: 378, endPoint x: 1046, endPoint y: 439, distance: 100.6
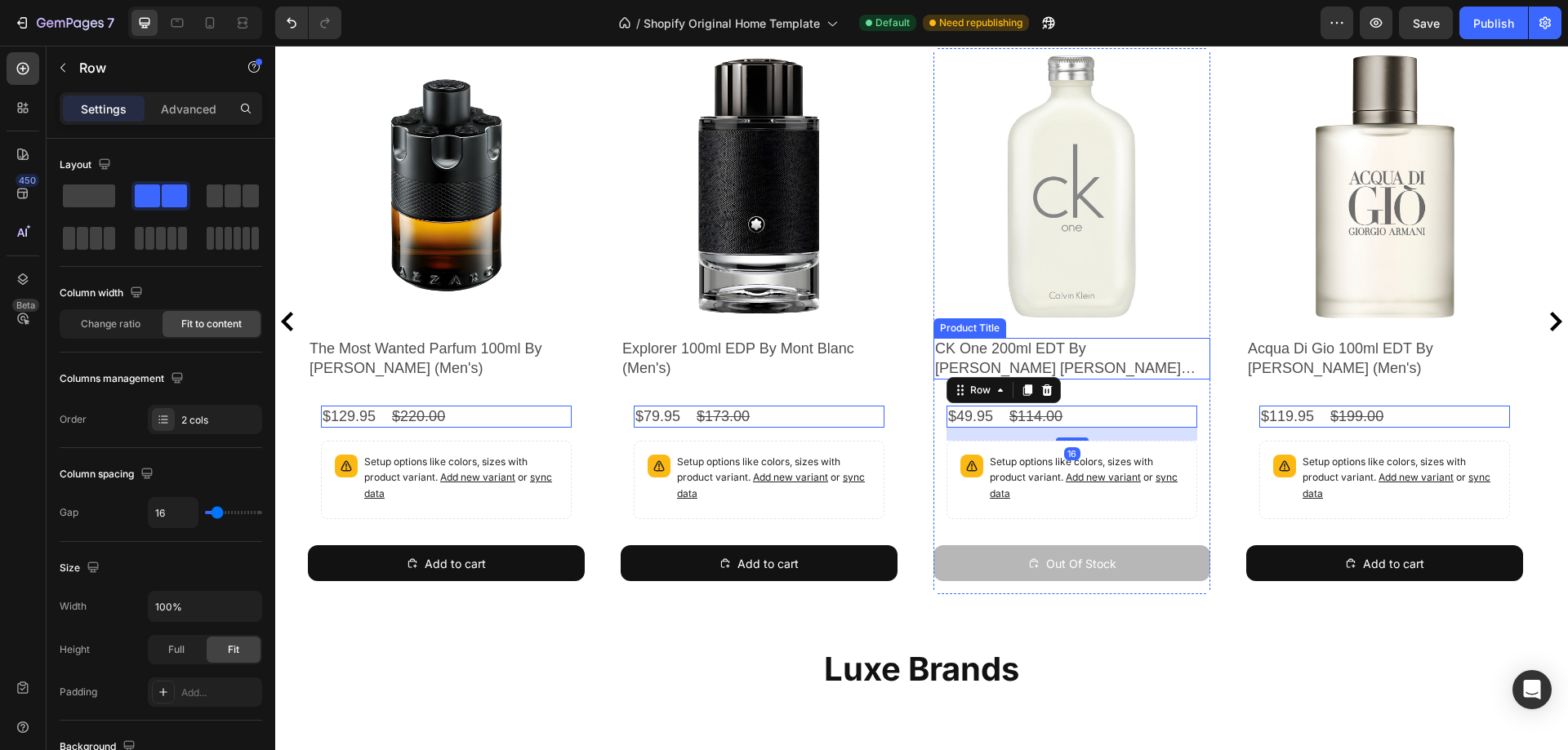
click at [1103, 363] on h2 "CK One 200ml EDT By [PERSON_NAME] [PERSON_NAME] (Unisex)" at bounding box center [1071, 358] width 277 height 41
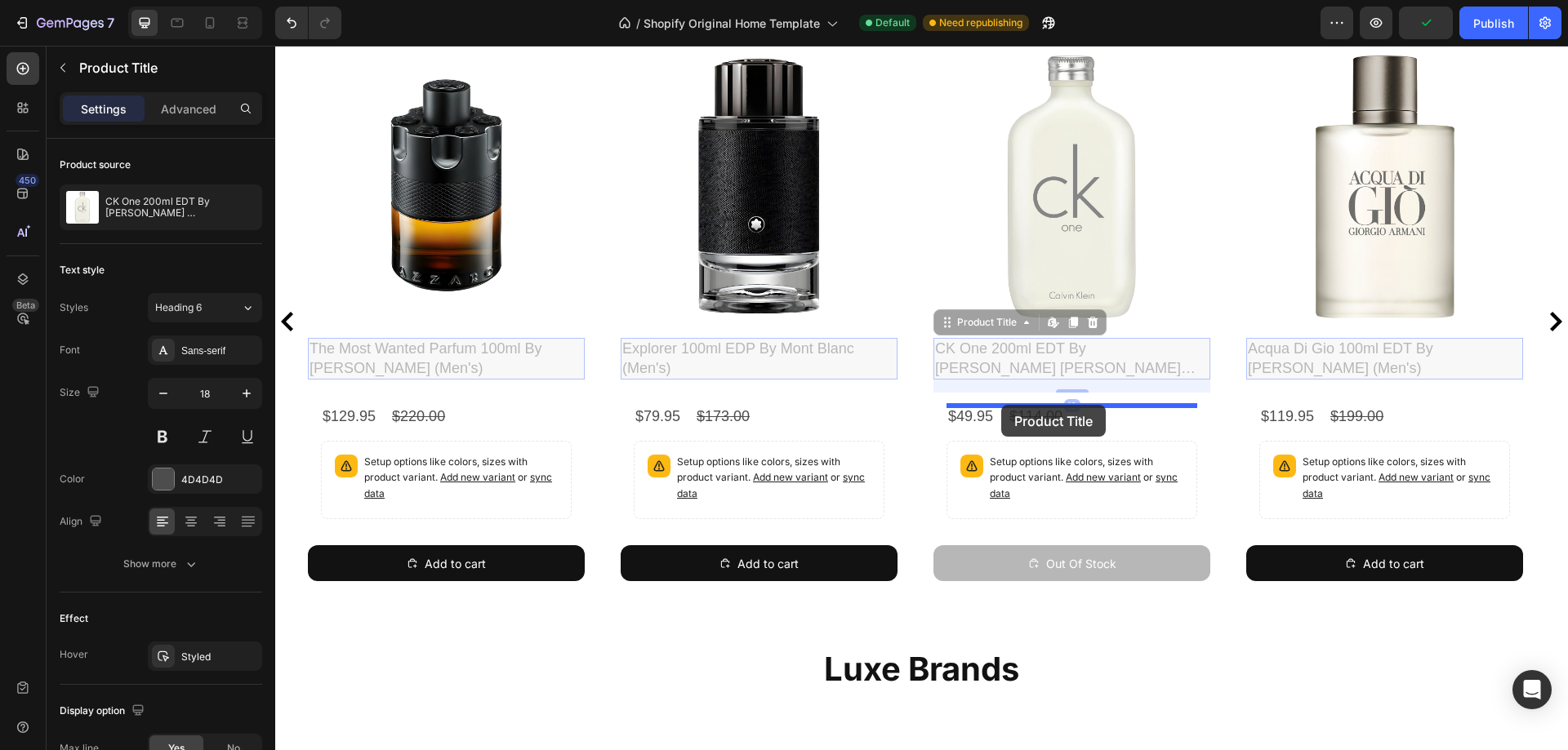
drag, startPoint x: 971, startPoint y: 332, endPoint x: 997, endPoint y: 408, distance: 80.3
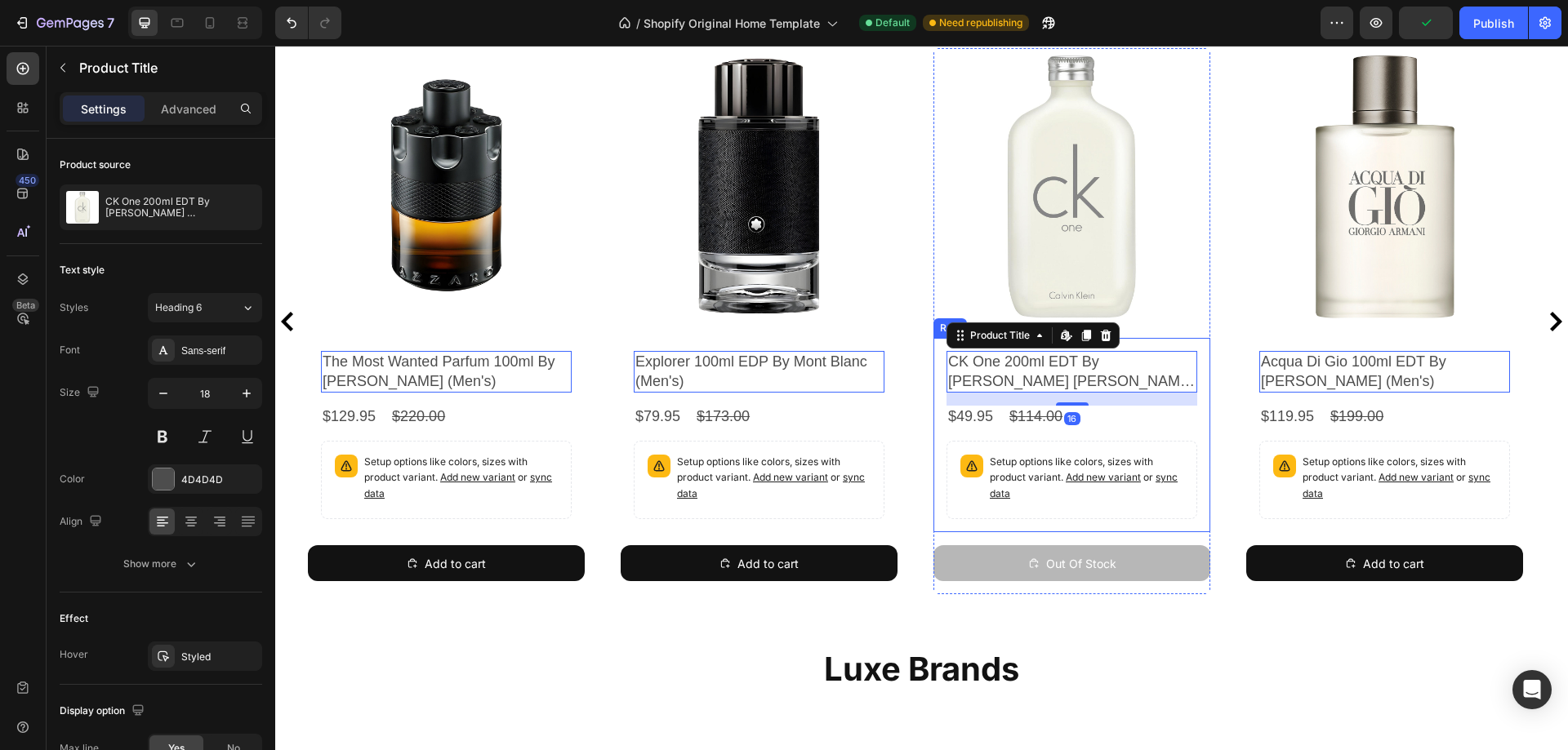
click at [935, 427] on div "CK One 200ml EDT By [PERSON_NAME] [PERSON_NAME] (Unisex) Product Title Edit con…" at bounding box center [1071, 435] width 277 height 194
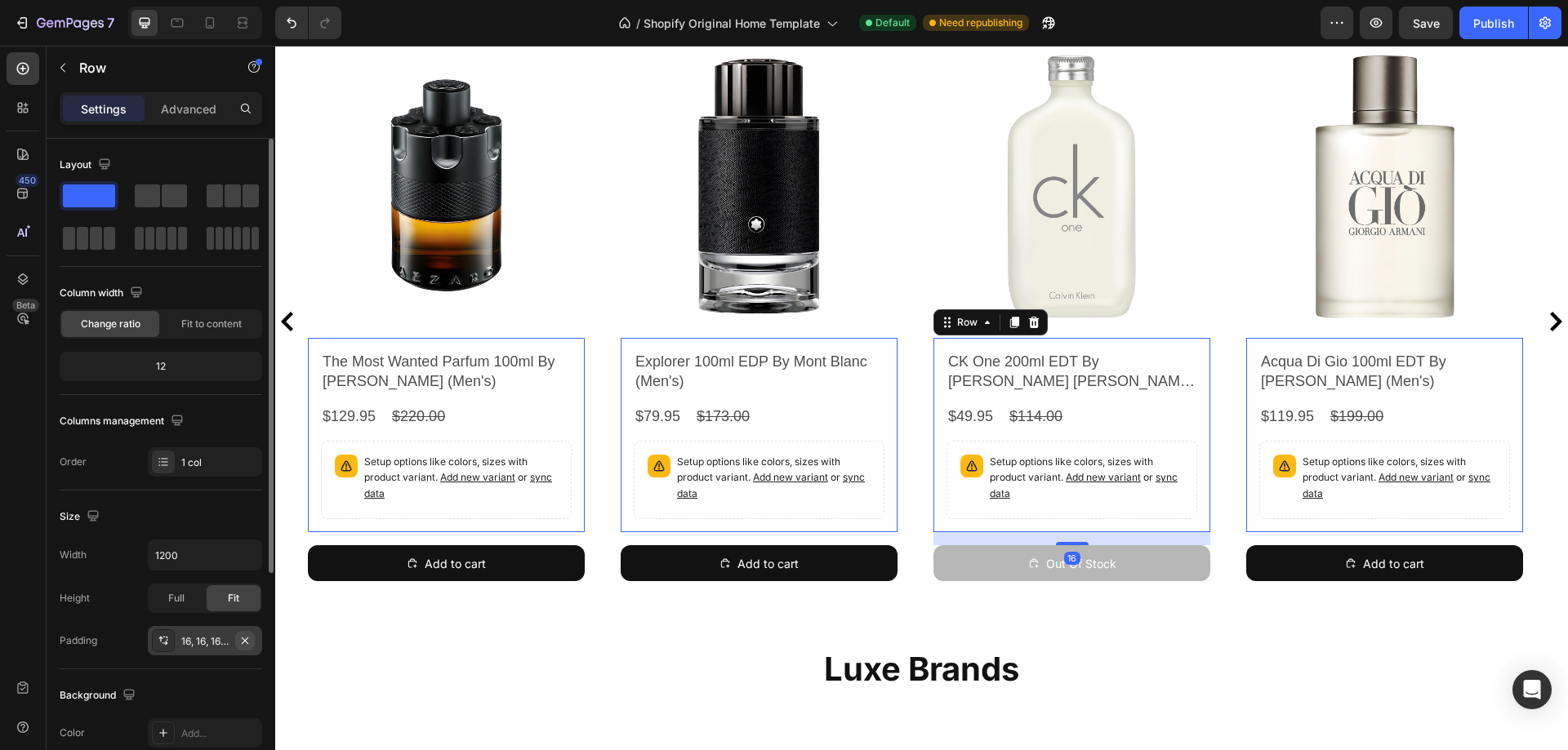
click at [250, 635] on icon "button" at bounding box center [245, 641] width 13 height 13
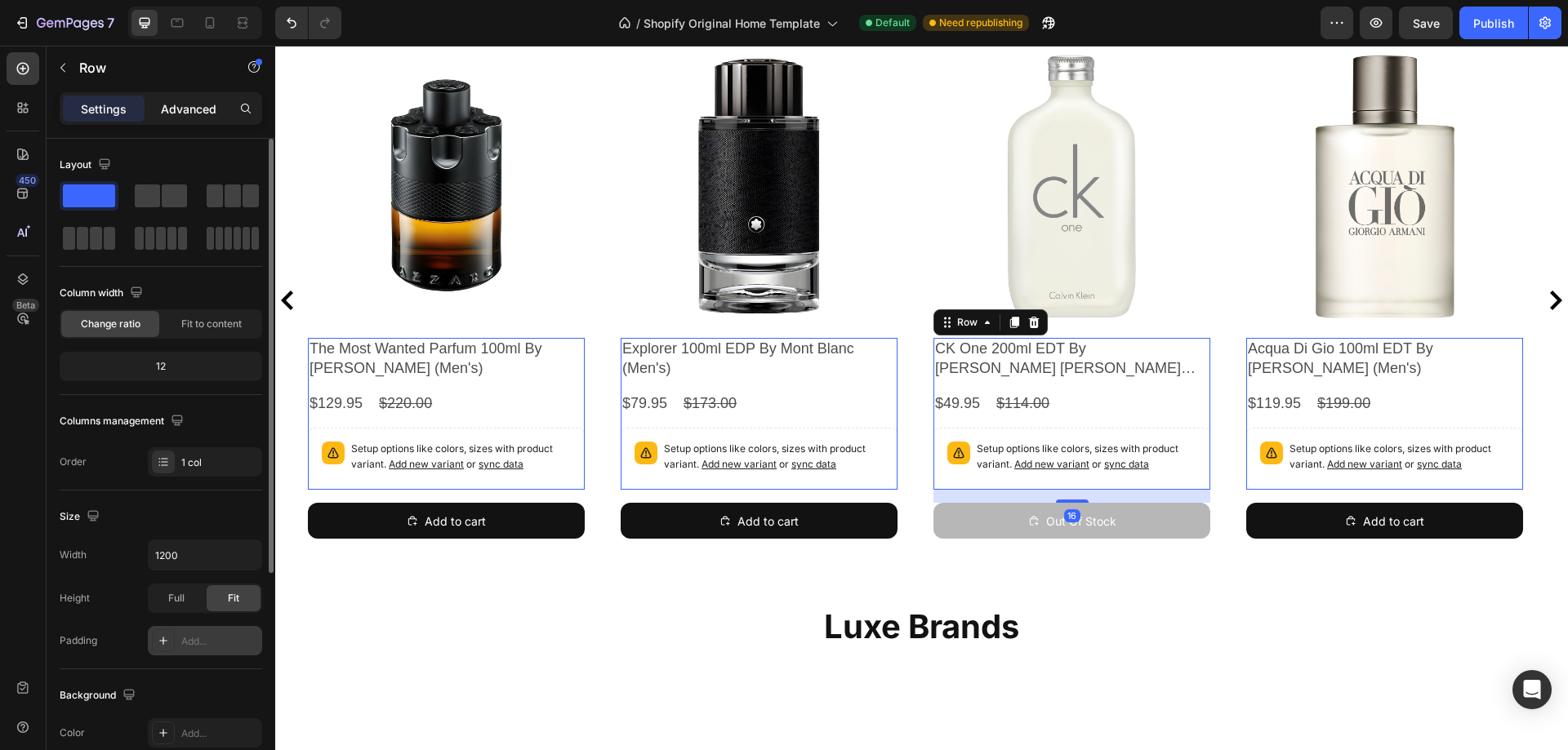
click at [160, 105] on div "Advanced" at bounding box center [188, 108] width 82 height 26
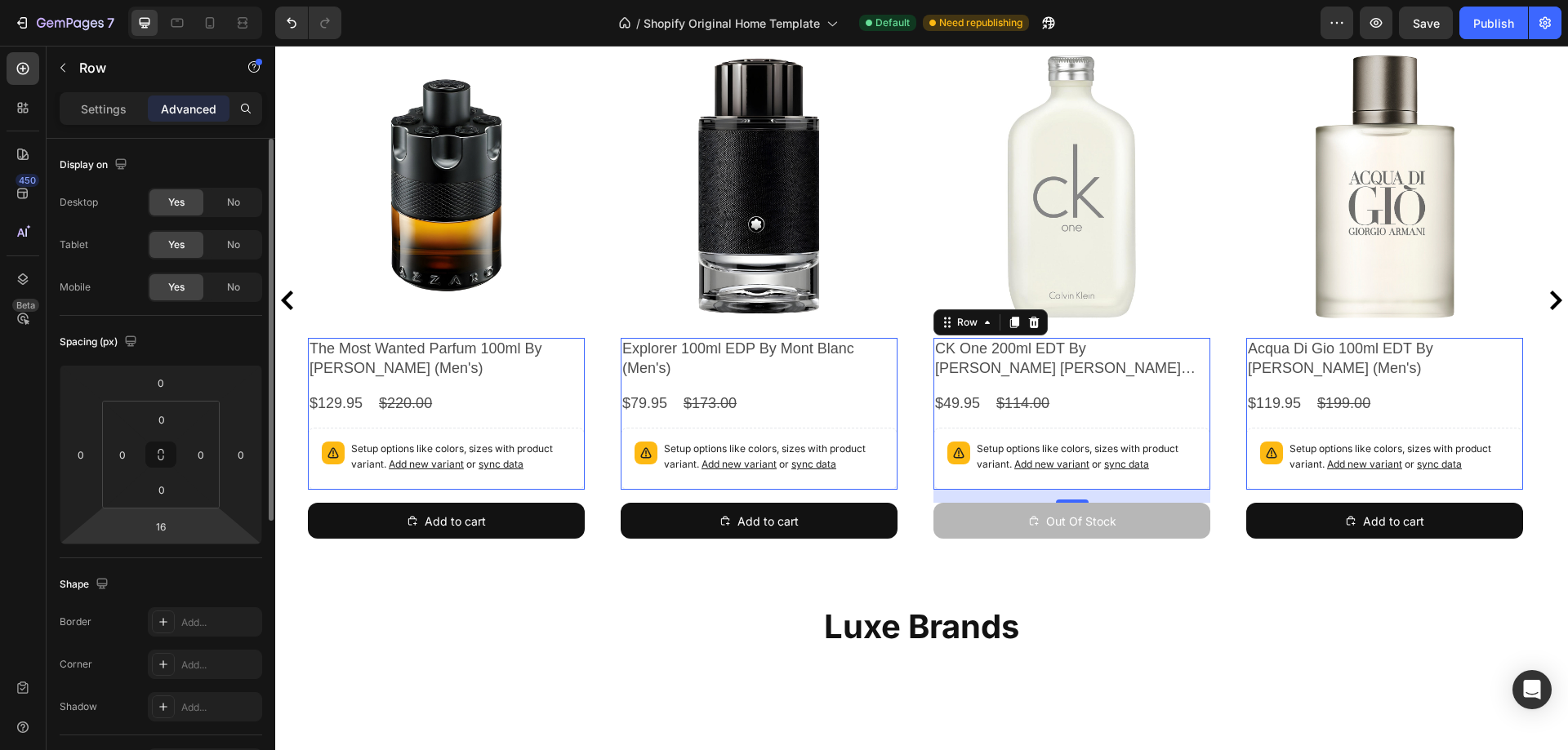
scroll to position [408, 0]
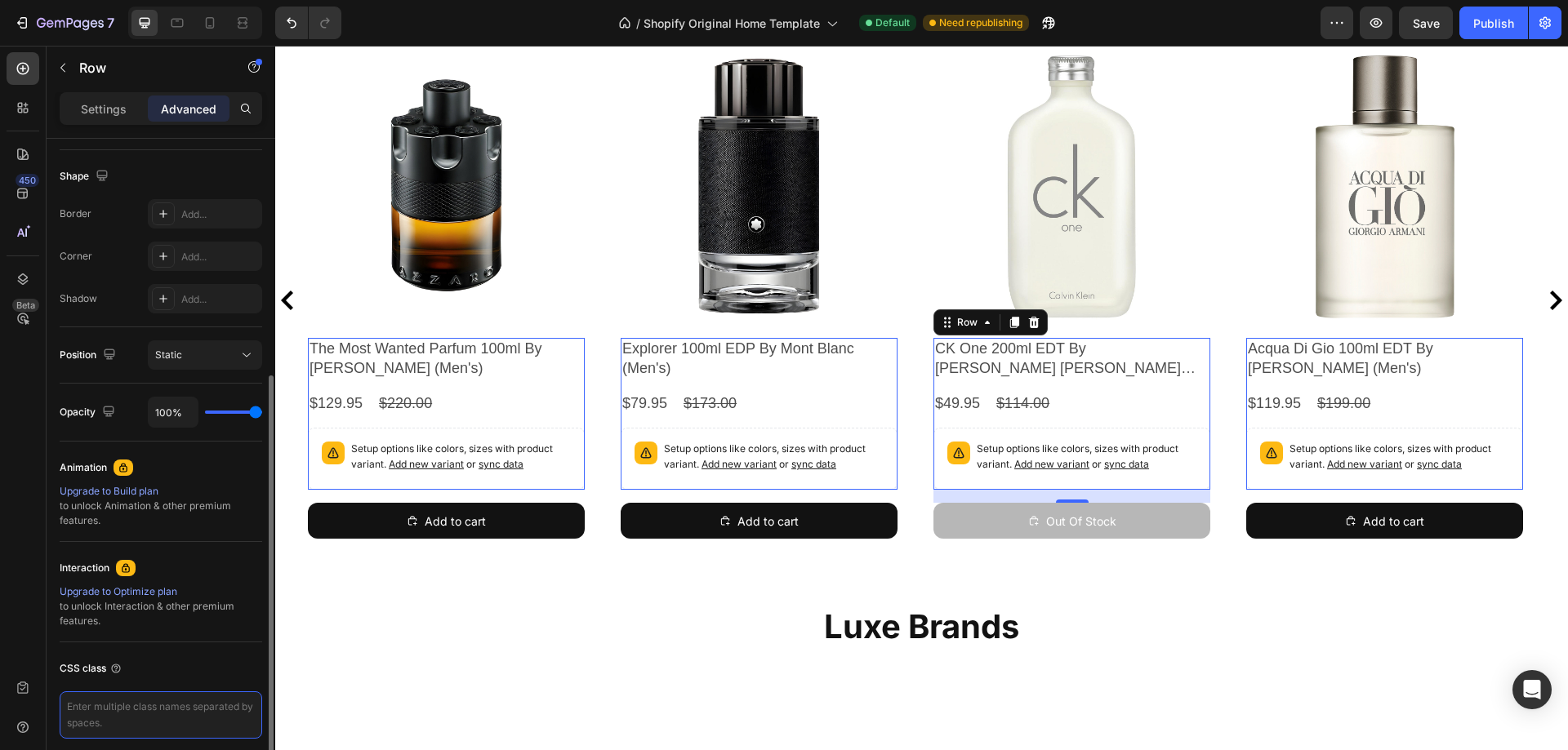
click at [156, 708] on textarea at bounding box center [160, 715] width 203 height 47
paste textarea "column1"
type textarea "column1"
click at [0, 597] on div "450 Beta" at bounding box center [23, 398] width 47 height 704
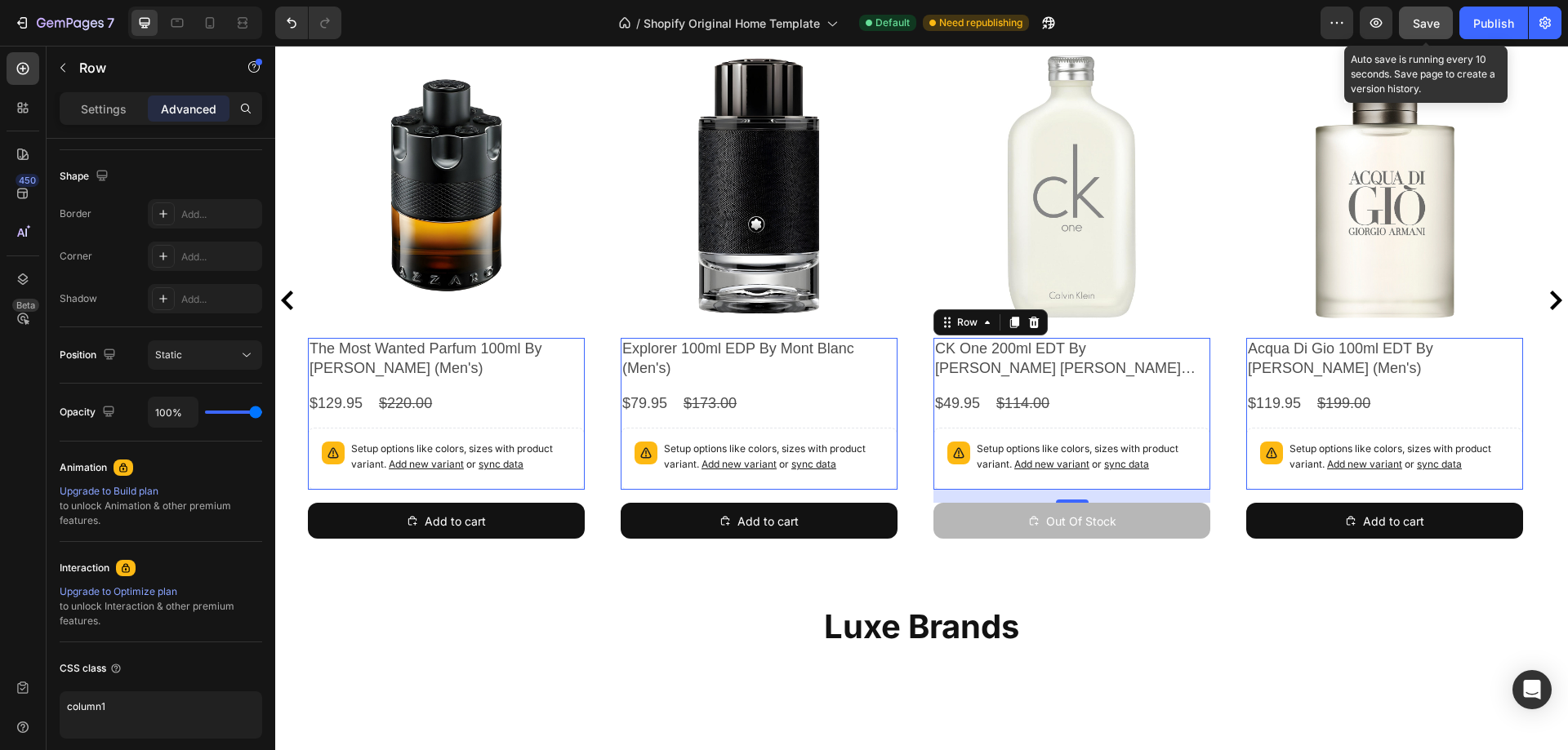
click at [1419, 17] on span "Save" at bounding box center [1426, 22] width 27 height 13
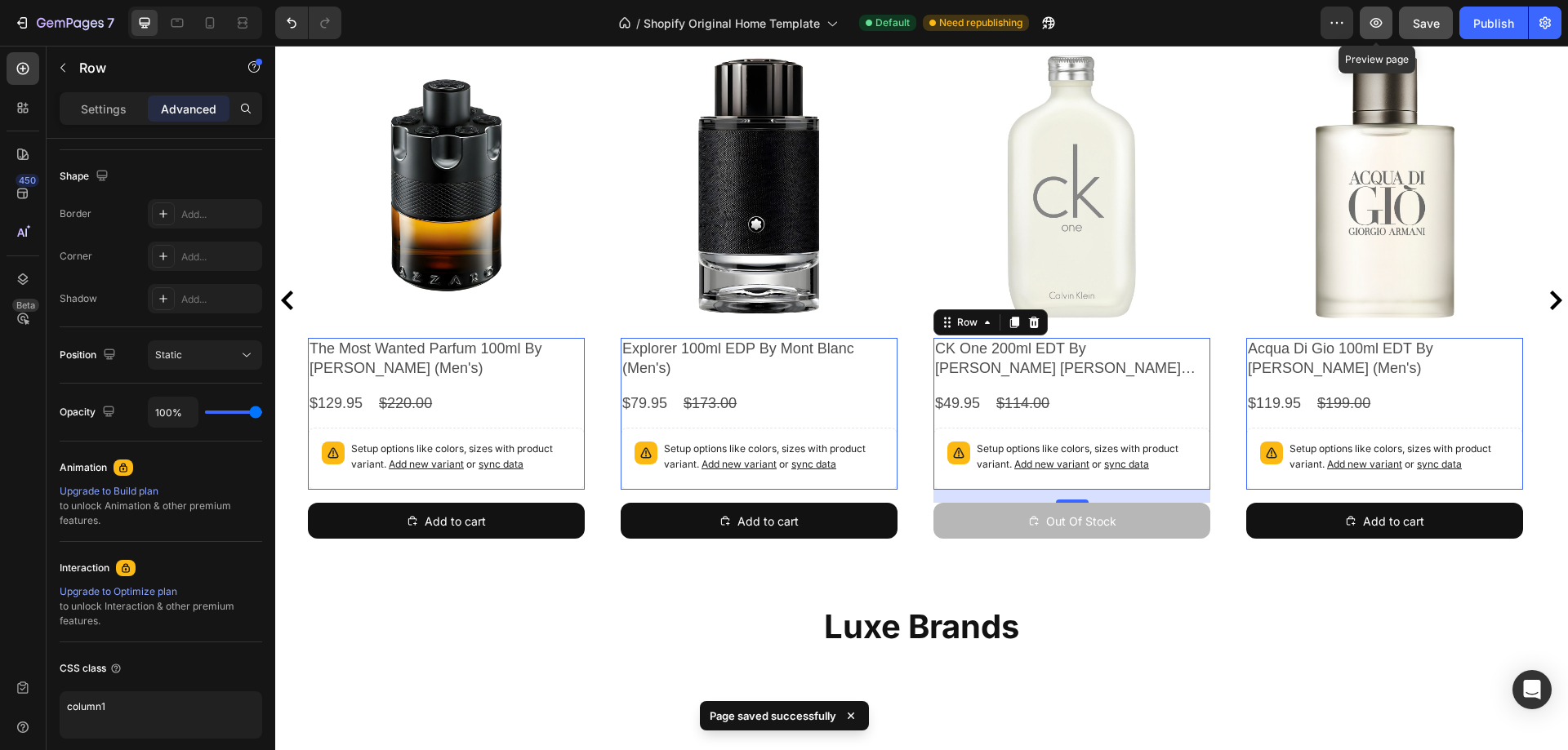
click at [1368, 23] on icon "button" at bounding box center [1376, 22] width 16 height 16
